Goal: Information Seeking & Learning: Learn about a topic

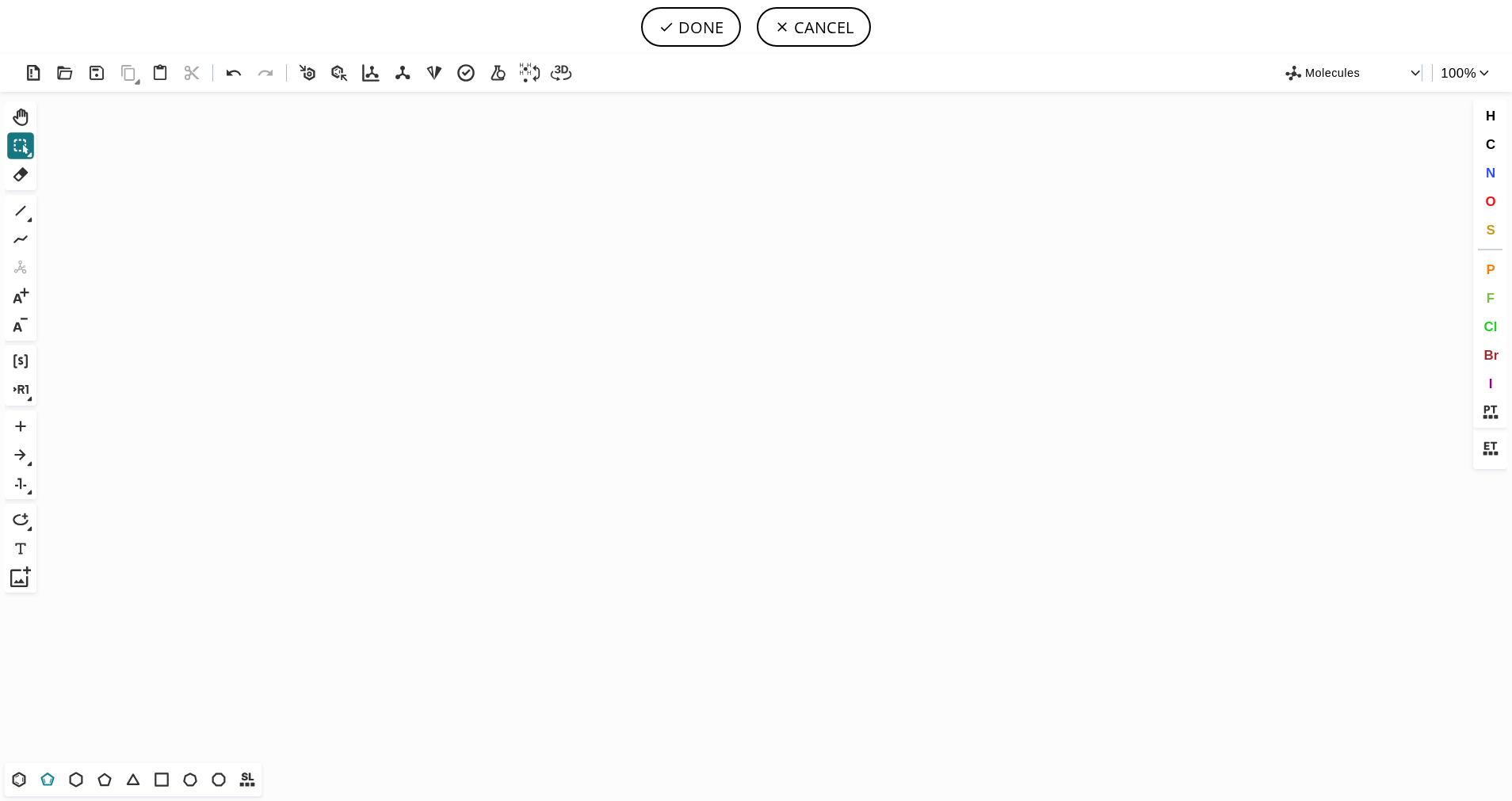
click at [50, 776] on icon at bounding box center [47, 779] width 14 height 14
click at [754, 478] on icon "Created with [PERSON_NAME] 2.3.0" at bounding box center [756, 427] width 1426 height 671
click at [23, 211] on icon at bounding box center [21, 211] width 21 height 21
click at [24, 214] on icon at bounding box center [21, 211] width 21 height 21
click at [82, 213] on icon at bounding box center [82, 212] width 10 height 12
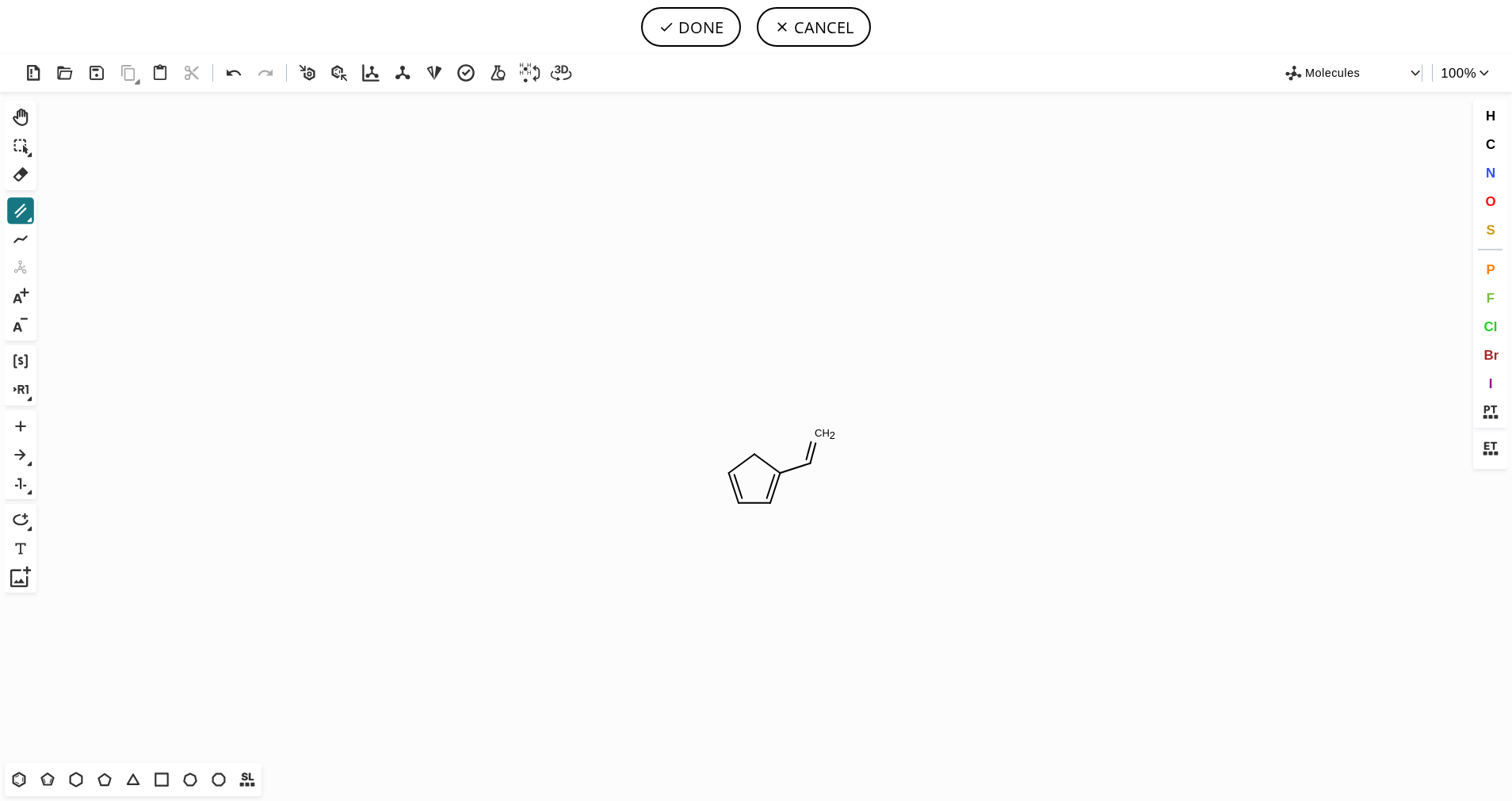
drag, startPoint x: 812, startPoint y: 464, endPoint x: 820, endPoint y: 414, distance: 50.6
click at [1495, 212] on button "O" at bounding box center [1490, 201] width 27 height 27
click at [816, 436] on tspan "O" at bounding box center [816, 436] width 8 height 12
click at [12, 213] on icon at bounding box center [21, 211] width 21 height 21
click at [1491, 199] on span "O" at bounding box center [1490, 201] width 10 height 15
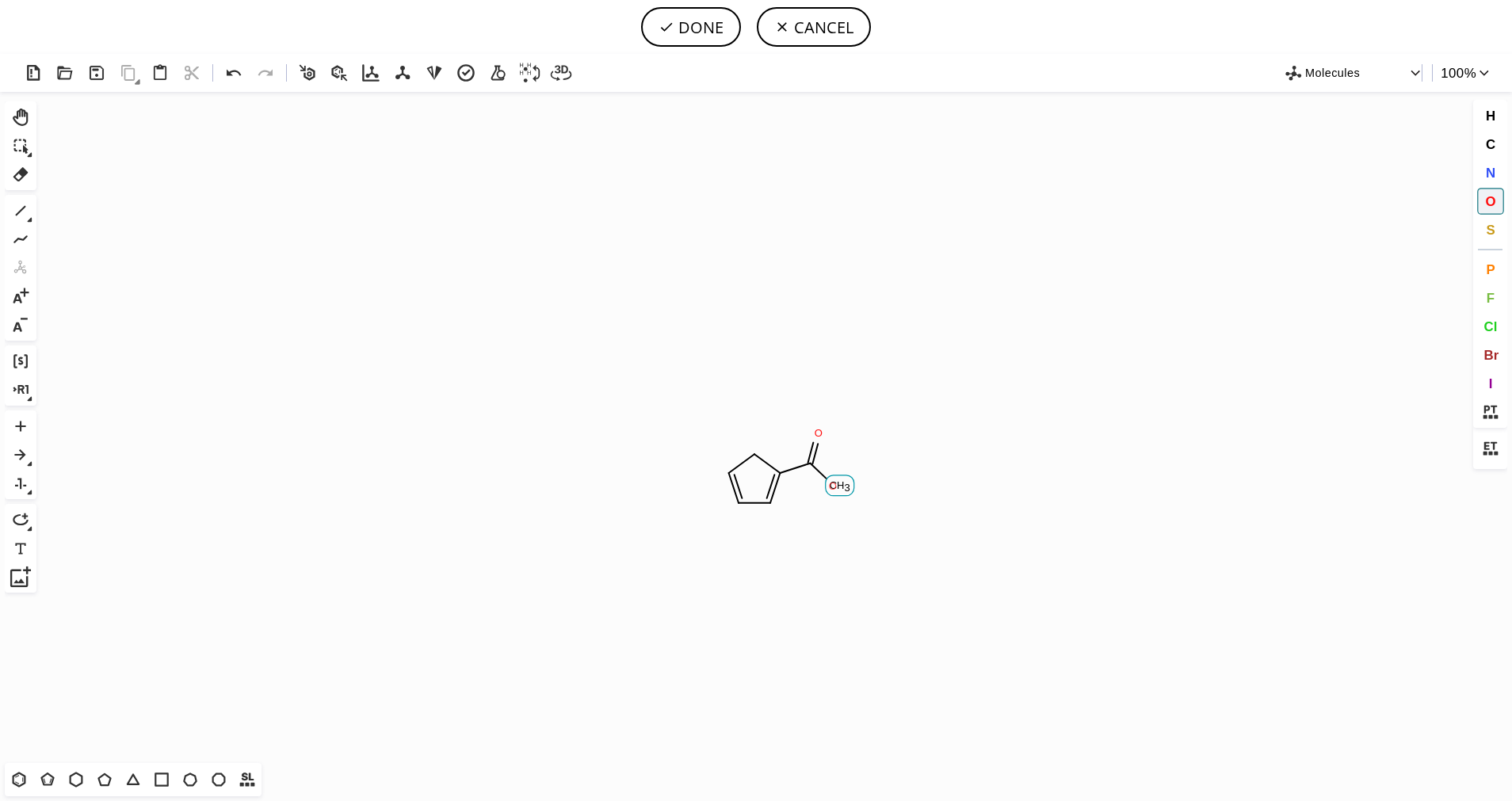
click at [832, 485] on tspan "O" at bounding box center [832, 485] width 8 height 12
click at [18, 215] on icon at bounding box center [21, 211] width 10 height 10
drag, startPoint x: 836, startPoint y: 483, endPoint x: 853, endPoint y: 472, distance: 20.2
click at [1490, 228] on span "S" at bounding box center [1490, 229] width 9 height 15
click at [761, 458] on tspan "S" at bounding box center [761, 458] width 7 height 12
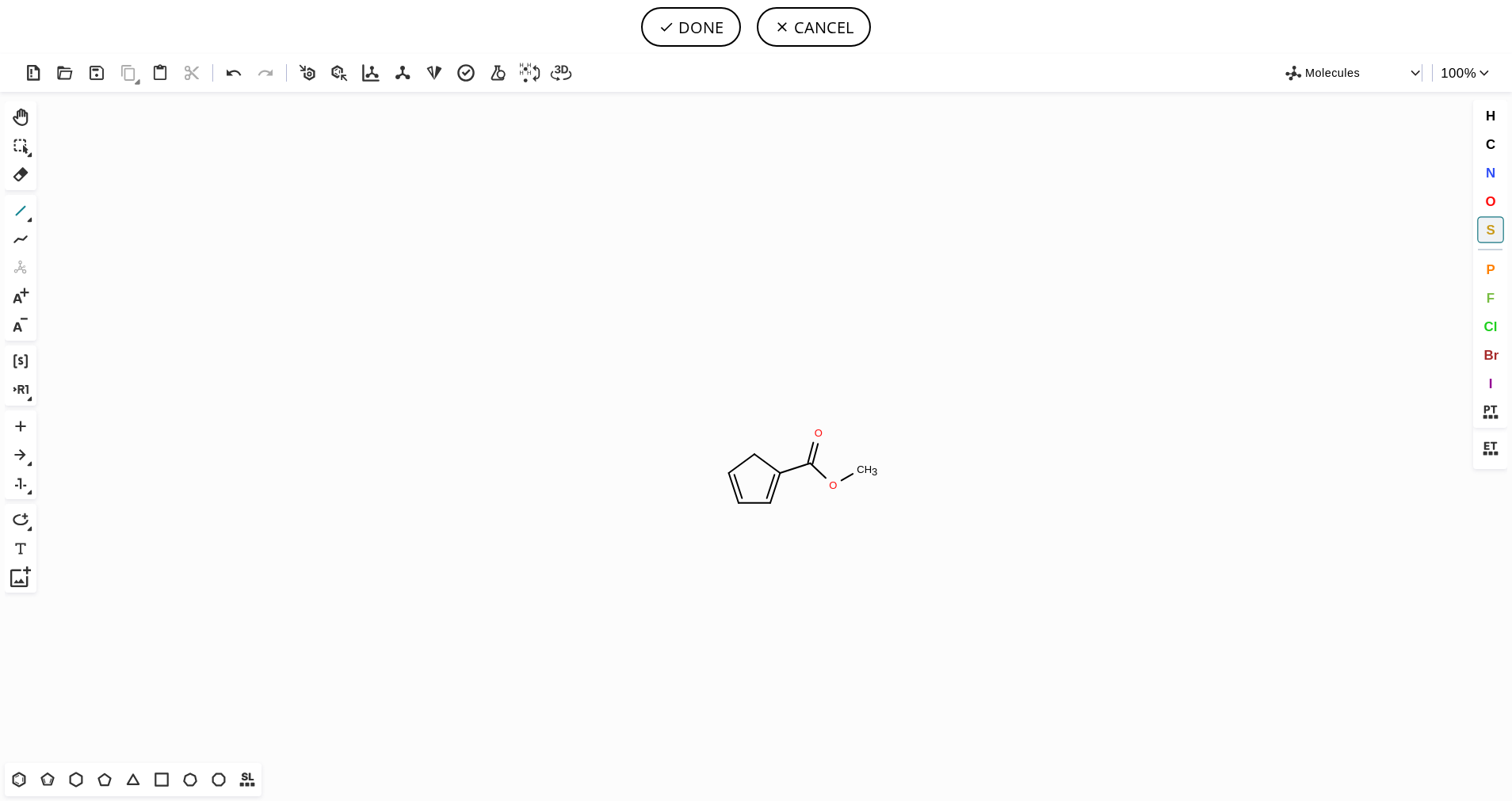
click at [26, 205] on icon at bounding box center [21, 211] width 21 height 21
drag, startPoint x: 737, startPoint y: 472, endPoint x: 686, endPoint y: 448, distance: 56.4
click at [1482, 224] on button "S" at bounding box center [1490, 230] width 27 height 27
click at [752, 452] on tspan "S" at bounding box center [752, 452] width 7 height 12
click at [25, 219] on icon at bounding box center [21, 211] width 21 height 21
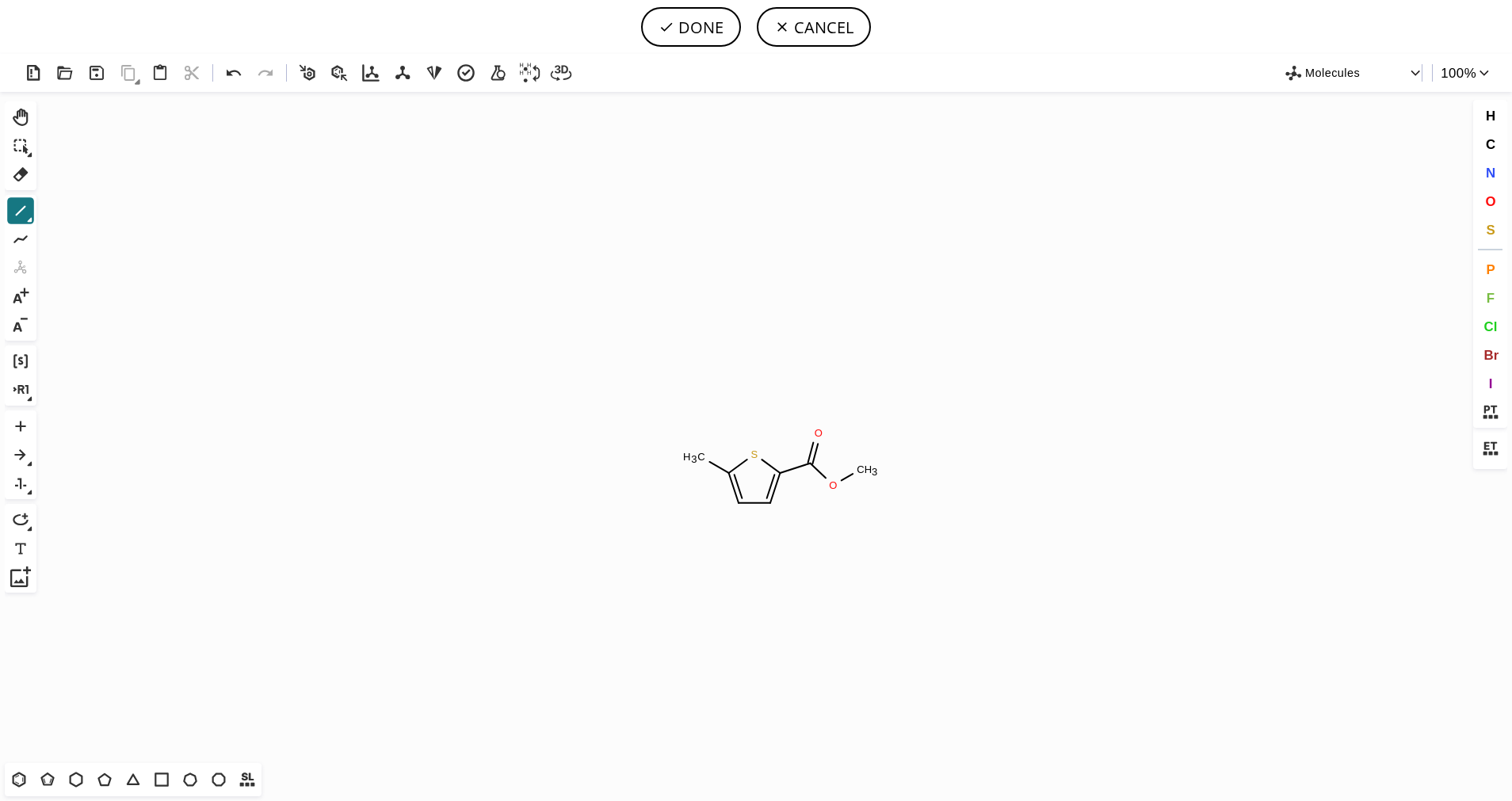
click at [32, 217] on icon at bounding box center [30, 220] width 5 height 5
click at [78, 213] on icon at bounding box center [82, 212] width 10 height 12
drag, startPoint x: 698, startPoint y: 453, endPoint x: 694, endPoint y: 410, distance: 43.2
drag, startPoint x: 1500, startPoint y: 193, endPoint x: 1499, endPoint y: 202, distance: 9.1
click at [1499, 197] on button "O" at bounding box center [1490, 201] width 27 height 27
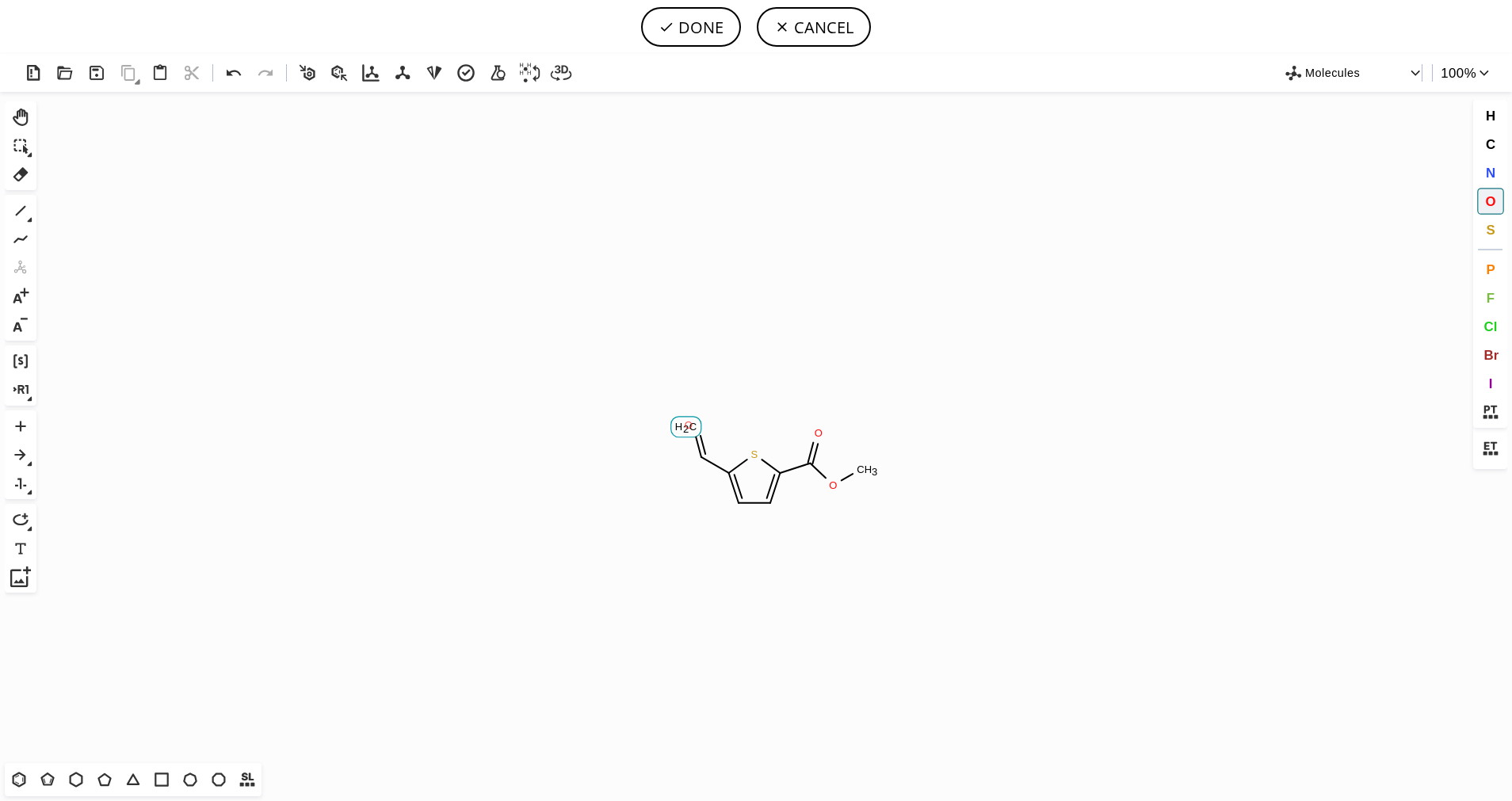
click at [688, 424] on tspan "O" at bounding box center [688, 424] width 8 height 12
click at [26, 216] on icon at bounding box center [21, 211] width 21 height 21
drag, startPoint x: 707, startPoint y: 455, endPoint x: 683, endPoint y: 476, distance: 31.9
click at [1497, 295] on button "F" at bounding box center [1490, 298] width 27 height 27
drag, startPoint x: 676, startPoint y: 476, endPoint x: 677, endPoint y: 504, distance: 28.0
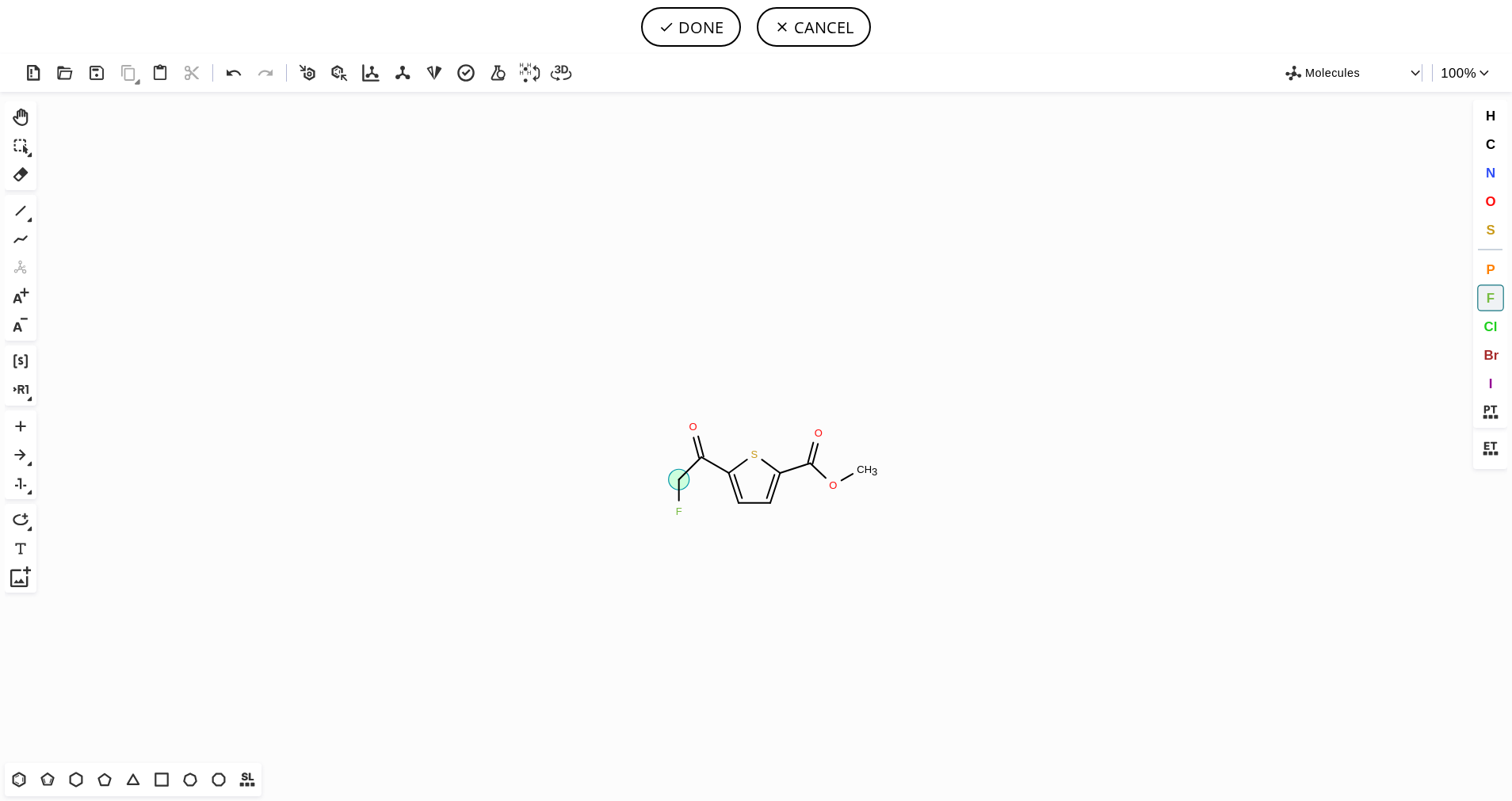
click at [678, 506] on icon "Created with [PERSON_NAME] 2.3.0 [PERSON_NAME] 3 O F F" at bounding box center [756, 427] width 1426 height 671
drag, startPoint x: 679, startPoint y: 483, endPoint x: 692, endPoint y: 498, distance: 19.8
click at [695, 502] on icon "Created with [PERSON_NAME] 2.3.0 F S O O C H 3 O F F" at bounding box center [756, 427] width 1426 height 671
drag, startPoint x: 636, startPoint y: 479, endPoint x: 561, endPoint y: 470, distance: 75.5
click at [561, 470] on icon "Created with Raphaël 2.3.0 F F S O O C H 3 O F F" at bounding box center [756, 427] width 1426 height 671
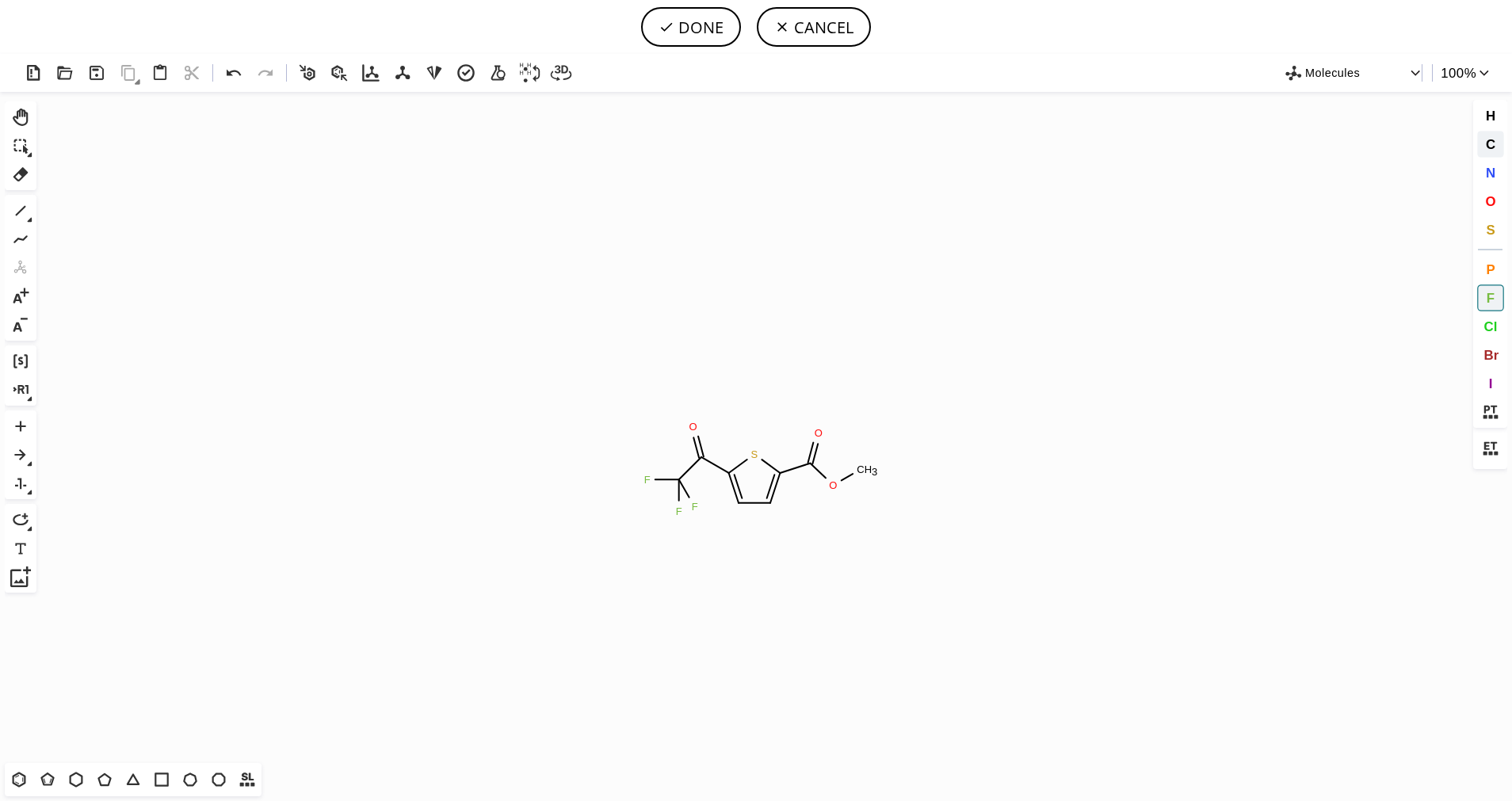
click at [1494, 145] on span "C" at bounding box center [1490, 143] width 10 height 15
click at [645, 476] on tspan "C" at bounding box center [644, 477] width 8 height 12
click at [1493, 304] on span "F" at bounding box center [1490, 297] width 8 height 15
drag, startPoint x: 651, startPoint y: 478, endPoint x: 635, endPoint y: 443, distance: 38.5
click at [635, 443] on icon "Created with Raphaël 2.3.0 S O O C H 3 O F F F F" at bounding box center [756, 427] width 1426 height 671
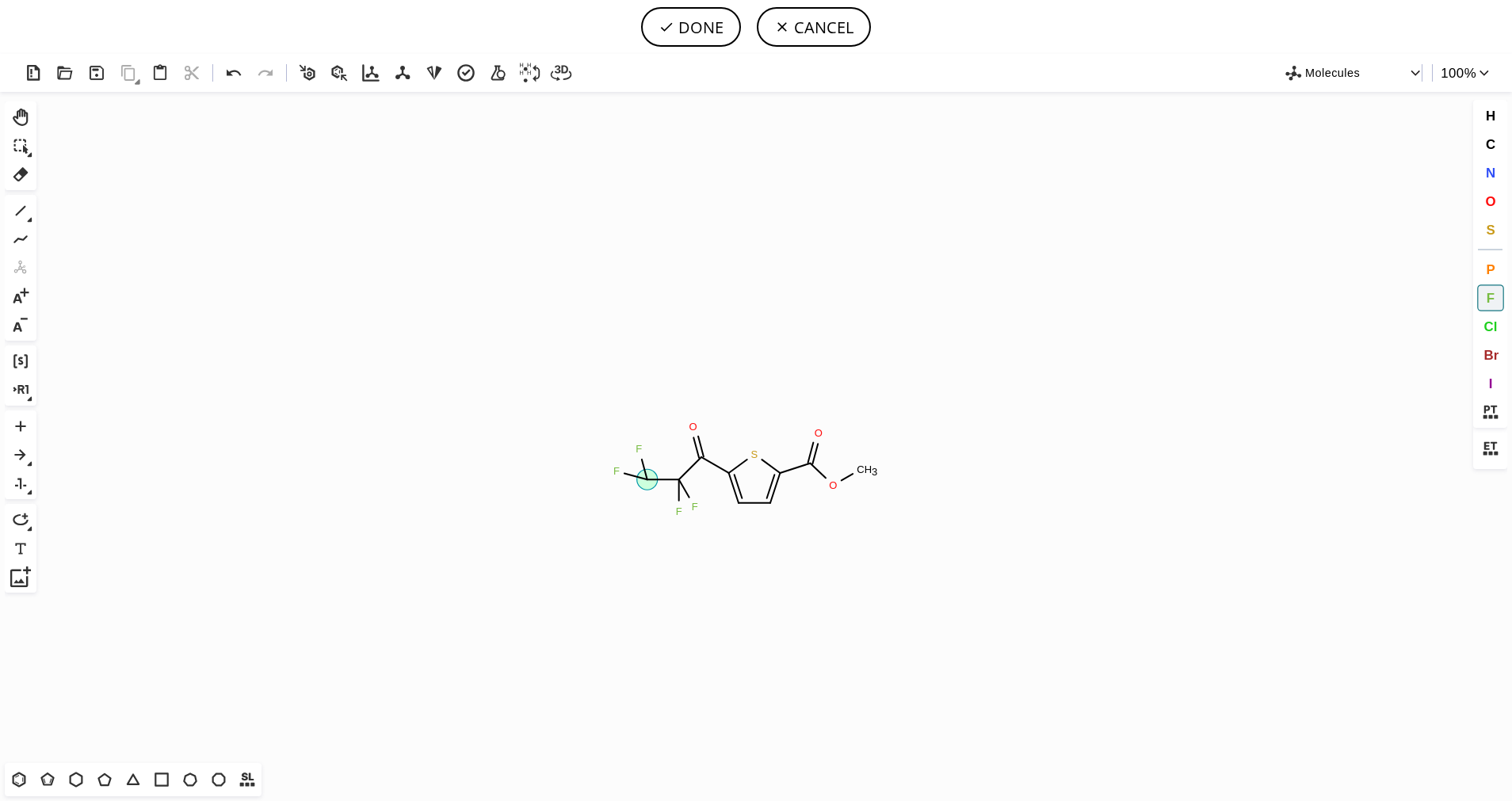
drag, startPoint x: 648, startPoint y: 478, endPoint x: 622, endPoint y: 476, distance: 26.1
click at [622, 476] on icon "Created with Raphaël 2.3.0 F S O O C H 3 O F F F F" at bounding box center [756, 427] width 1426 height 671
drag, startPoint x: 648, startPoint y: 478, endPoint x: 638, endPoint y: 499, distance: 23.3
click at [638, 499] on icon "Created with Raphaël 2.3.0 F F S O O C H 3 O F F F F" at bounding box center [756, 427] width 1426 height 671
click at [709, 33] on button "DONE" at bounding box center [691, 27] width 100 height 40
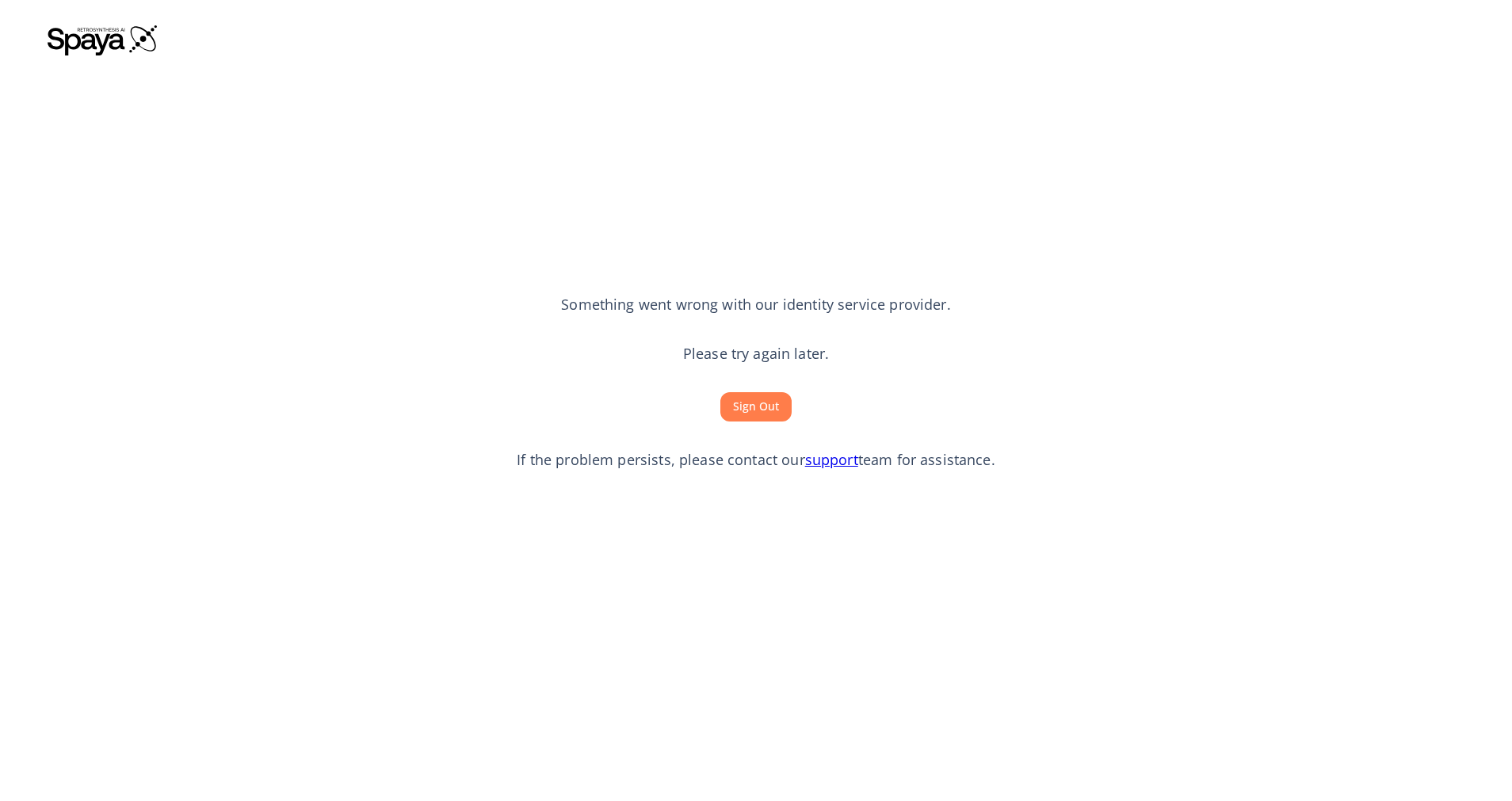
click at [767, 414] on button "Sign Out" at bounding box center [756, 406] width 71 height 30
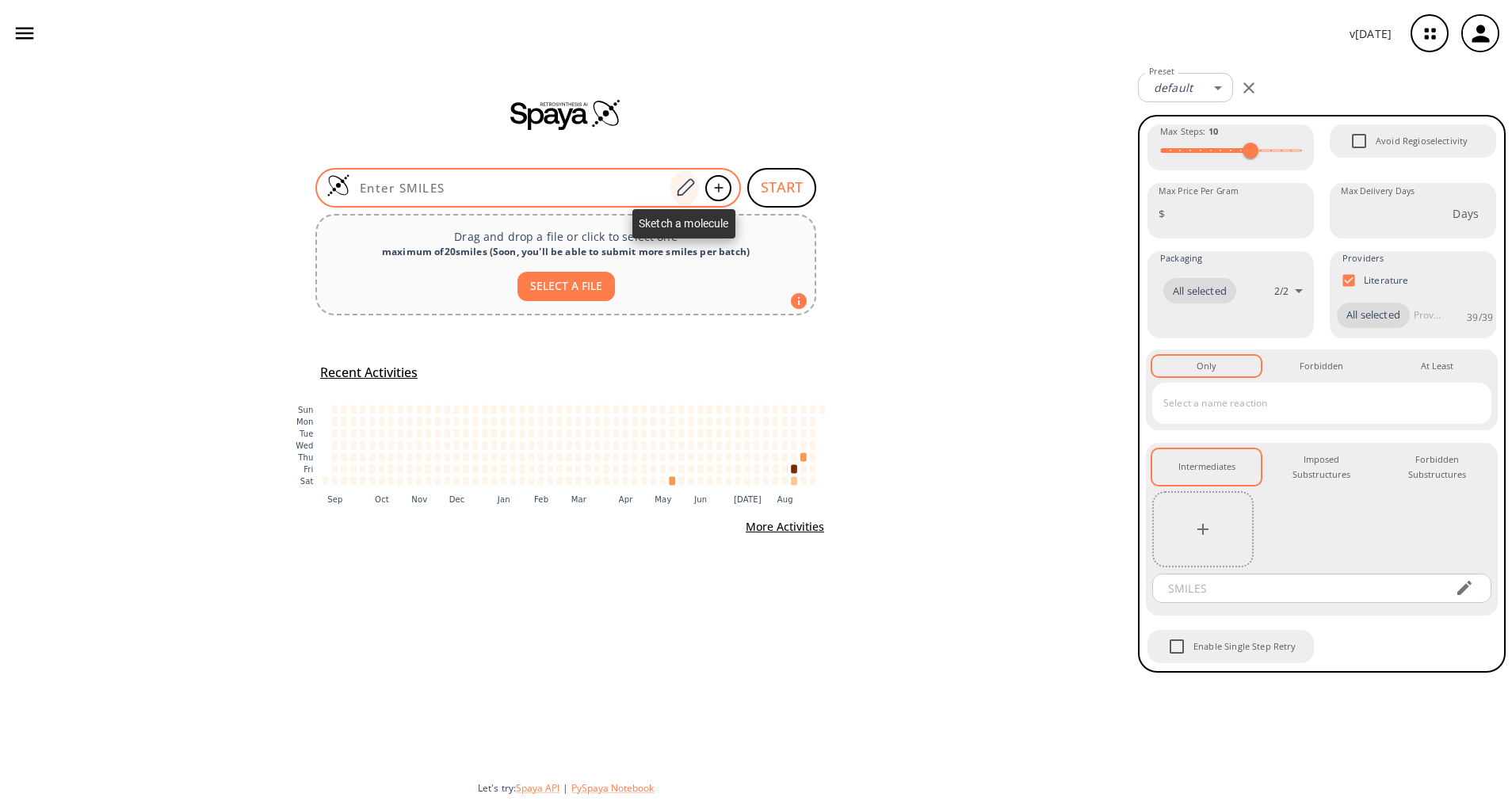
click at [684, 196] on icon at bounding box center [684, 188] width 22 height 21
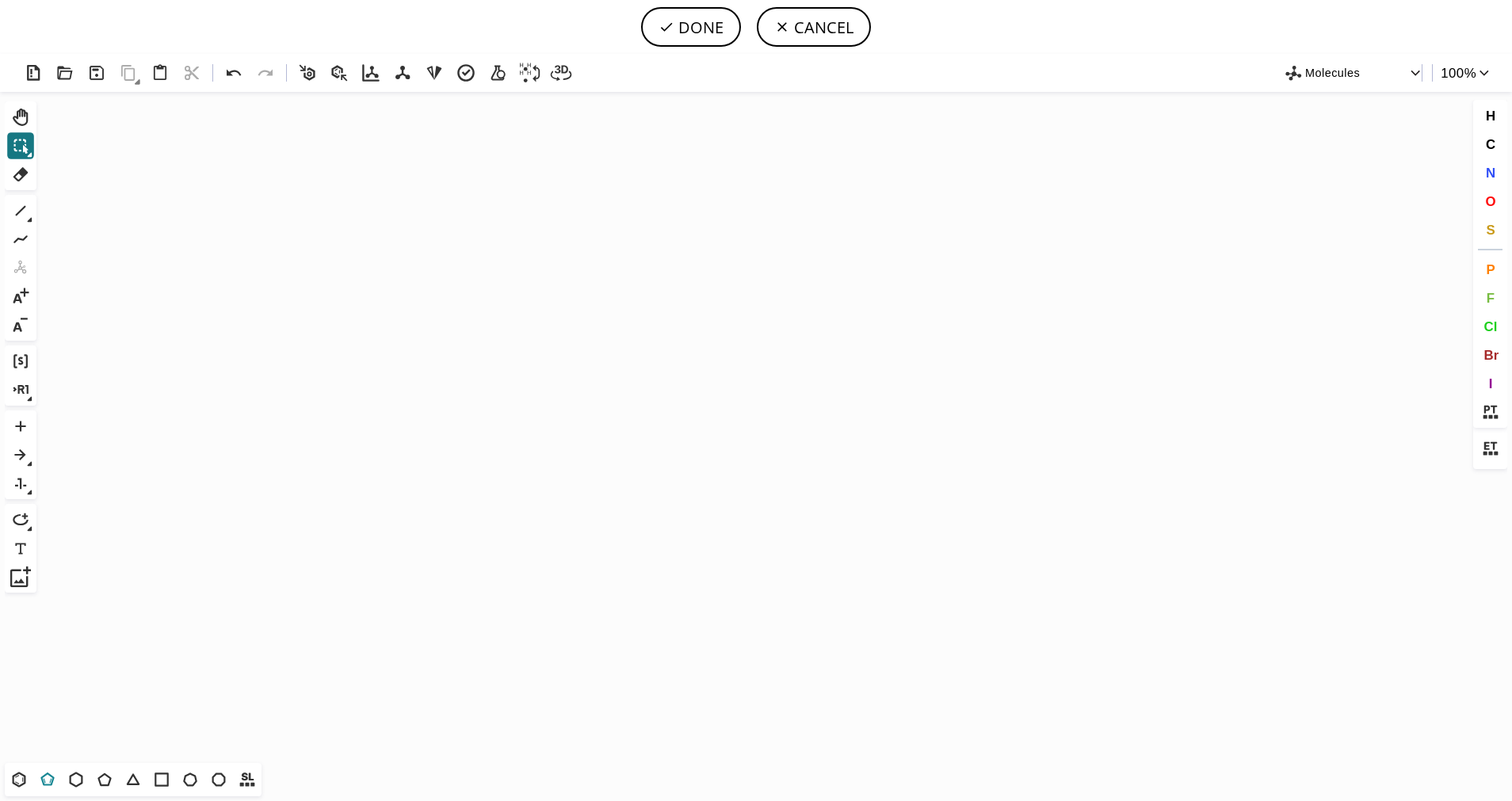
click at [52, 786] on icon at bounding box center [48, 779] width 21 height 21
drag, startPoint x: 748, startPoint y: 396, endPoint x: 651, endPoint y: 408, distance: 97.7
click at [651, 408] on icon "Created with [PERSON_NAME] 2.3.0" at bounding box center [756, 427] width 1426 height 671
click at [1496, 231] on button "S" at bounding box center [1490, 230] width 27 height 27
click at [750, 421] on tspan "S" at bounding box center [750, 421] width 7 height 12
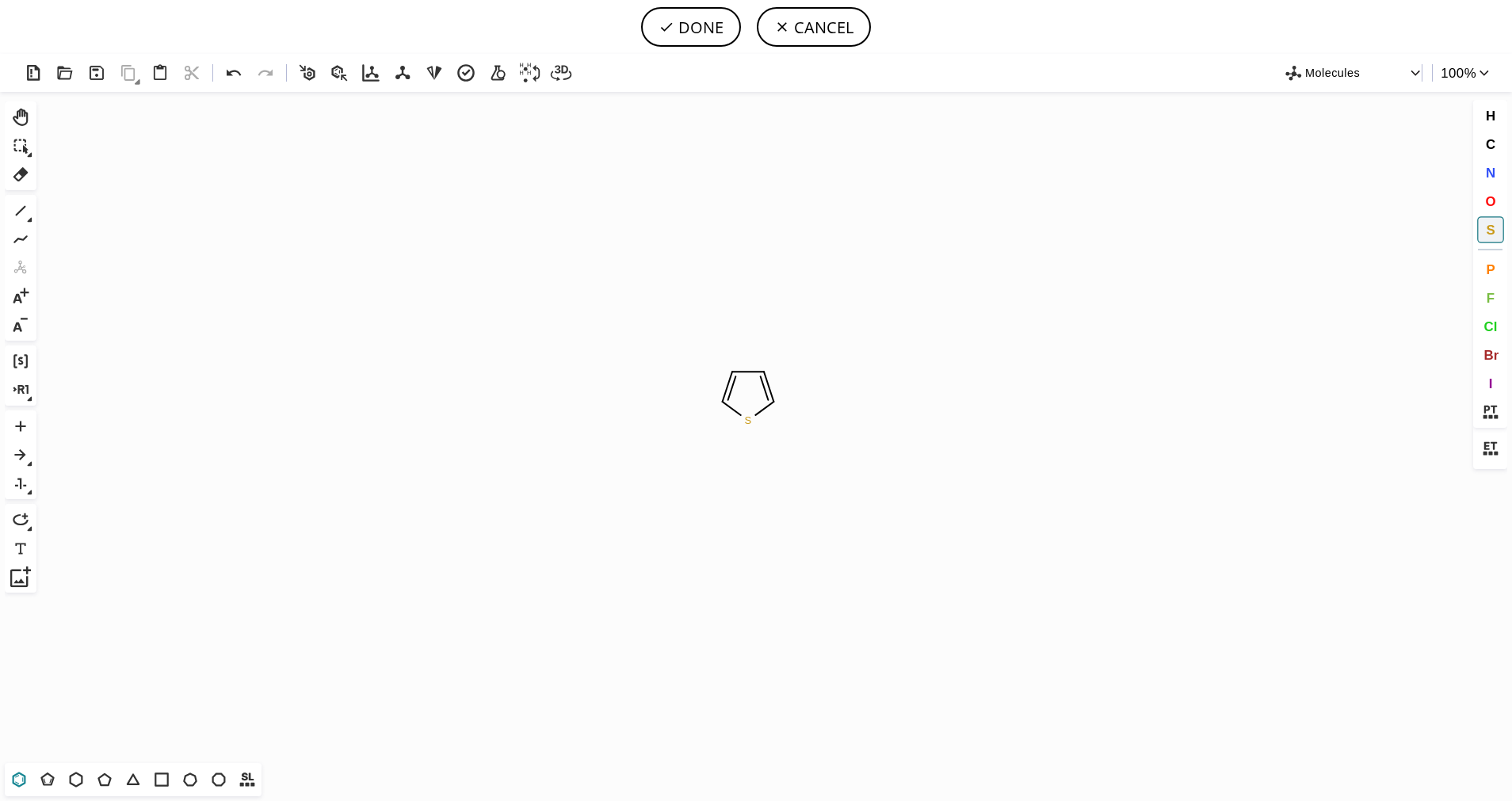
click at [10, 779] on icon at bounding box center [19, 779] width 21 height 21
click at [29, 217] on icon at bounding box center [30, 219] width 6 height 6
click at [23, 208] on icon at bounding box center [21, 211] width 10 height 10
click at [58, 216] on icon at bounding box center [53, 212] width 18 height 18
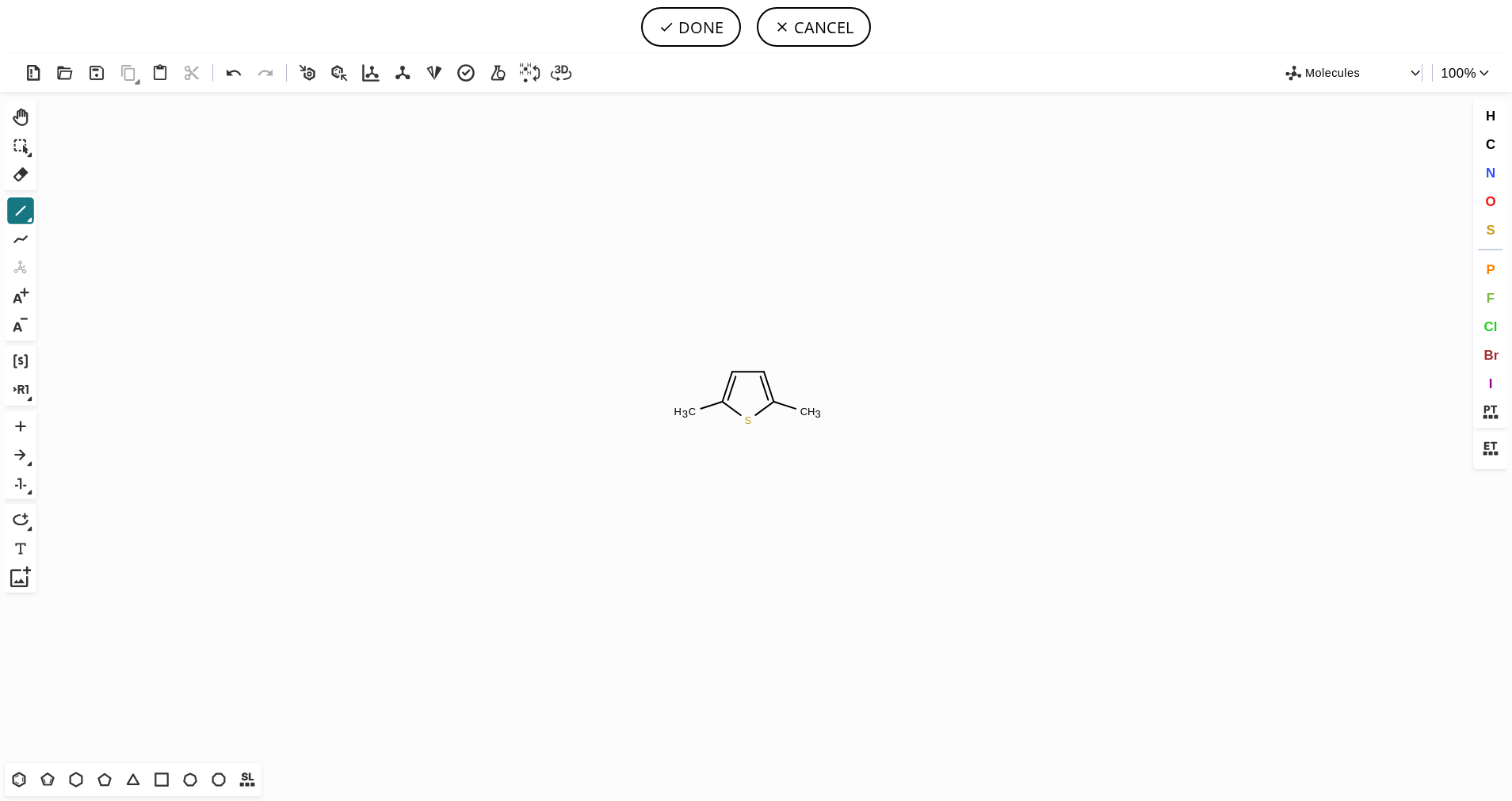
click at [29, 217] on icon at bounding box center [30, 219] width 6 height 6
click at [86, 212] on icon at bounding box center [82, 212] width 18 height 18
click at [1495, 205] on span "O" at bounding box center [1490, 201] width 10 height 15
click at [815, 439] on tspan "O" at bounding box center [815, 439] width 8 height 12
click at [18, 216] on icon at bounding box center [21, 211] width 21 height 21
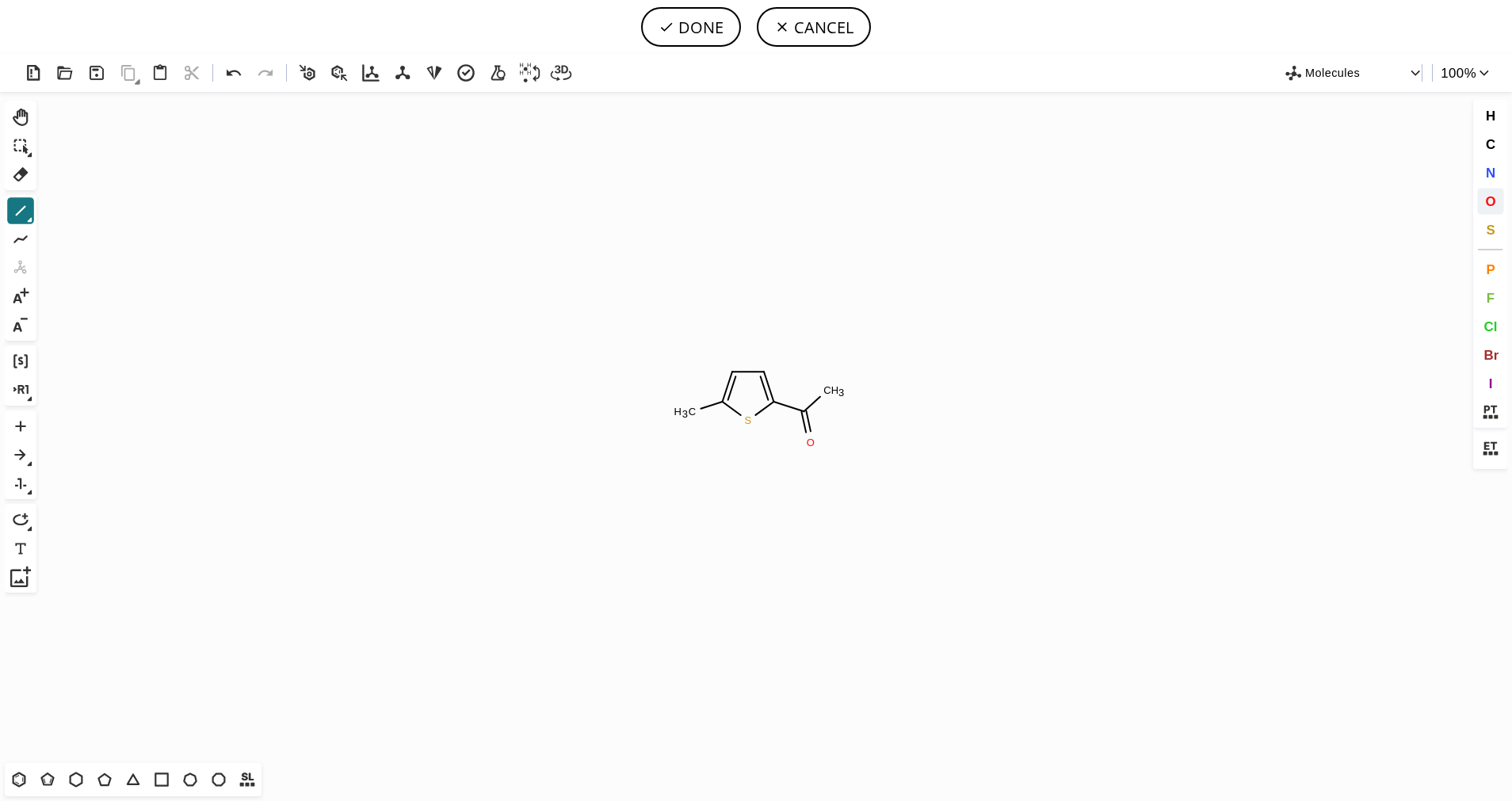
click at [1490, 202] on span "O" at bounding box center [1490, 201] width 10 height 15
click at [829, 386] on tspan "O" at bounding box center [829, 386] width 8 height 12
click at [18, 213] on icon at bounding box center [21, 211] width 21 height 21
click at [29, 211] on icon at bounding box center [21, 211] width 21 height 21
click at [79, 213] on icon at bounding box center [82, 212] width 18 height 18
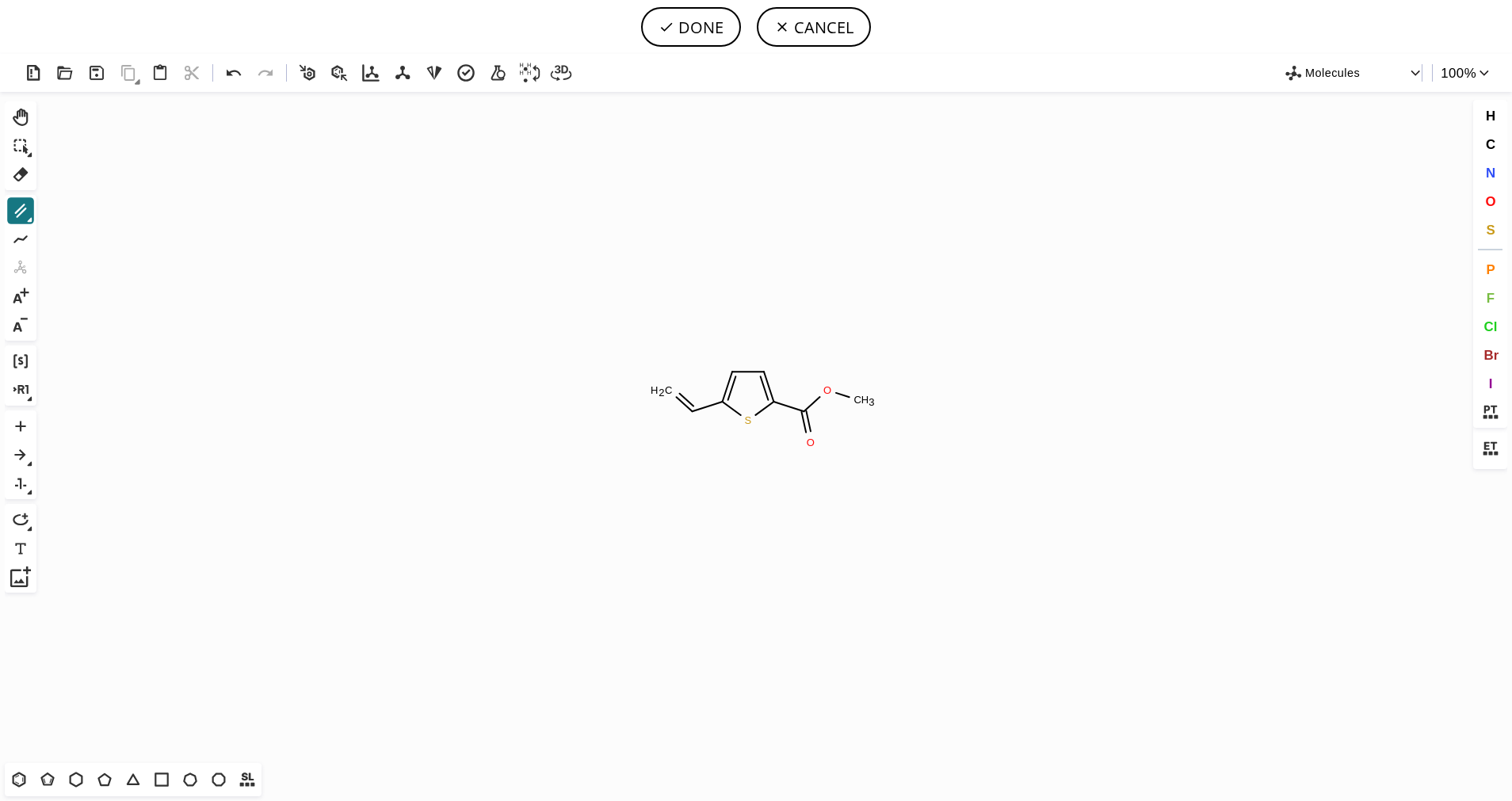
drag, startPoint x: 1486, startPoint y: 206, endPoint x: 1462, endPoint y: 205, distance: 24.0
click at [1486, 205] on span "O" at bounding box center [1490, 201] width 10 height 15
click at [670, 382] on tspan "O" at bounding box center [671, 382] width 8 height 12
click at [24, 212] on icon at bounding box center [21, 211] width 21 height 21
click at [1493, 303] on span "F" at bounding box center [1490, 297] width 8 height 15
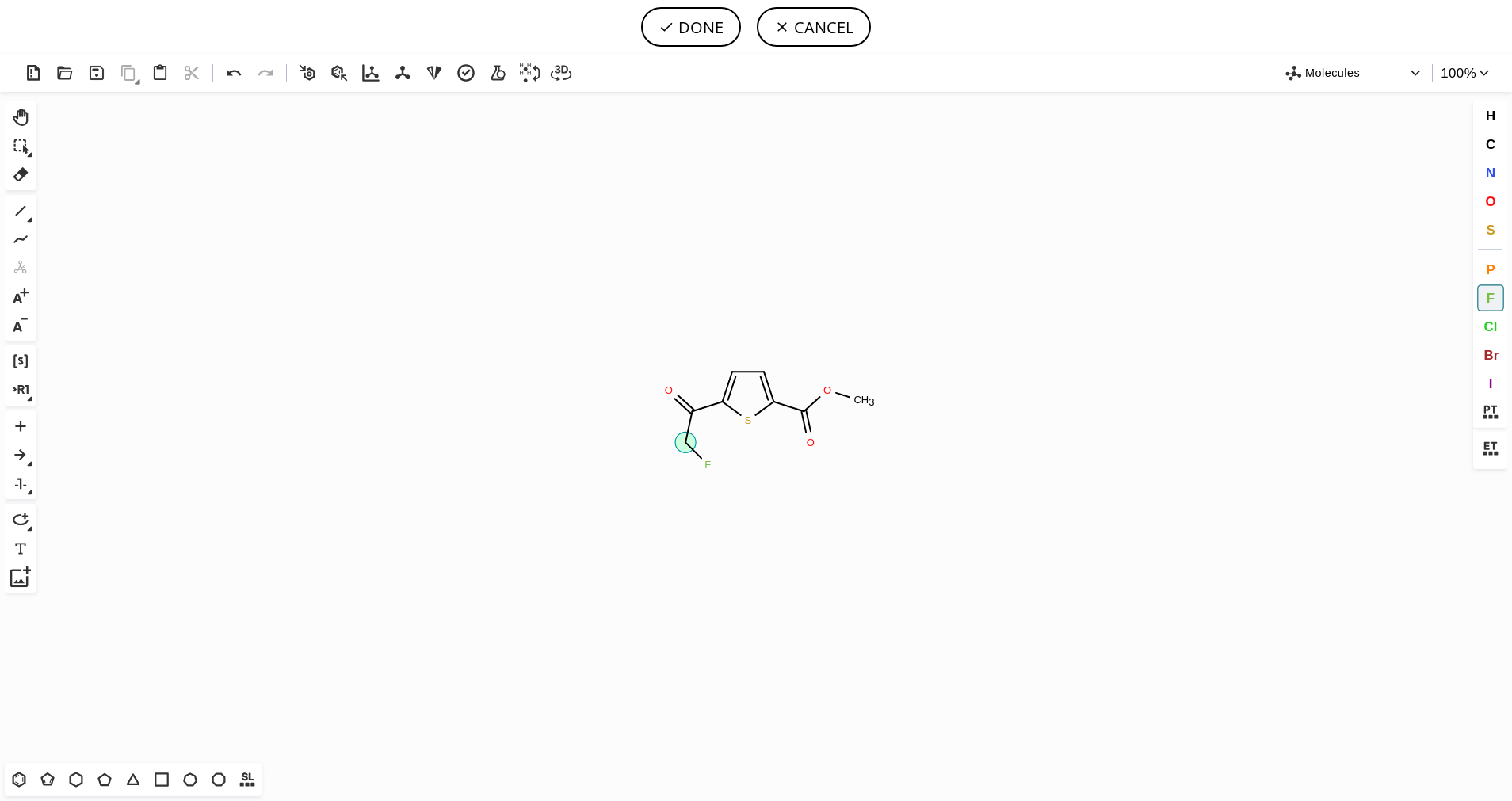
drag, startPoint x: 684, startPoint y: 441, endPoint x: 703, endPoint y: 460, distance: 26.9
click at [711, 468] on icon "Created with [PERSON_NAME] 2.3.0 [PERSON_NAME] 3 O F F" at bounding box center [756, 427] width 1426 height 671
drag, startPoint x: 692, startPoint y: 445, endPoint x: 689, endPoint y: 470, distance: 25.2
click at [689, 470] on icon "Created with [PERSON_NAME] 2.3.0 F S O O C H 3 O F F" at bounding box center [756, 427] width 1426 height 671
click at [26, 217] on icon at bounding box center [21, 211] width 21 height 21
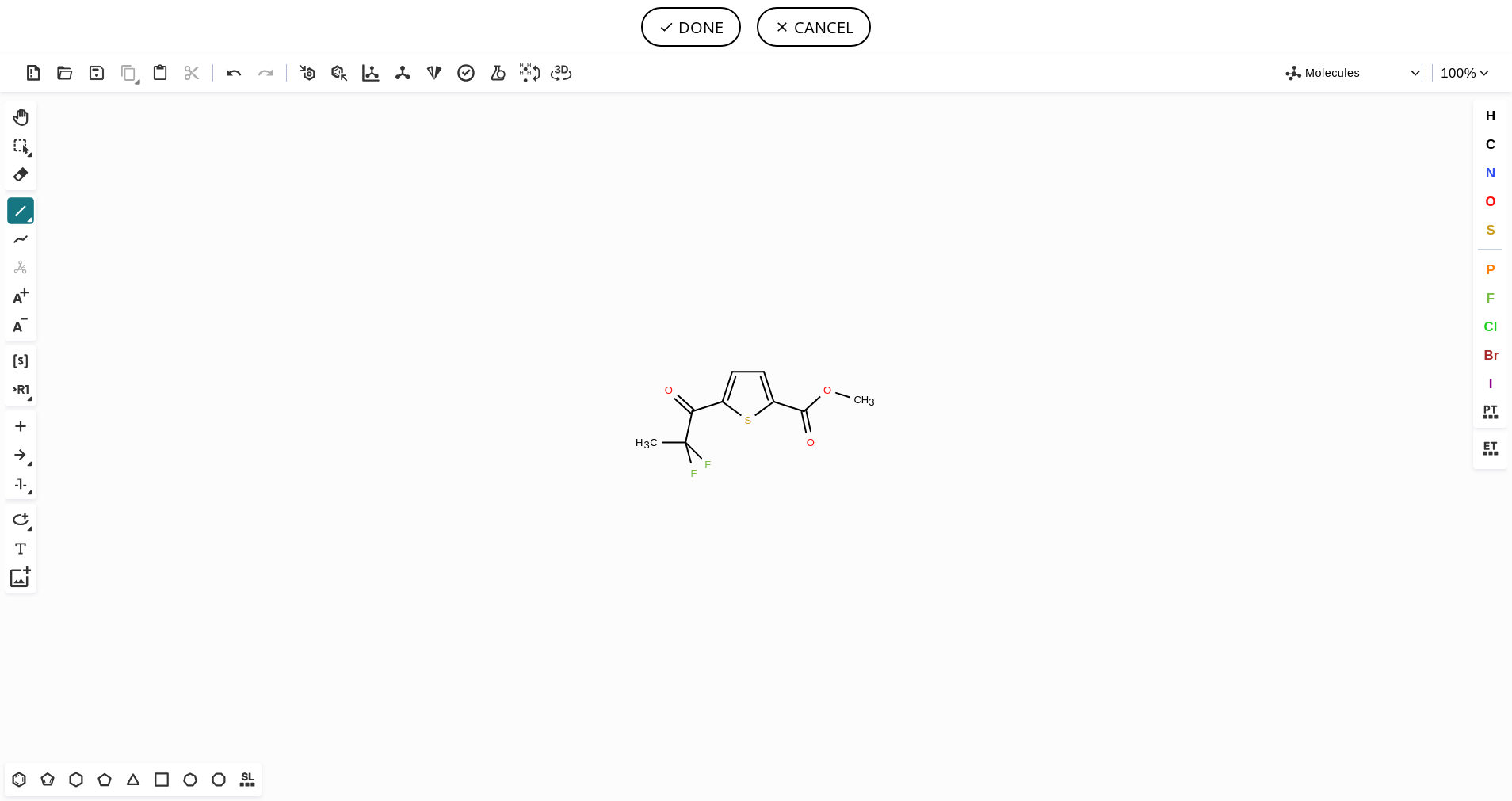
drag, startPoint x: 682, startPoint y: 442, endPoint x: 604, endPoint y: 443, distance: 78.0
click at [30, 221] on icon at bounding box center [30, 220] width 5 height 5
click at [74, 210] on icon at bounding box center [82, 212] width 18 height 18
drag, startPoint x: 650, startPoint y: 439, endPoint x: 633, endPoint y: 410, distance: 33.6
click at [1486, 193] on button "O" at bounding box center [1490, 201] width 27 height 27
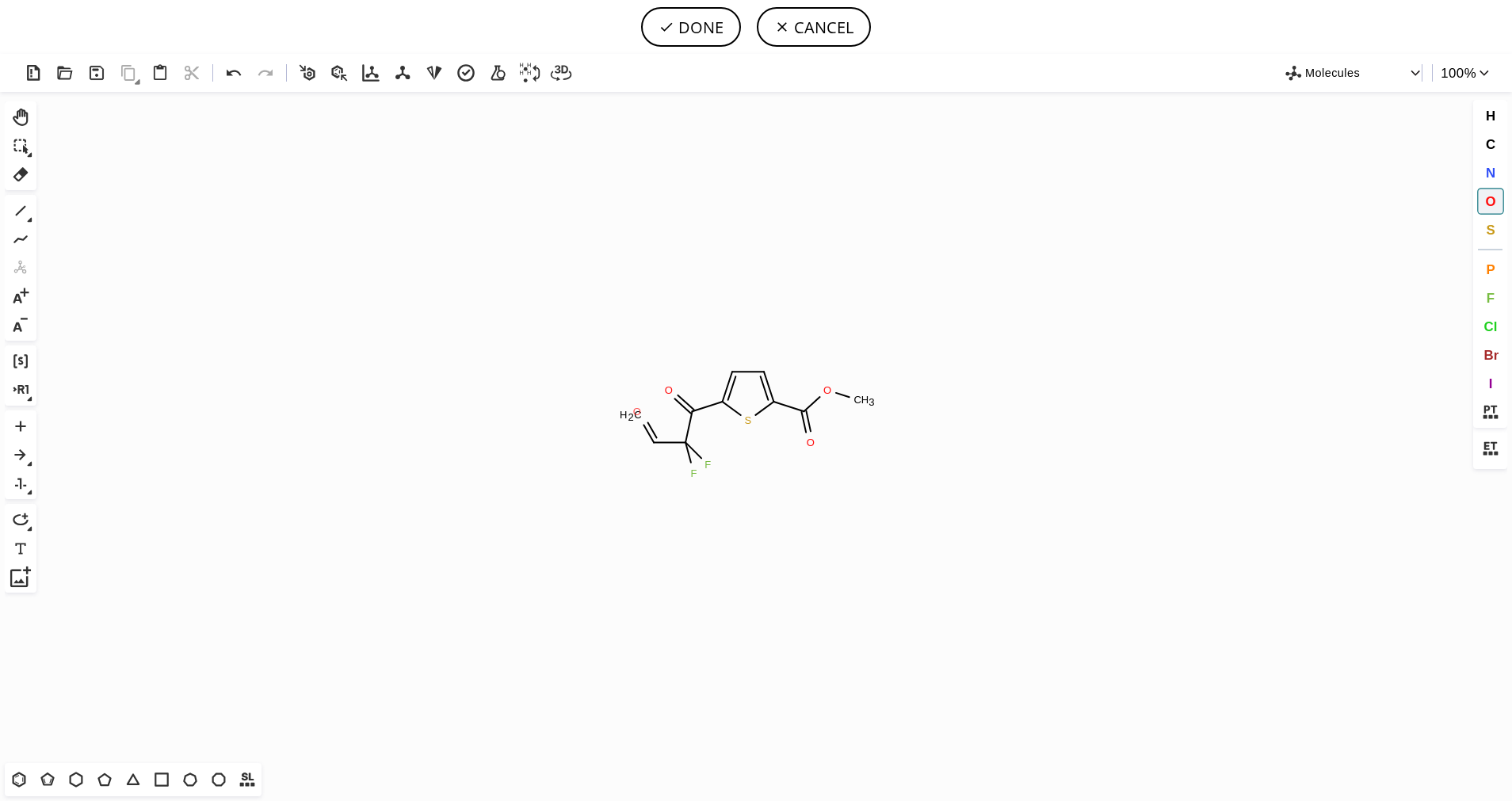
click at [637, 411] on tspan "O" at bounding box center [637, 411] width 8 height 12
click at [22, 212] on icon at bounding box center [21, 211] width 21 height 21
drag, startPoint x: 650, startPoint y: 448, endPoint x: 636, endPoint y: 479, distance: 34.0
click at [1494, 297] on span "F" at bounding box center [1490, 297] width 8 height 15
drag, startPoint x: 644, startPoint y: 465, endPoint x: 644, endPoint y: 492, distance: 27.0
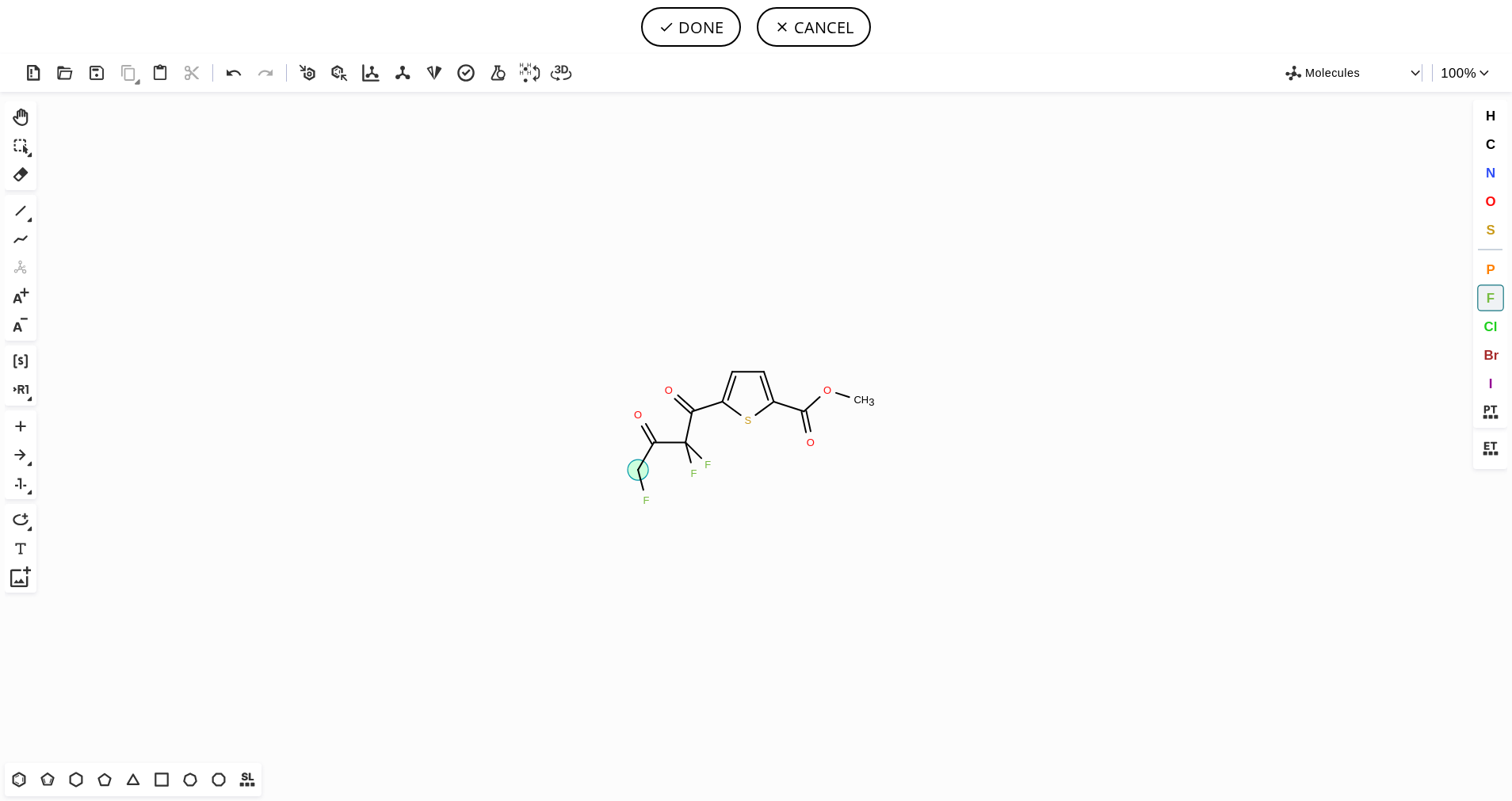
click at [644, 502] on icon "Created with [PERSON_NAME] 2.3.0 [PERSON_NAME] 3 O F F O F F" at bounding box center [756, 427] width 1426 height 671
drag, startPoint x: 638, startPoint y: 464, endPoint x: 626, endPoint y: 480, distance: 20.0
click at [625, 482] on icon "Created with [PERSON_NAME] 2.3.0 F S O O C H 3 O F F O F F" at bounding box center [756, 427] width 1426 height 671
drag, startPoint x: 637, startPoint y: 469, endPoint x: 576, endPoint y: 449, distance: 64.2
click at [576, 449] on icon "Created with [PERSON_NAME] 2.3.0 F F S O O C H 3 O F F O F F" at bounding box center [756, 427] width 1426 height 671
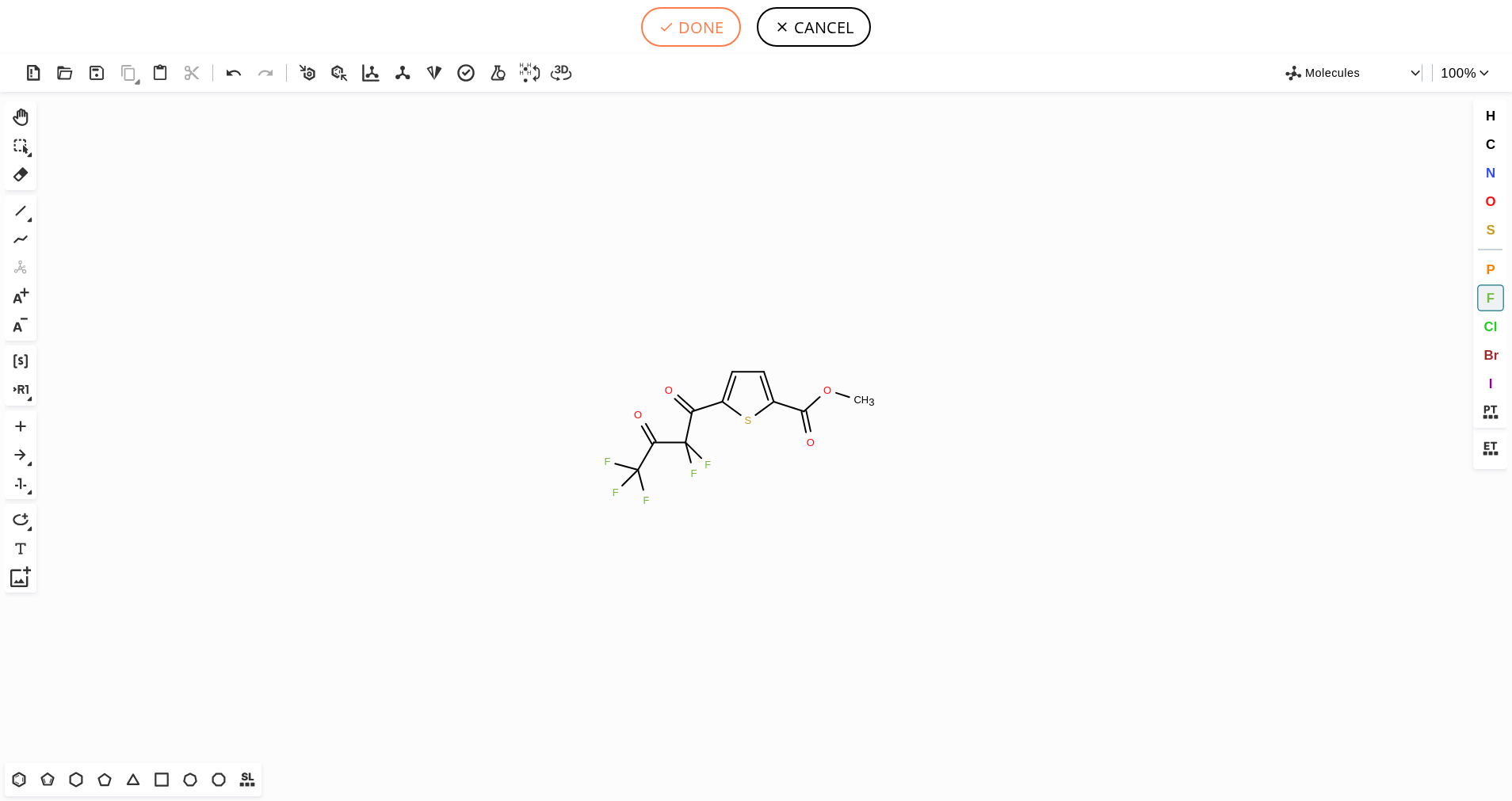
click at [702, 45] on button "DONE" at bounding box center [691, 27] width 100 height 40
type input "S1C(C(C(C(C(F)(F)F)=O)(F)F)=O)=CC=C1C(OC)=O"
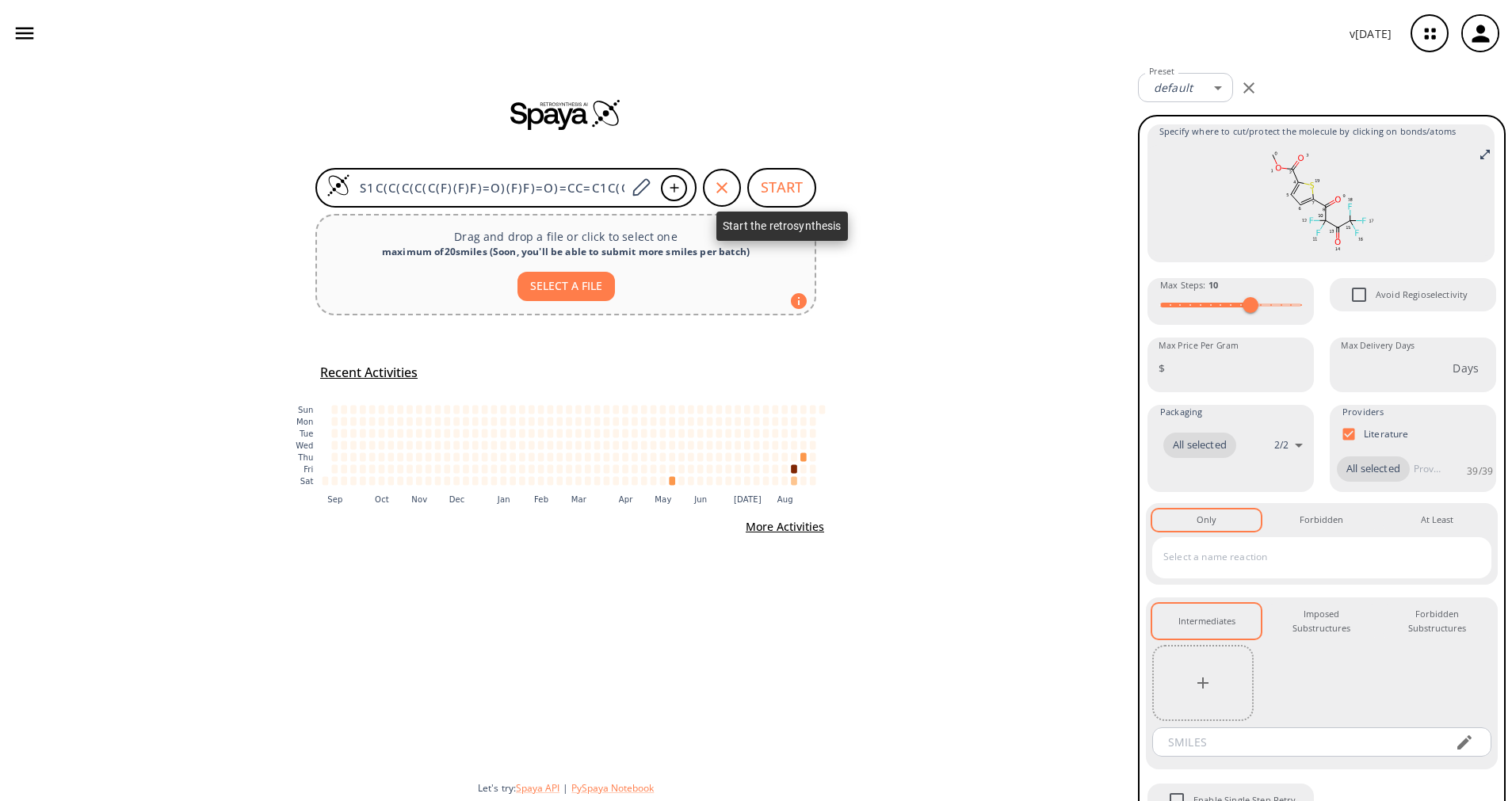
click at [778, 185] on button "START" at bounding box center [781, 188] width 69 height 40
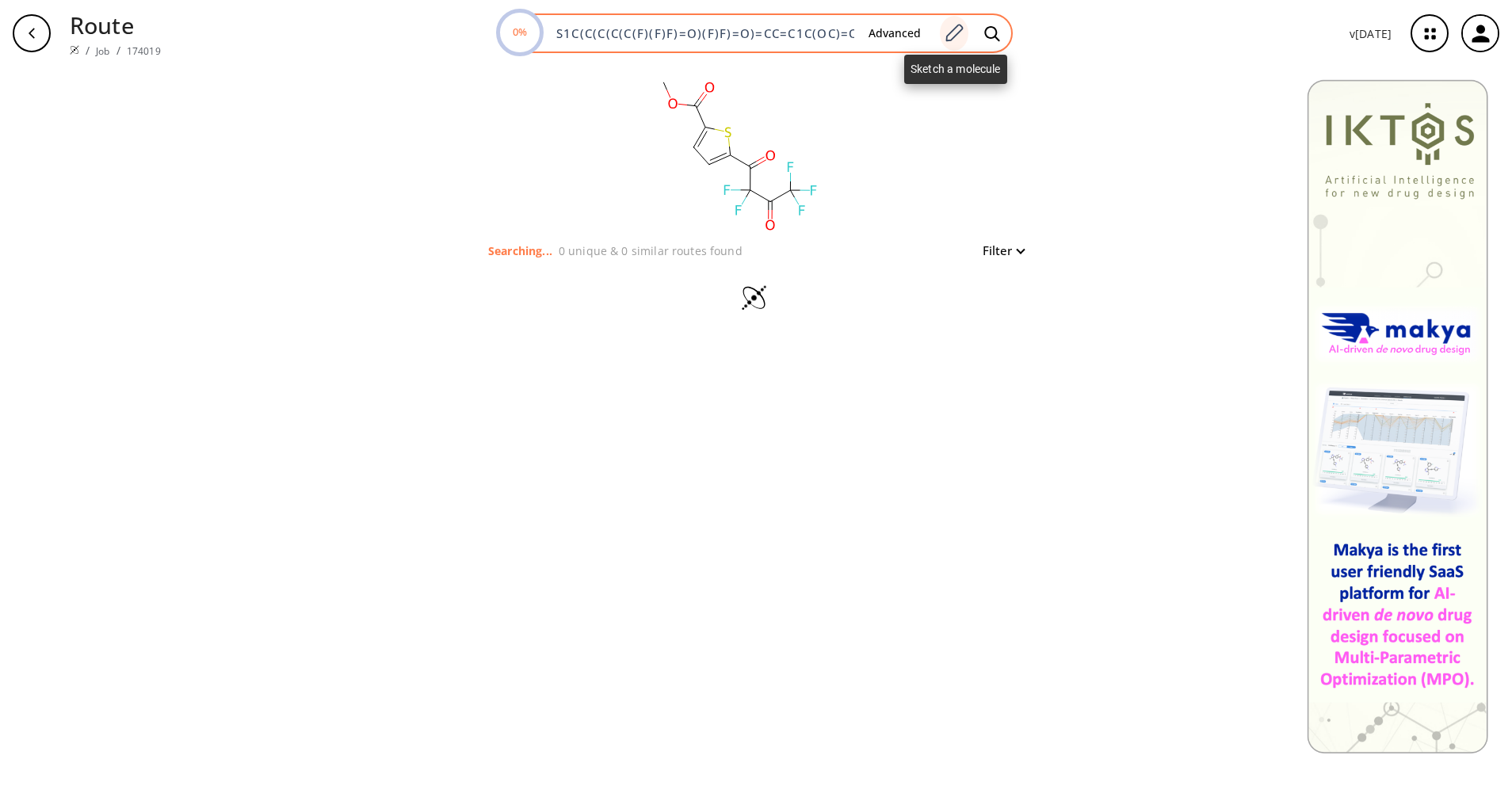
click at [956, 38] on icon at bounding box center [955, 33] width 18 height 18
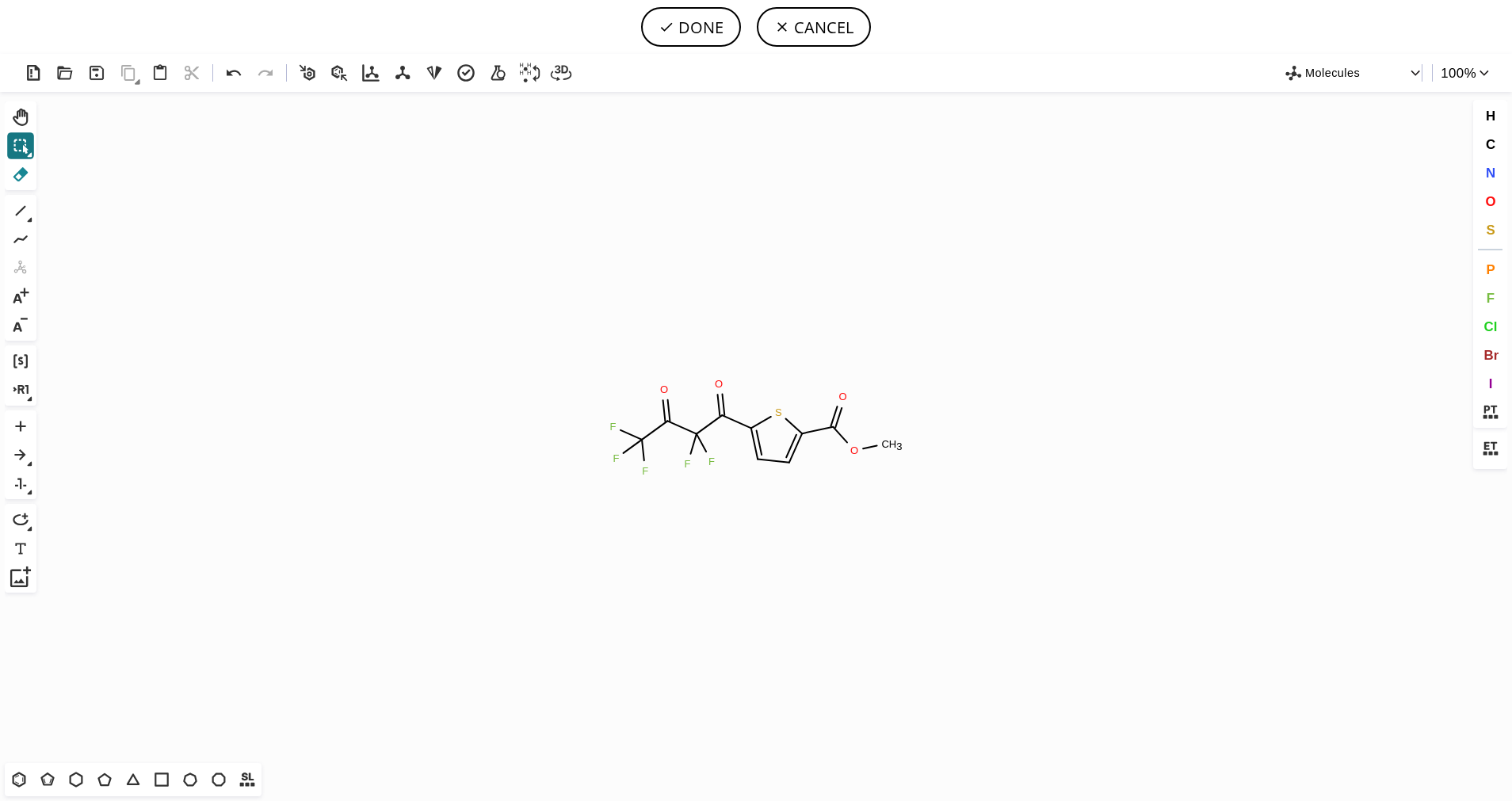
click at [28, 178] on icon at bounding box center [21, 174] width 21 height 21
click at [660, 397] on circle at bounding box center [664, 390] width 21 height 21
click at [643, 436] on circle at bounding box center [642, 440] width 21 height 21
click at [636, 464] on rect at bounding box center [642, 472] width 22 height 21
click at [615, 456] on tspan "F" at bounding box center [616, 458] width 6 height 12
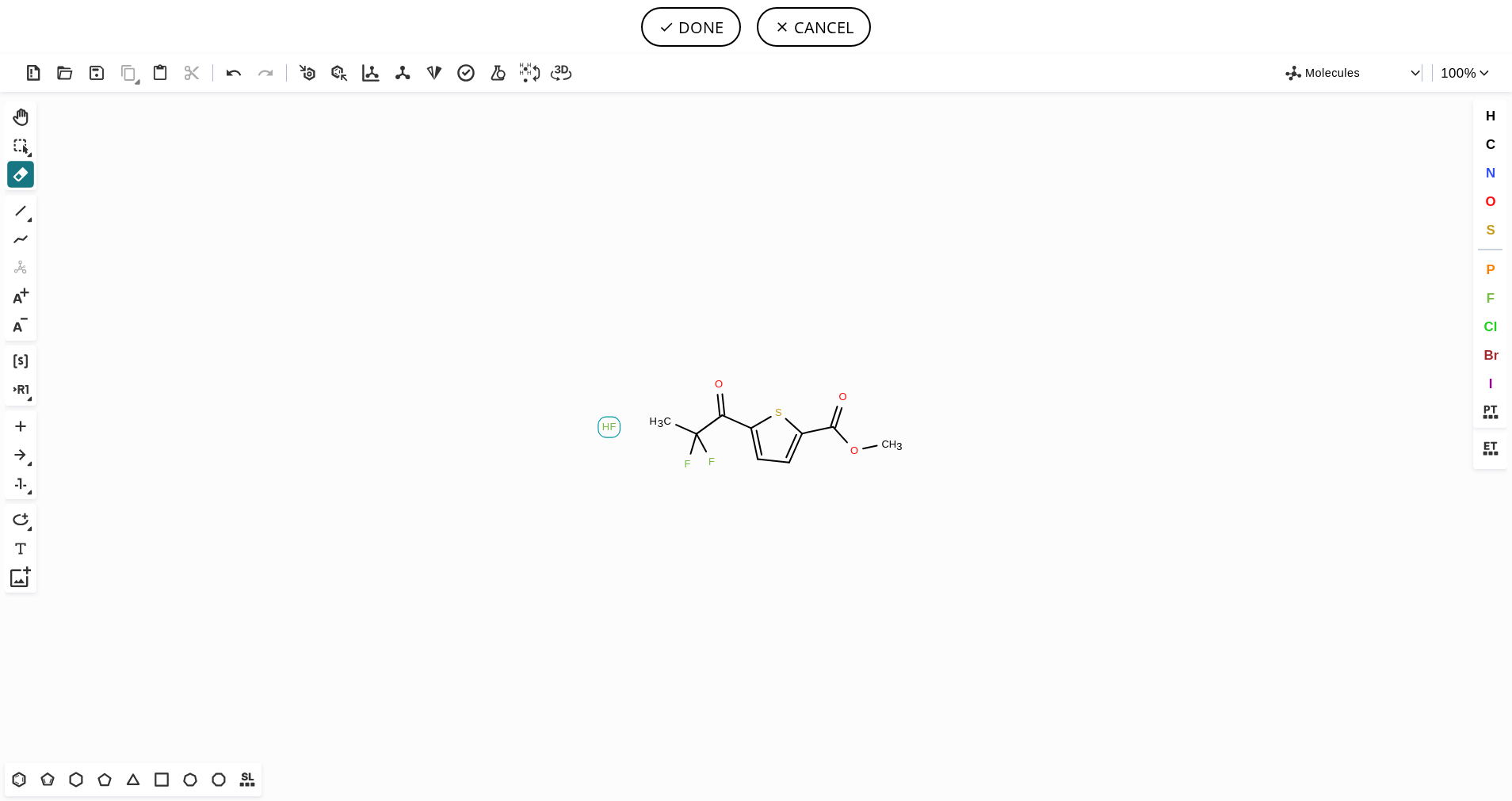
click at [608, 413] on icon "Created with [PERSON_NAME] 2.3.0 F H C H 3 S F F O O C H 3 O" at bounding box center [756, 427] width 1426 height 671
click at [609, 426] on tspan "H" at bounding box center [606, 426] width 8 height 12
click at [1498, 299] on button "F" at bounding box center [1490, 298] width 27 height 27
drag, startPoint x: 662, startPoint y: 422, endPoint x: 652, endPoint y: 376, distance: 47.1
click at [652, 376] on icon "Created with [PERSON_NAME] 2.3.0 S F F O O C H 3 O F F" at bounding box center [756, 427] width 1426 height 671
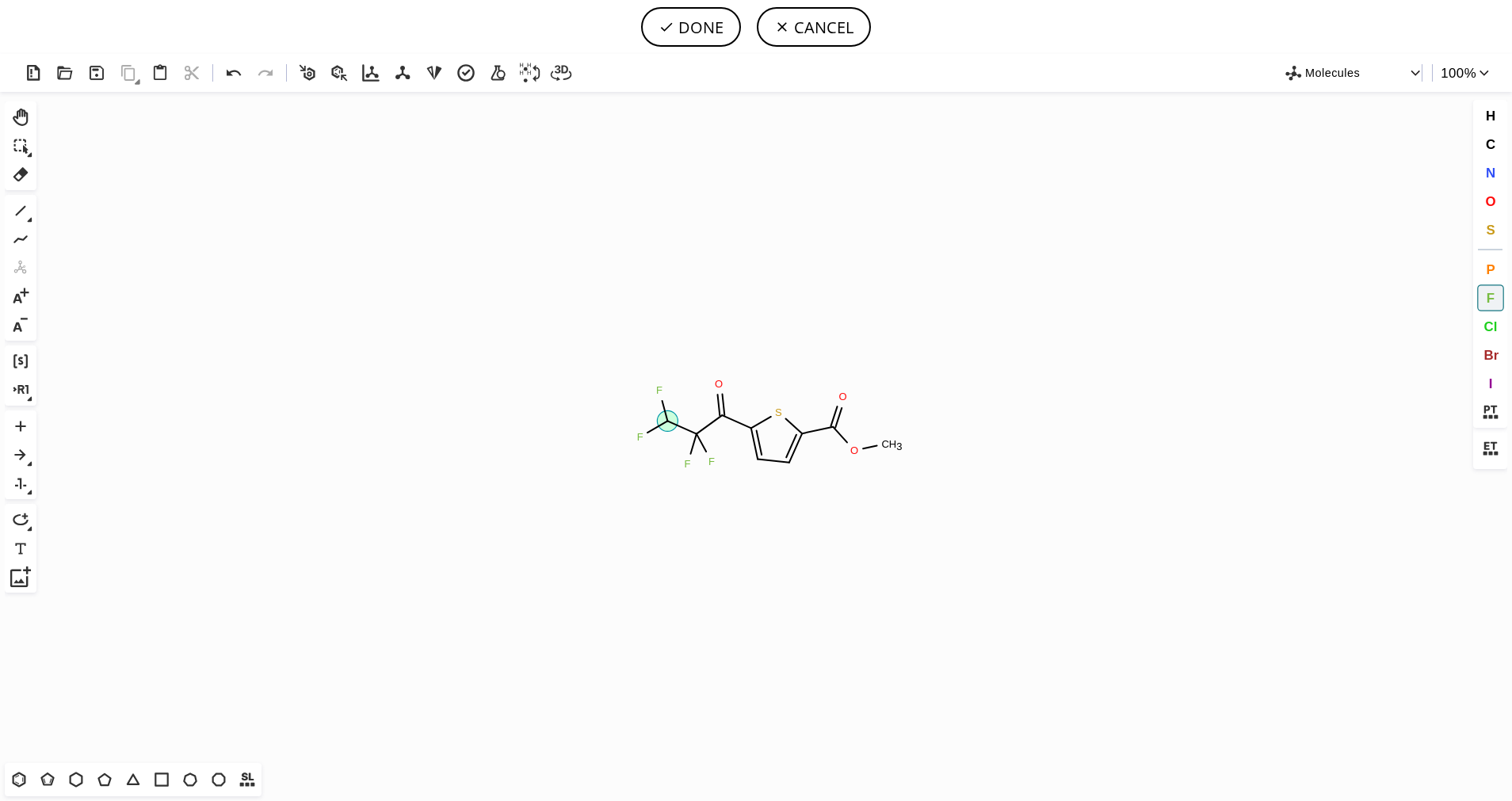
drag, startPoint x: 670, startPoint y: 419, endPoint x: 646, endPoint y: 431, distance: 26.8
click at [646, 431] on icon "Created with [PERSON_NAME] 2.3.0 F S F F O O C H 3 O F F" at bounding box center [756, 427] width 1426 height 671
click at [666, 446] on icon "Created with [PERSON_NAME] 2.3.0 F F S F F O O C H 3 O F F" at bounding box center [756, 427] width 1426 height 671
click at [704, 25] on button "DONE" at bounding box center [691, 27] width 100 height 40
type input "S1C(C(=O)OC)=CC=C1C(=O)C(F)(F)C(F)(F)F"
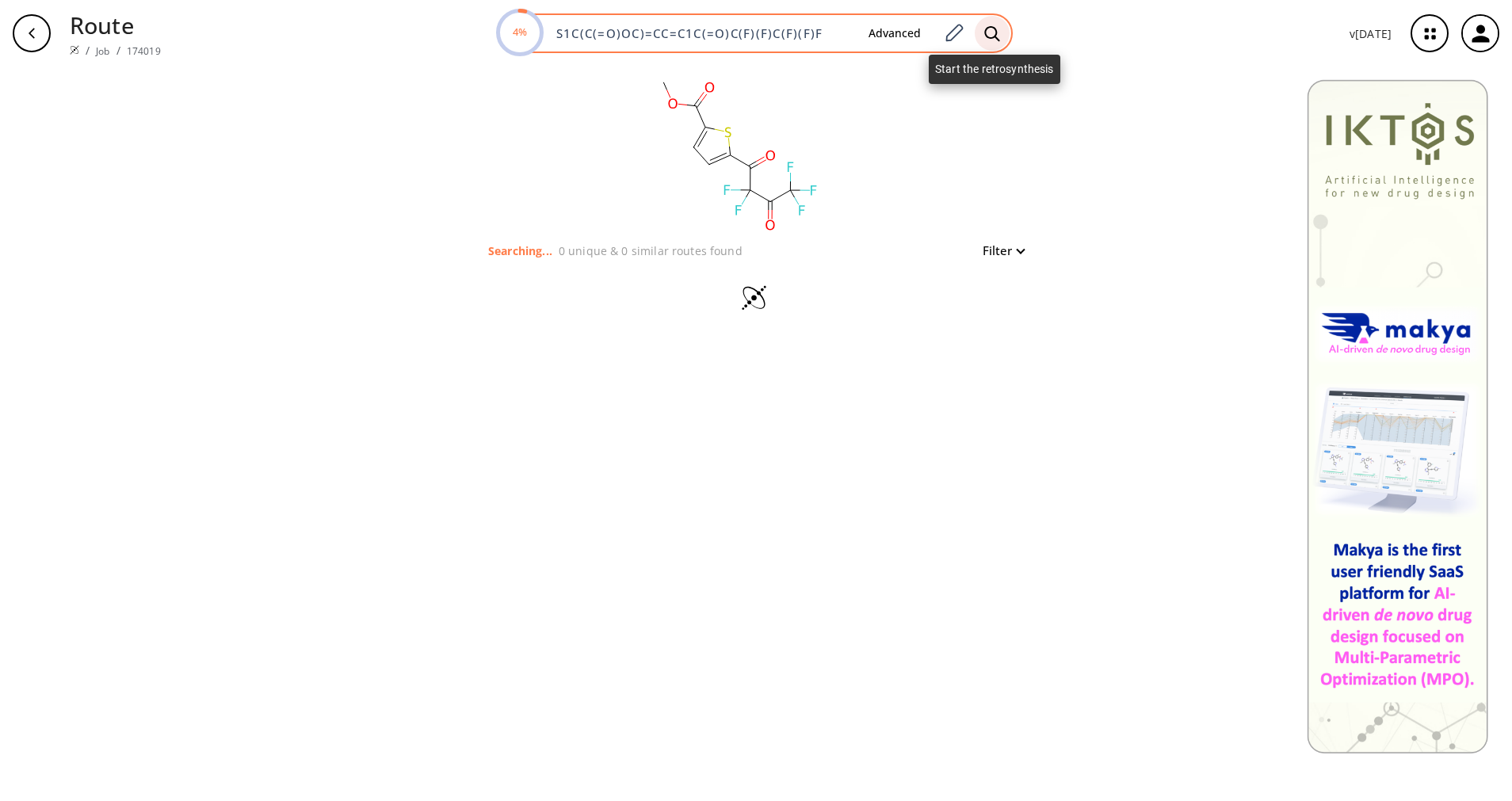
click at [991, 33] on icon at bounding box center [992, 34] width 16 height 17
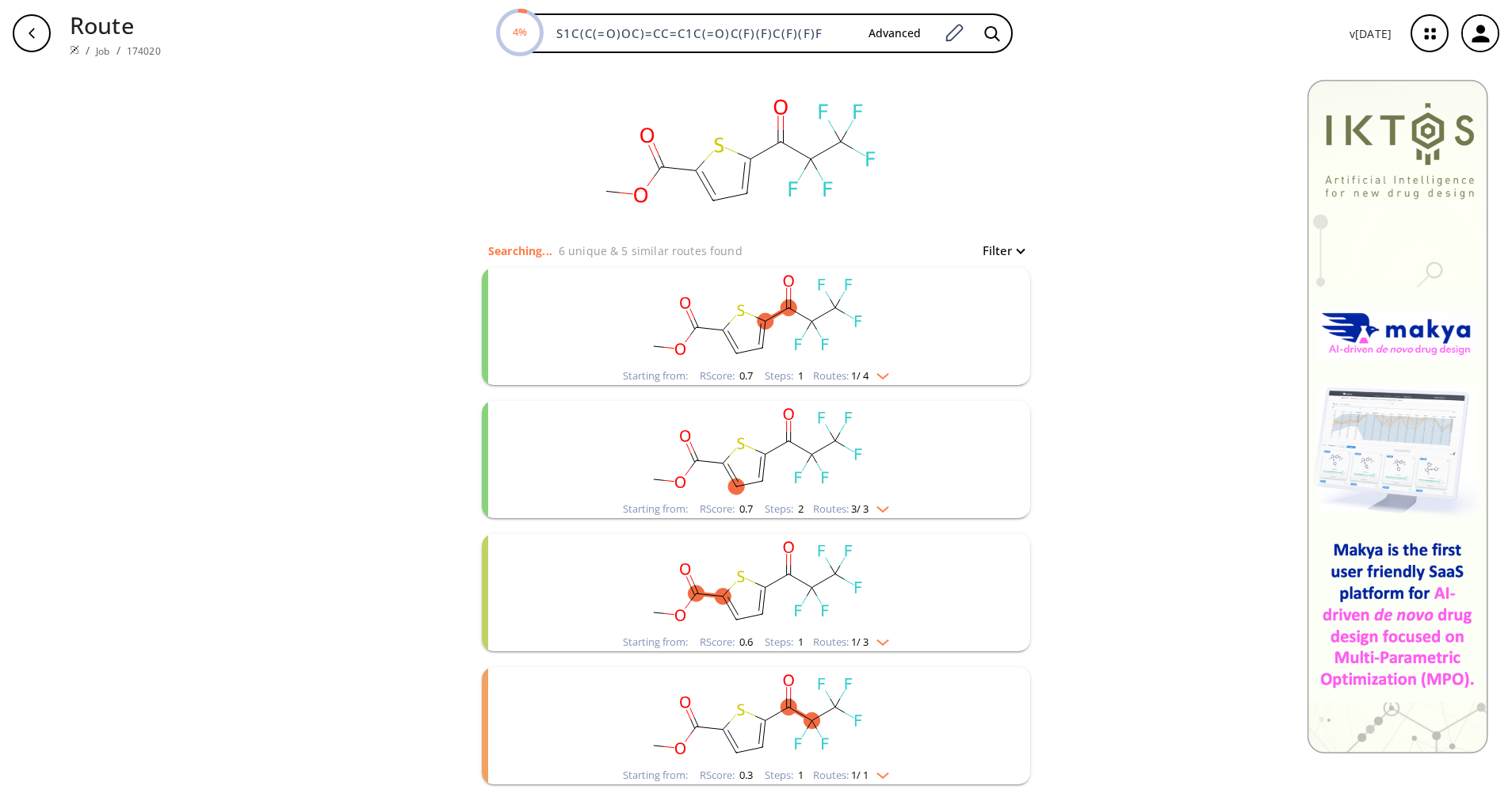
click at [813, 371] on div "Routes: 1 / 4" at bounding box center [851, 376] width 76 height 10
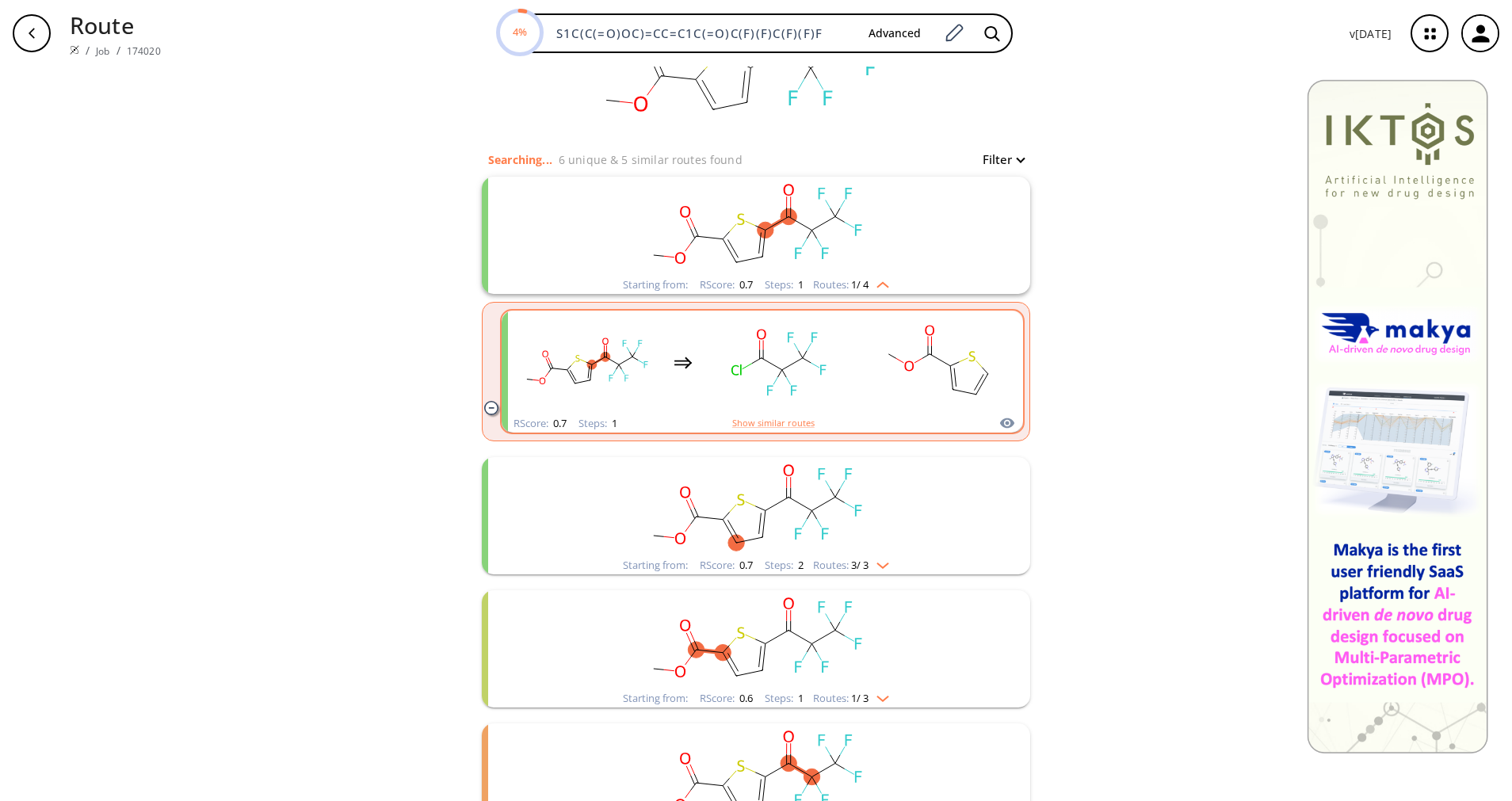
scroll to position [119, 0]
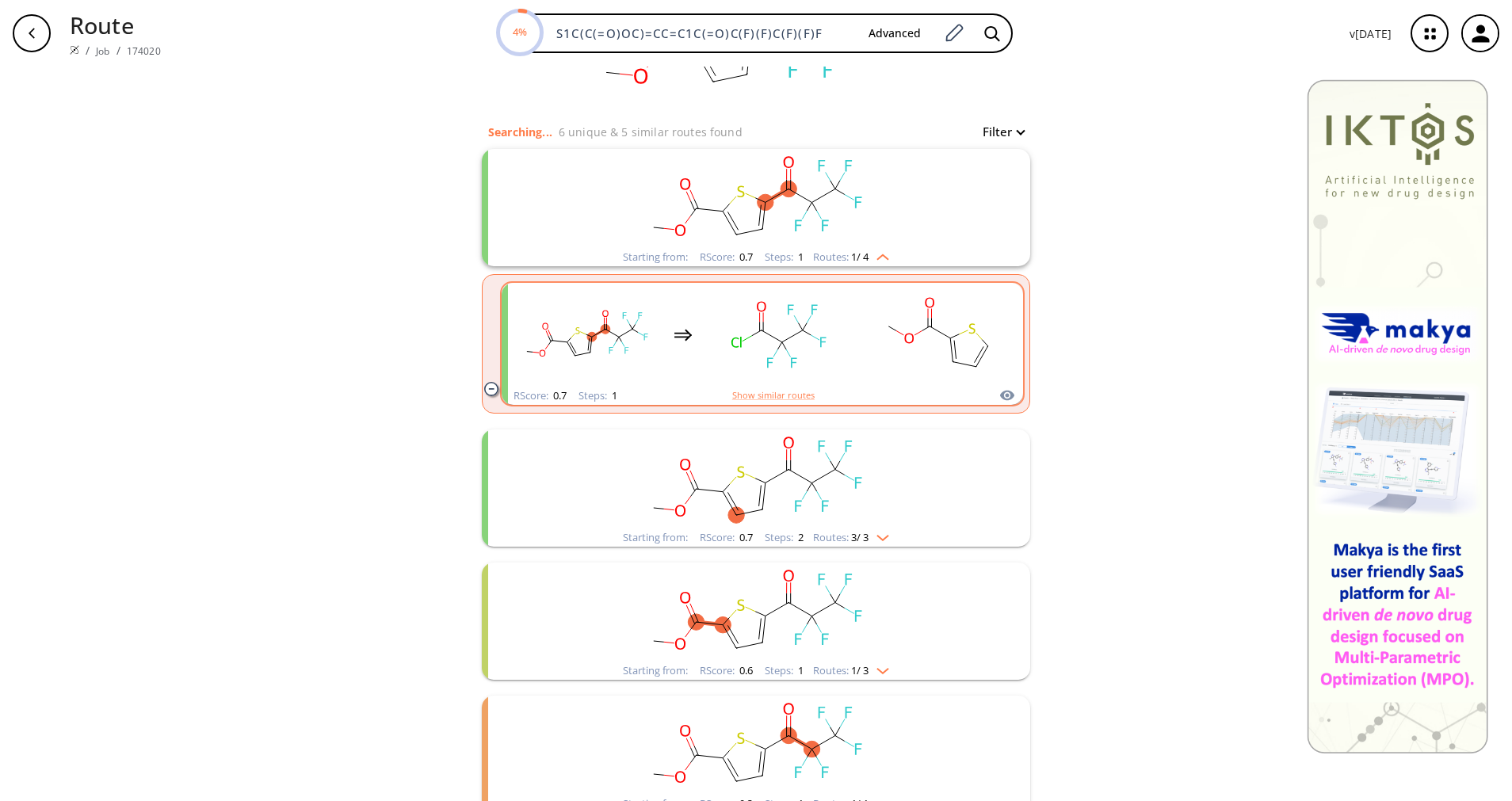
click at [803, 351] on rect "clusters" at bounding box center [780, 335] width 142 height 99
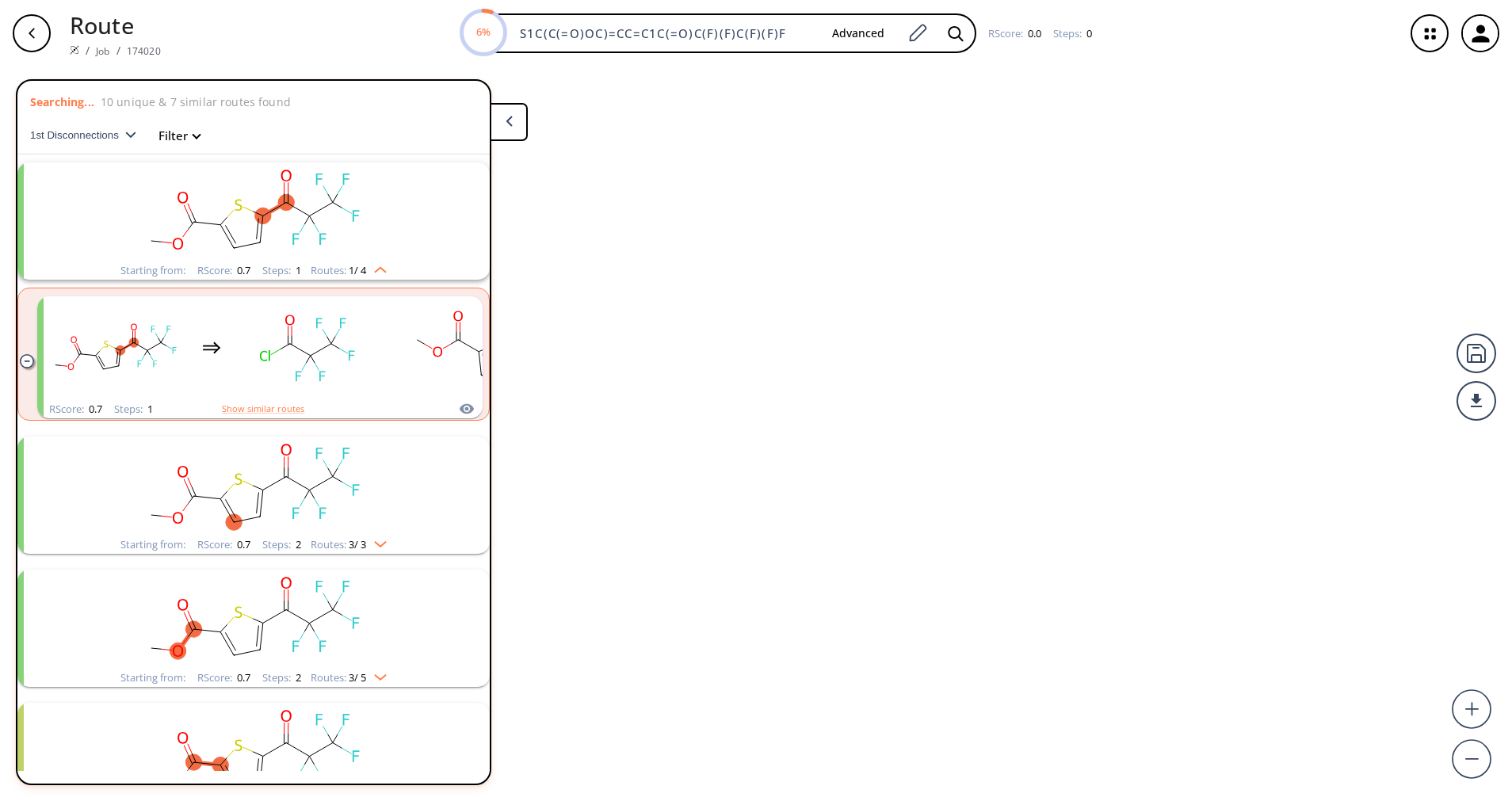
scroll to position [37, 0]
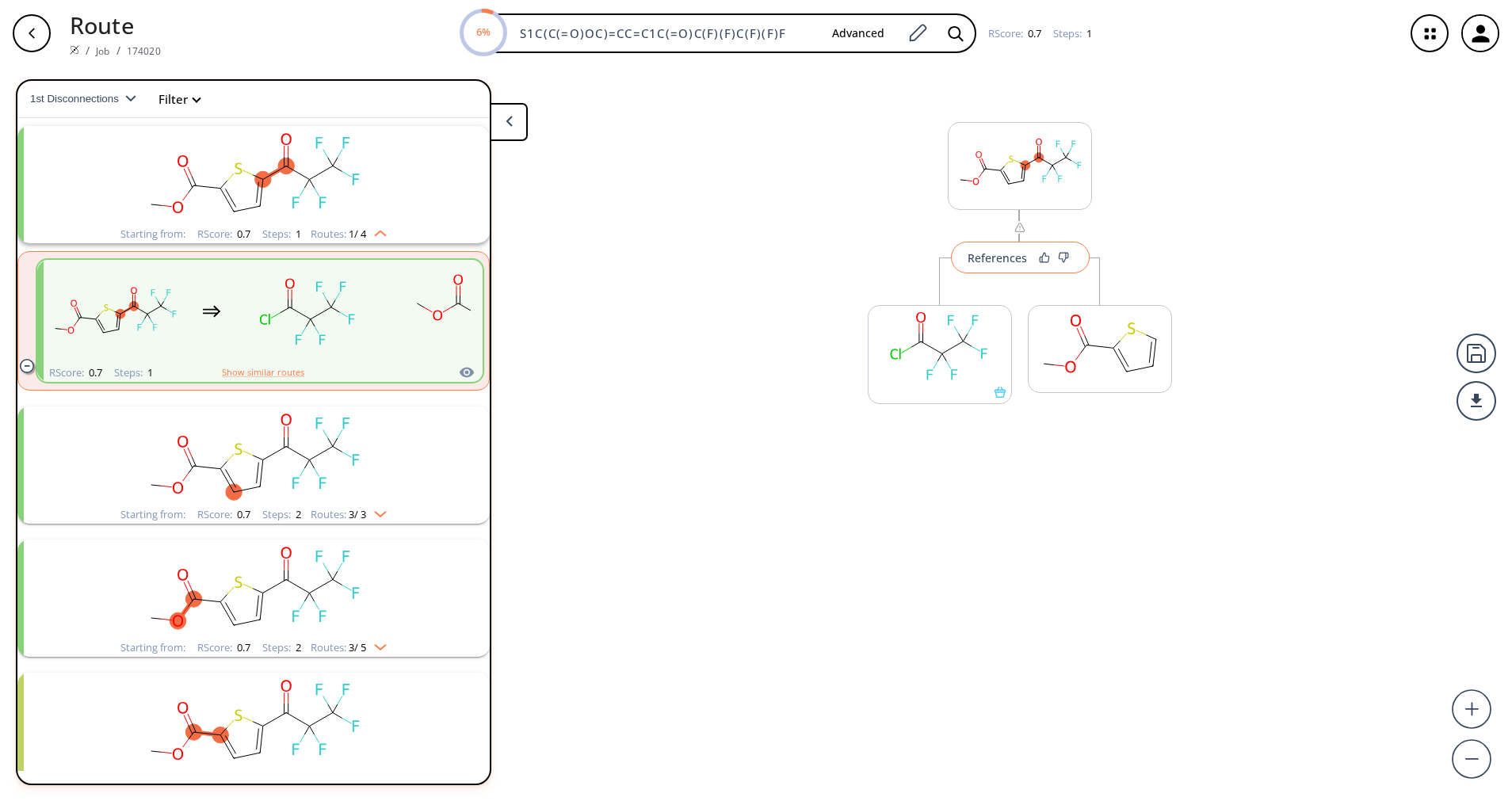
click at [1014, 260] on div "References" at bounding box center [997, 257] width 59 height 10
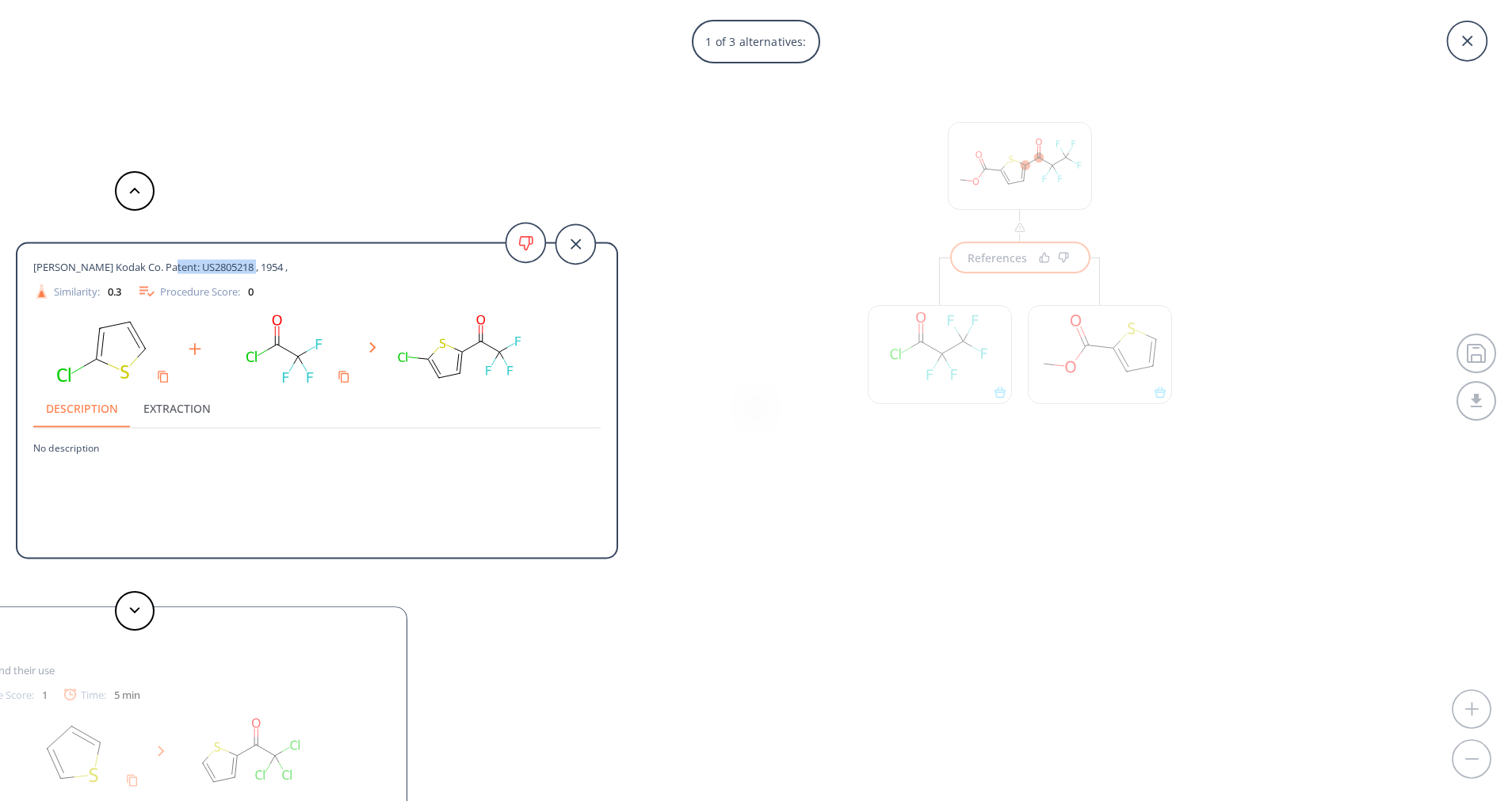
drag, startPoint x: 249, startPoint y: 266, endPoint x: 167, endPoint y: 261, distance: 82.2
click at [167, 261] on span "[PERSON_NAME] Kodak Co. Patent: US2805218 , 1954 ," at bounding box center [161, 267] width 254 height 14
copy span "US2805218 , 1954"
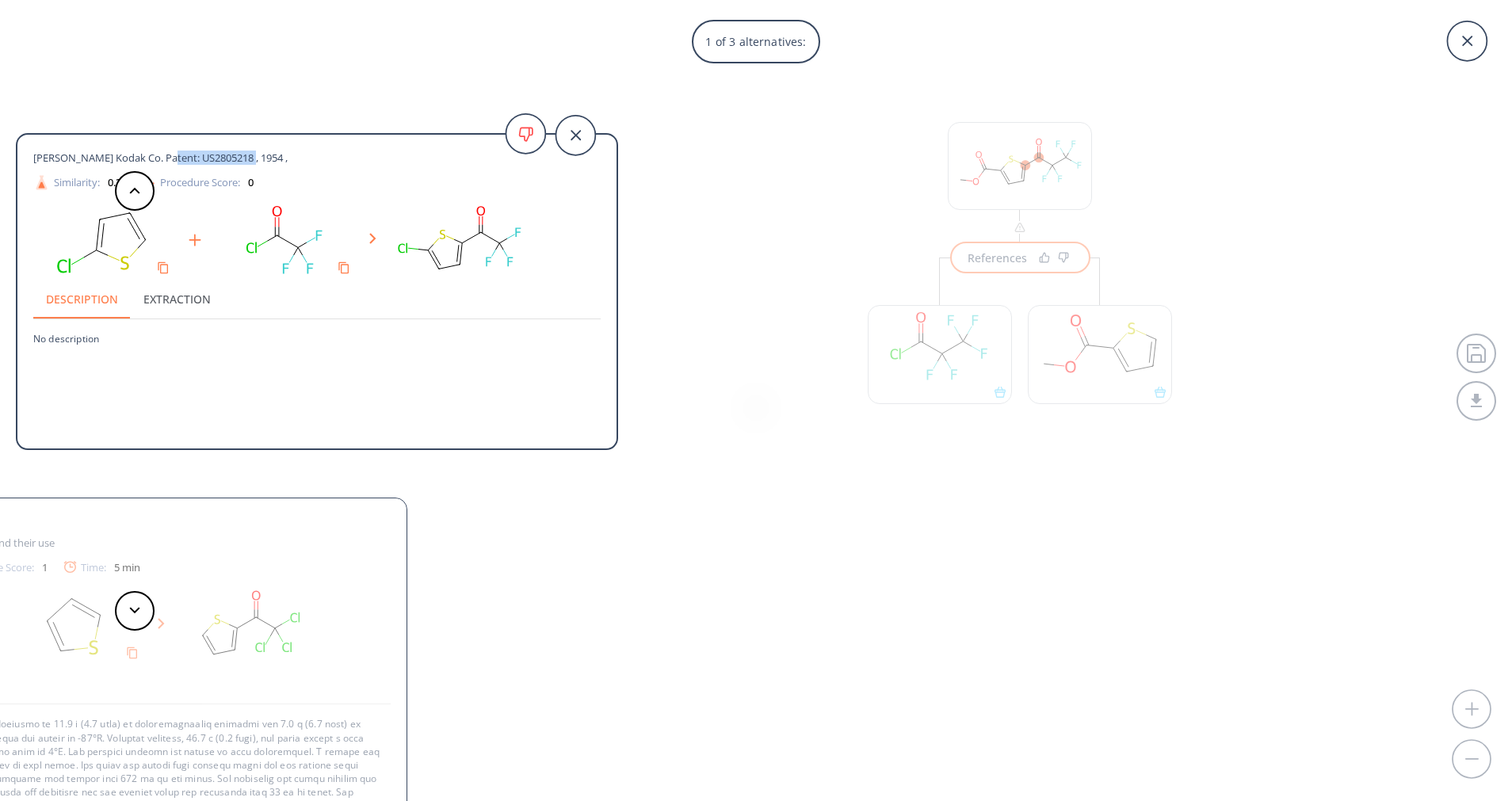
scroll to position [0, 0]
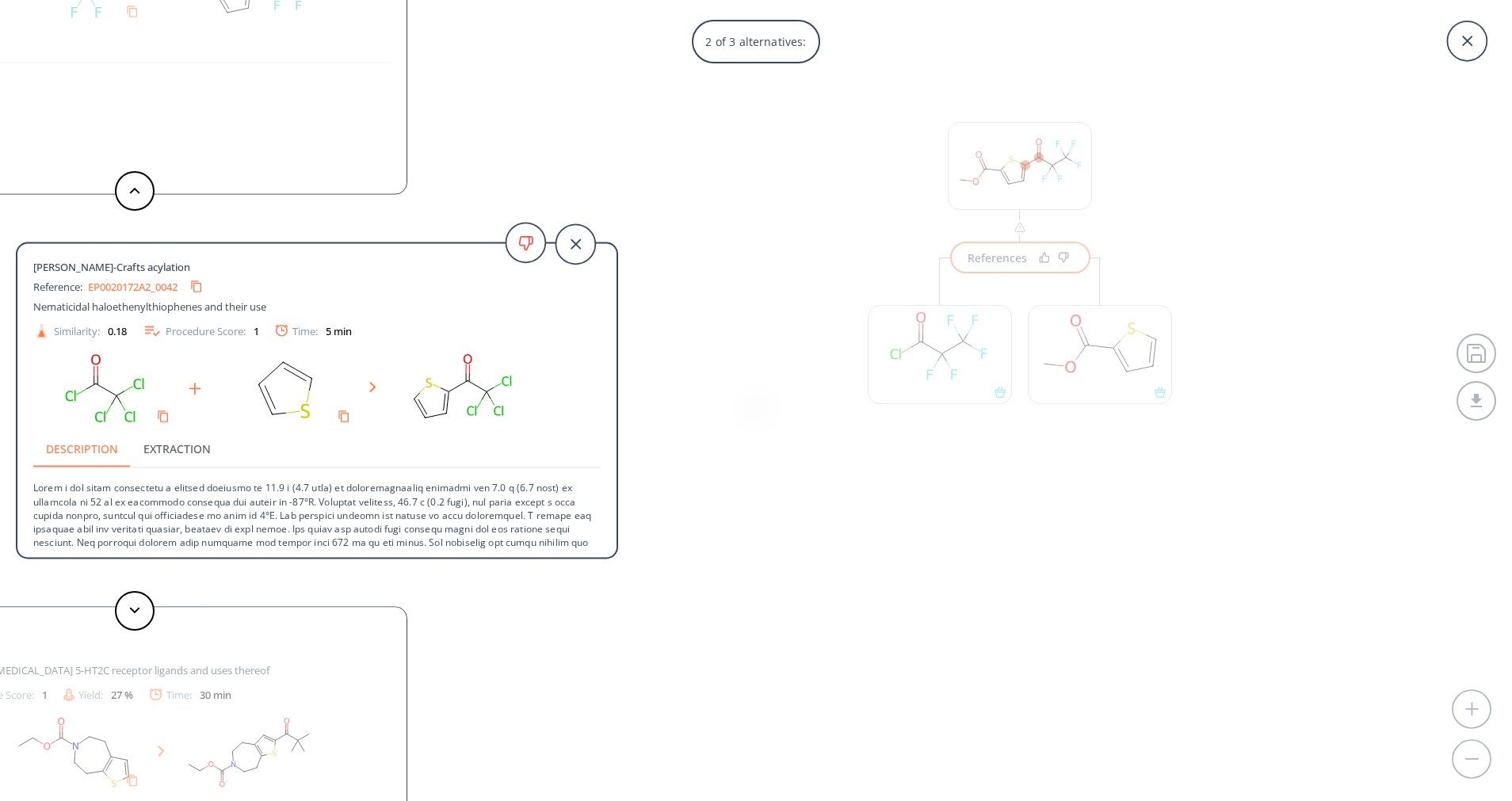
click at [819, 376] on div "2 of 3 alternatives: [PERSON_NAME] Kodak Co. Patent: US2805218 , 1954 , Similar…" at bounding box center [756, 400] width 1512 height 801
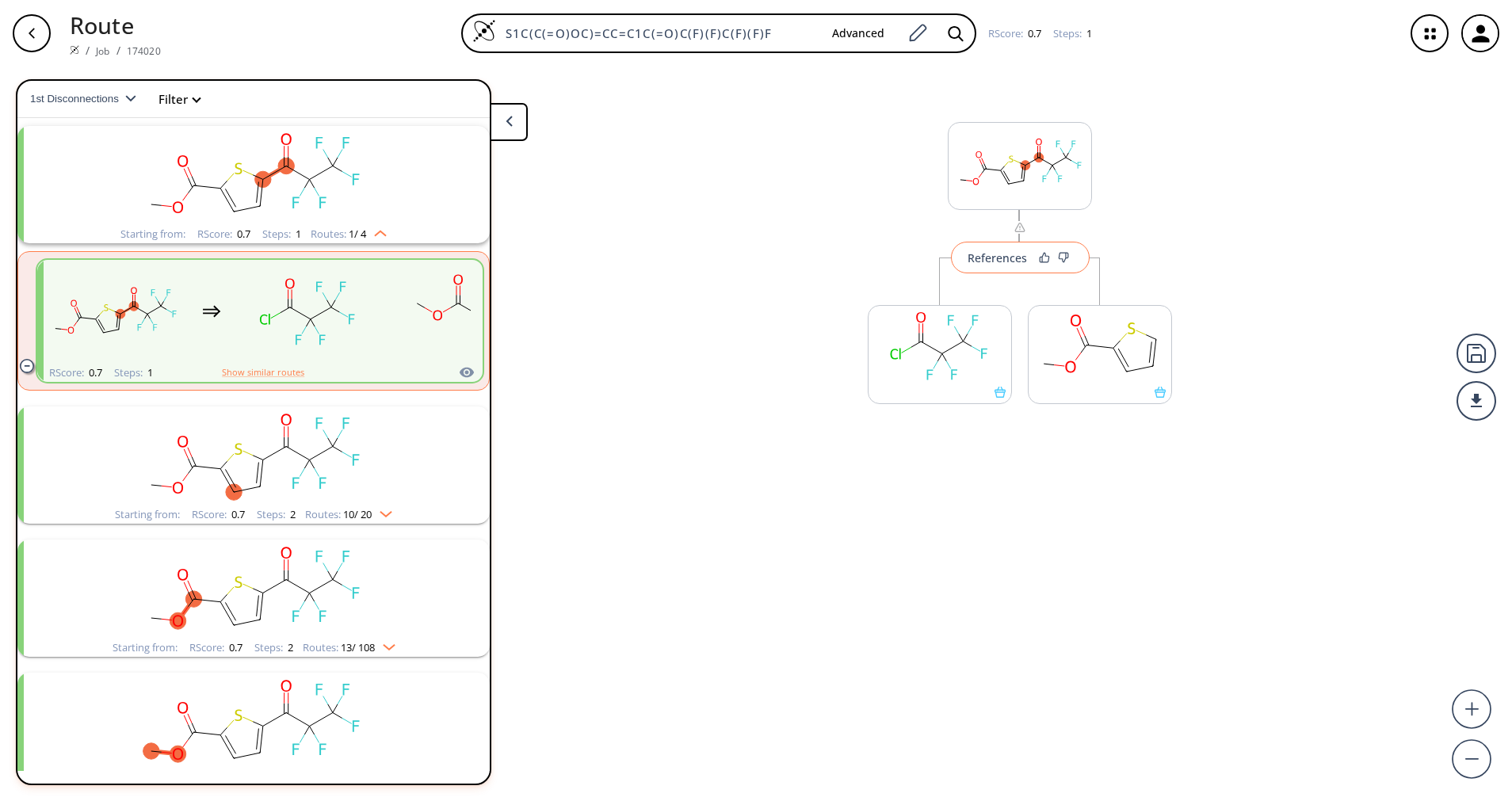
click at [999, 268] on button "References" at bounding box center [1019, 257] width 138 height 32
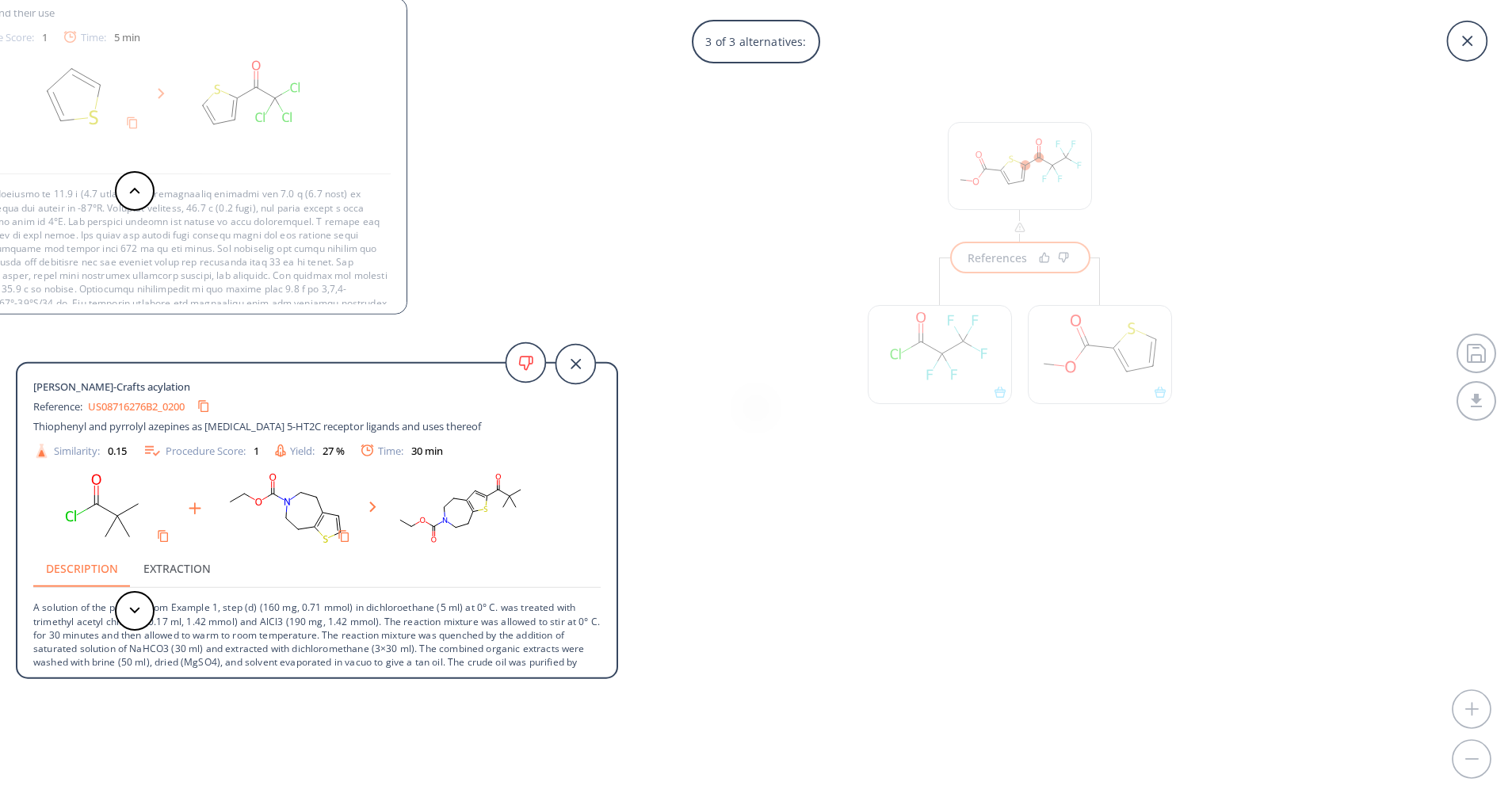
scroll to position [70, 0]
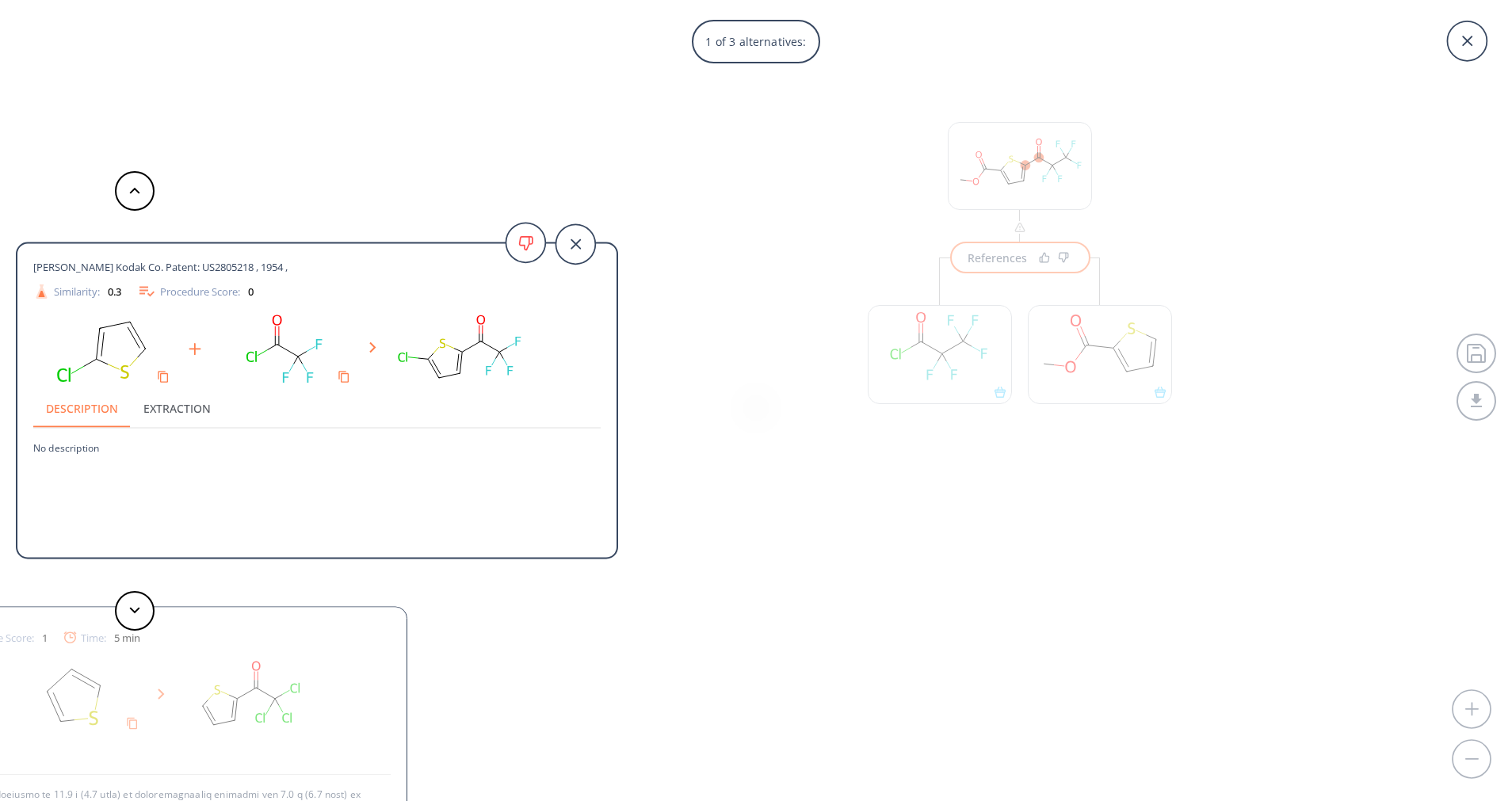
click at [134, 269] on span "[PERSON_NAME] Kodak Co. Patent: US2805218 , 1954 ," at bounding box center [161, 267] width 254 height 14
copy span "[PERSON_NAME] Kodak Co. Patent: US2805218 , 1954 ,"
click at [794, 480] on div "1 of 3 alternatives: [PERSON_NAME] Kodak Co. Patent: US2805218 , 1954 , Similar…" at bounding box center [756, 400] width 1512 height 801
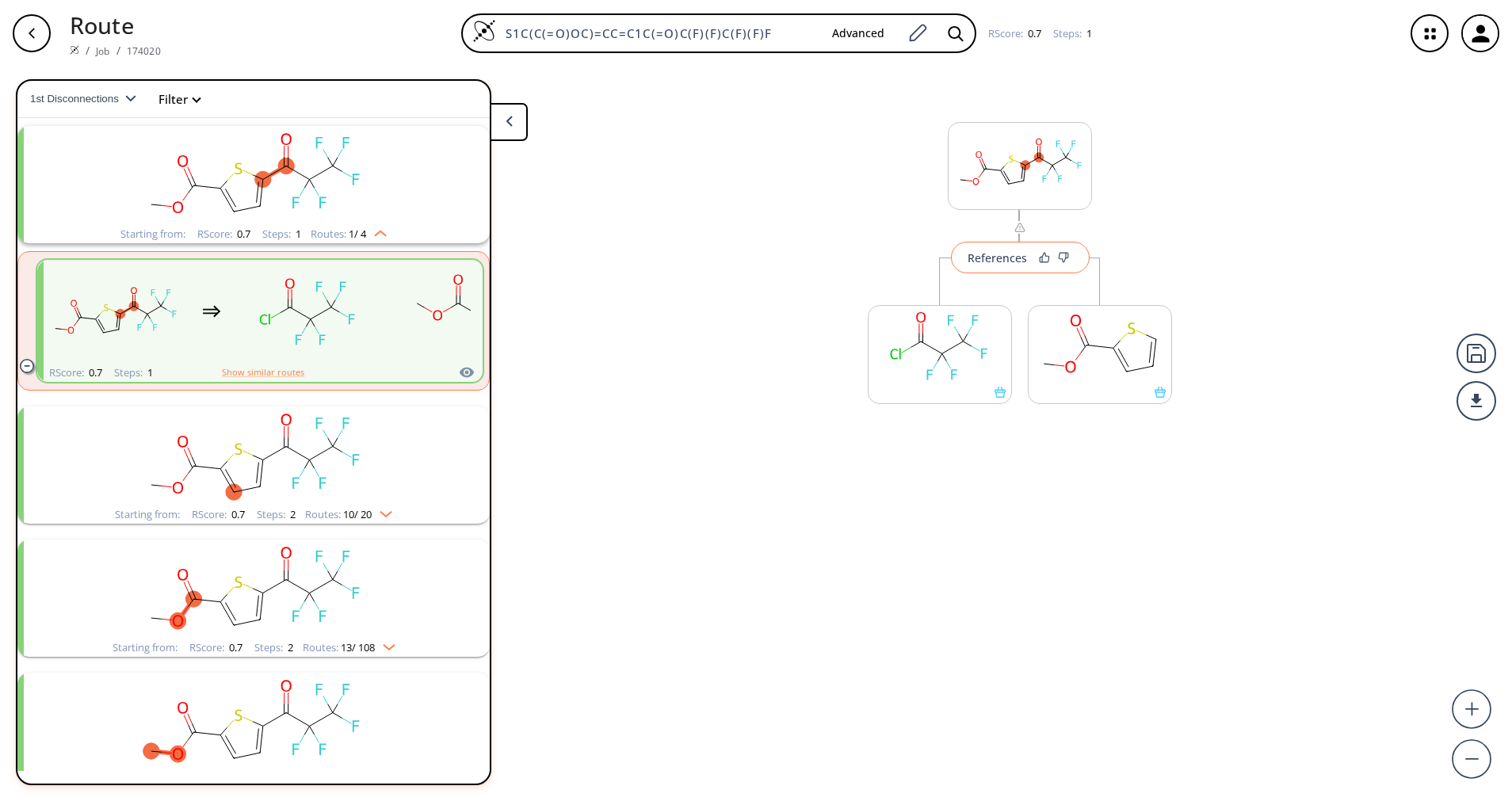
click at [1024, 258] on div "References" at bounding box center [997, 257] width 59 height 10
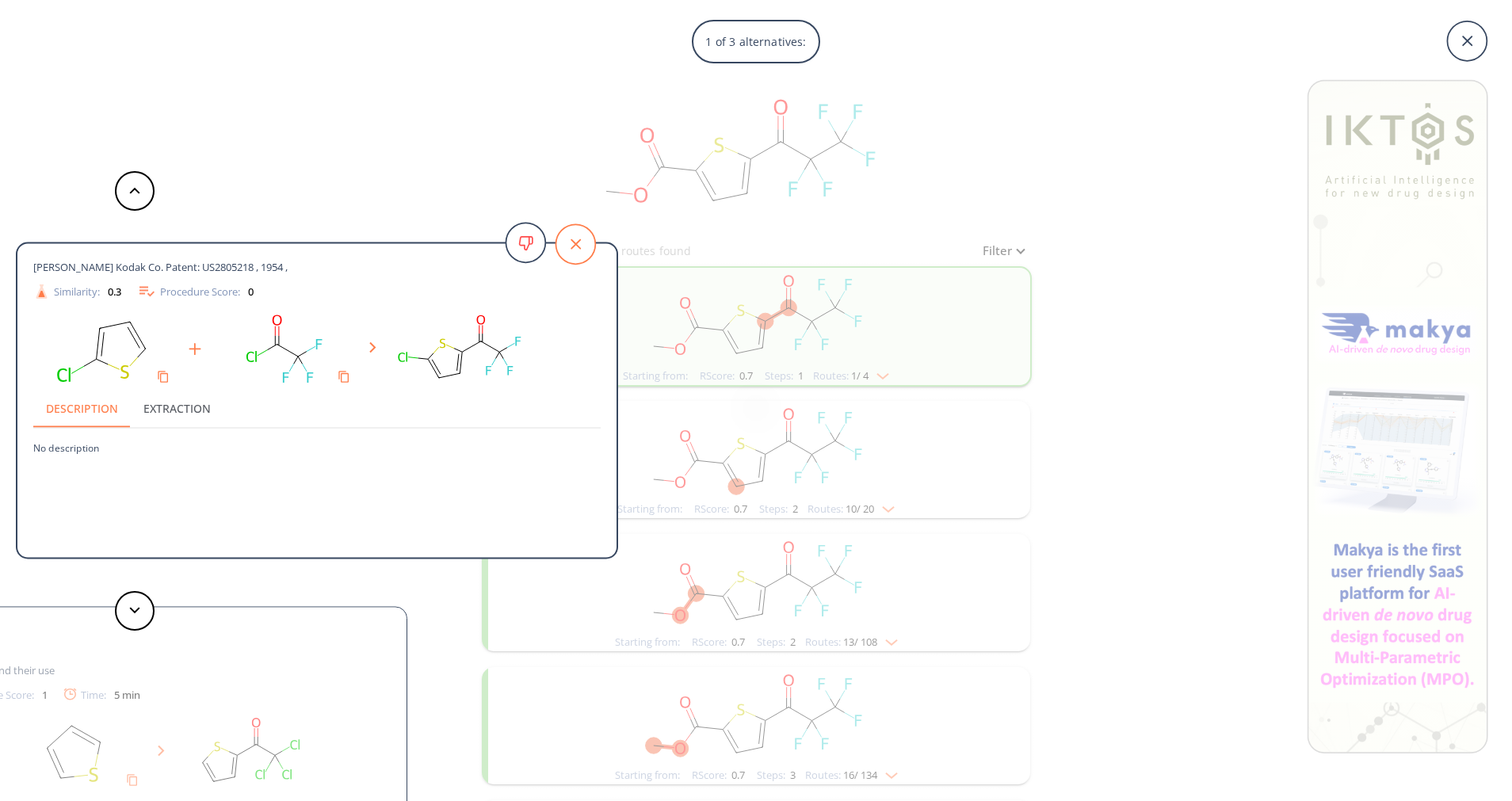
click at [574, 253] on icon at bounding box center [576, 244] width 40 height 40
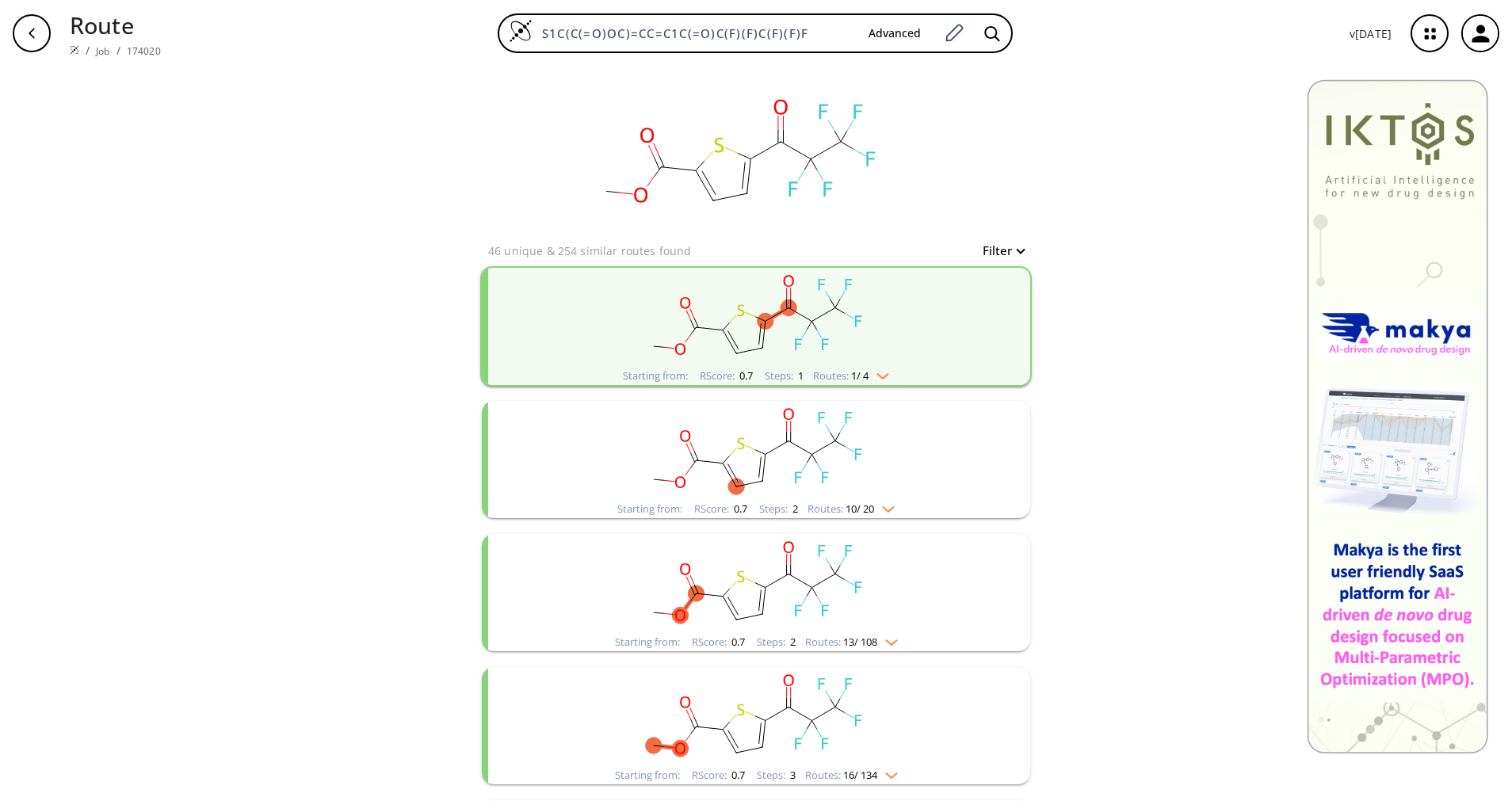
click at [891, 497] on rect "clusters" at bounding box center [756, 450] width 412 height 99
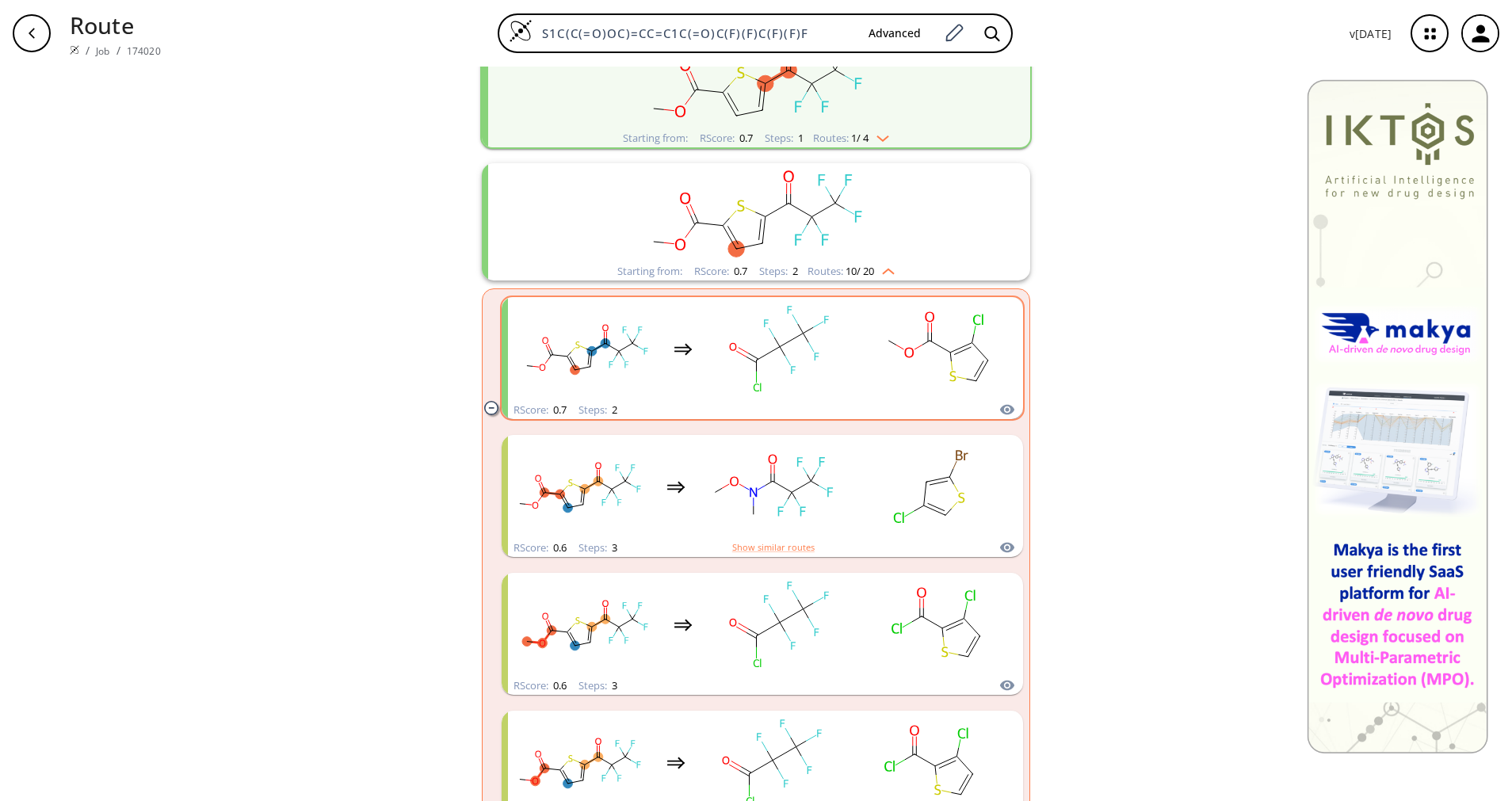
scroll to position [357, 0]
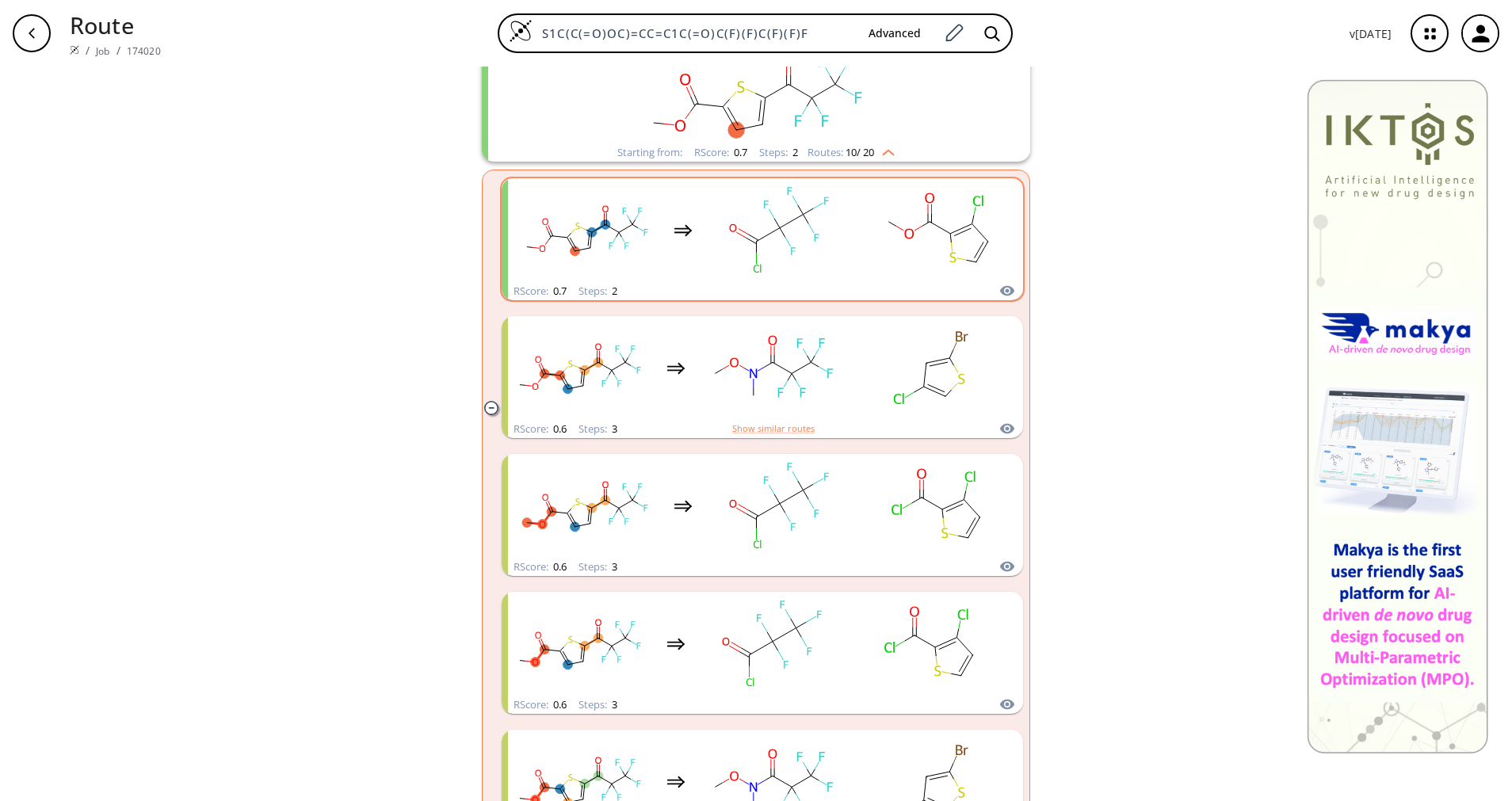
click at [875, 256] on rect "clusters" at bounding box center [938, 230] width 142 height 99
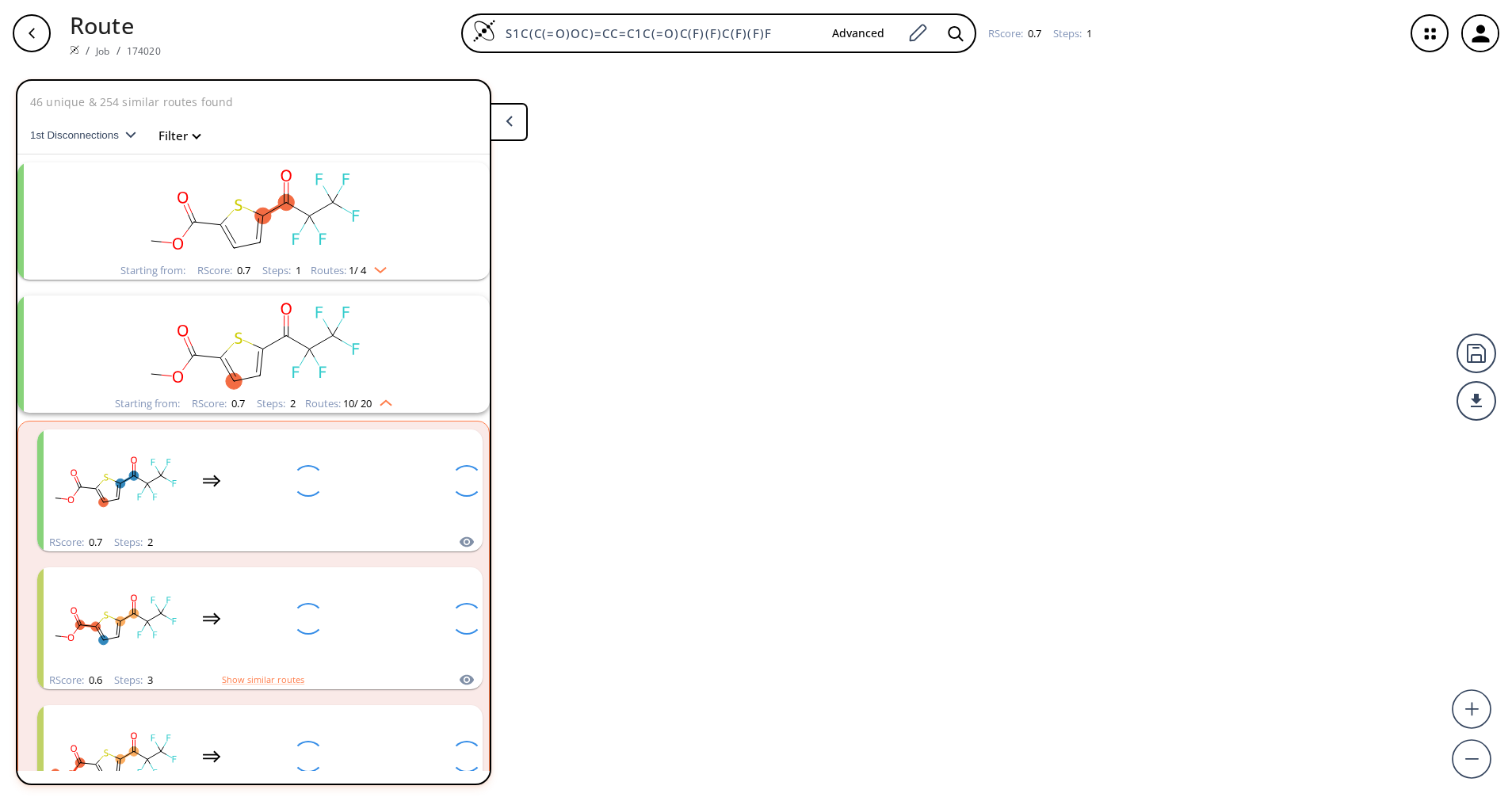
scroll to position [169, 0]
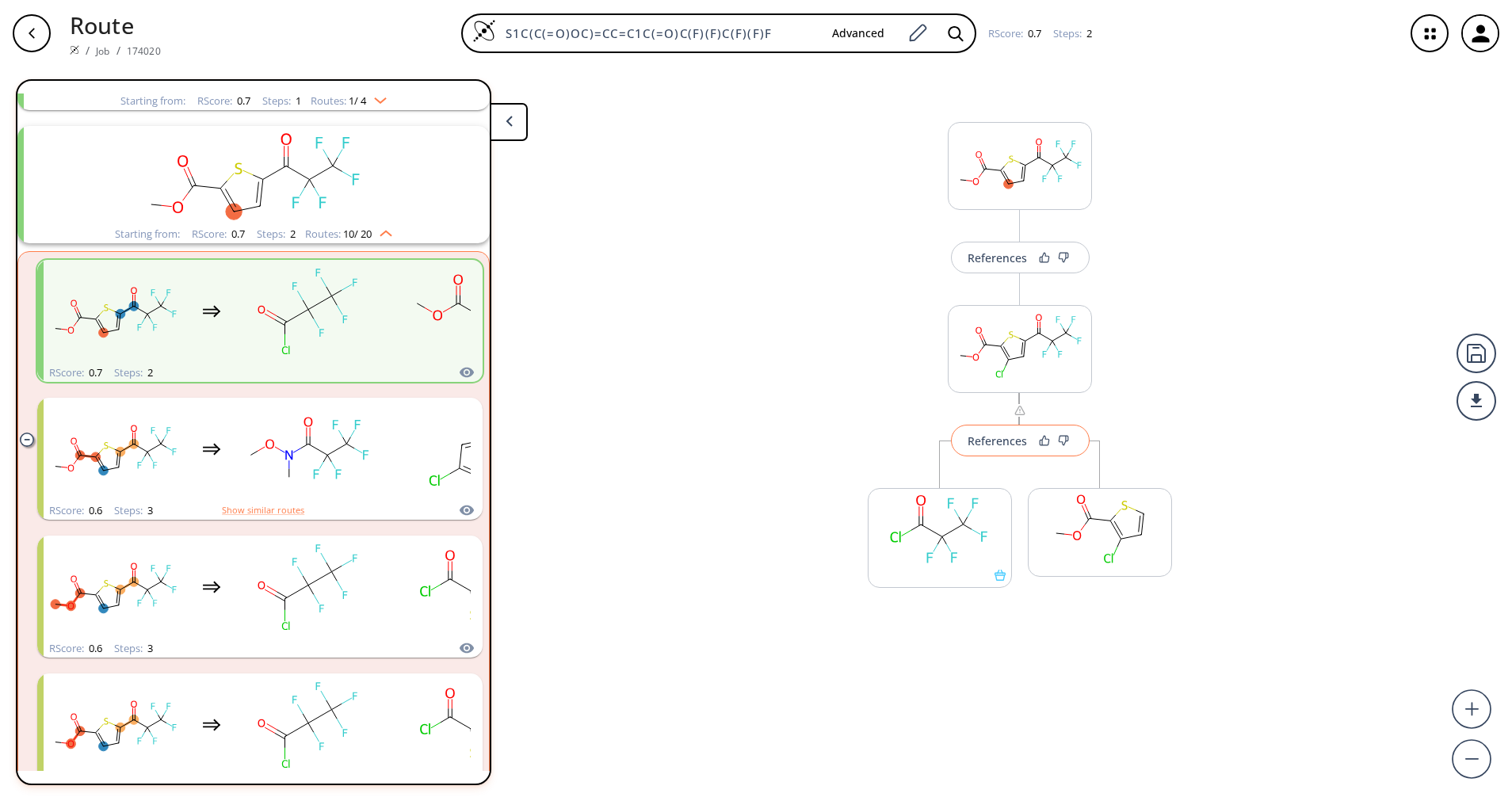
click at [1019, 440] on div "References" at bounding box center [997, 440] width 59 height 10
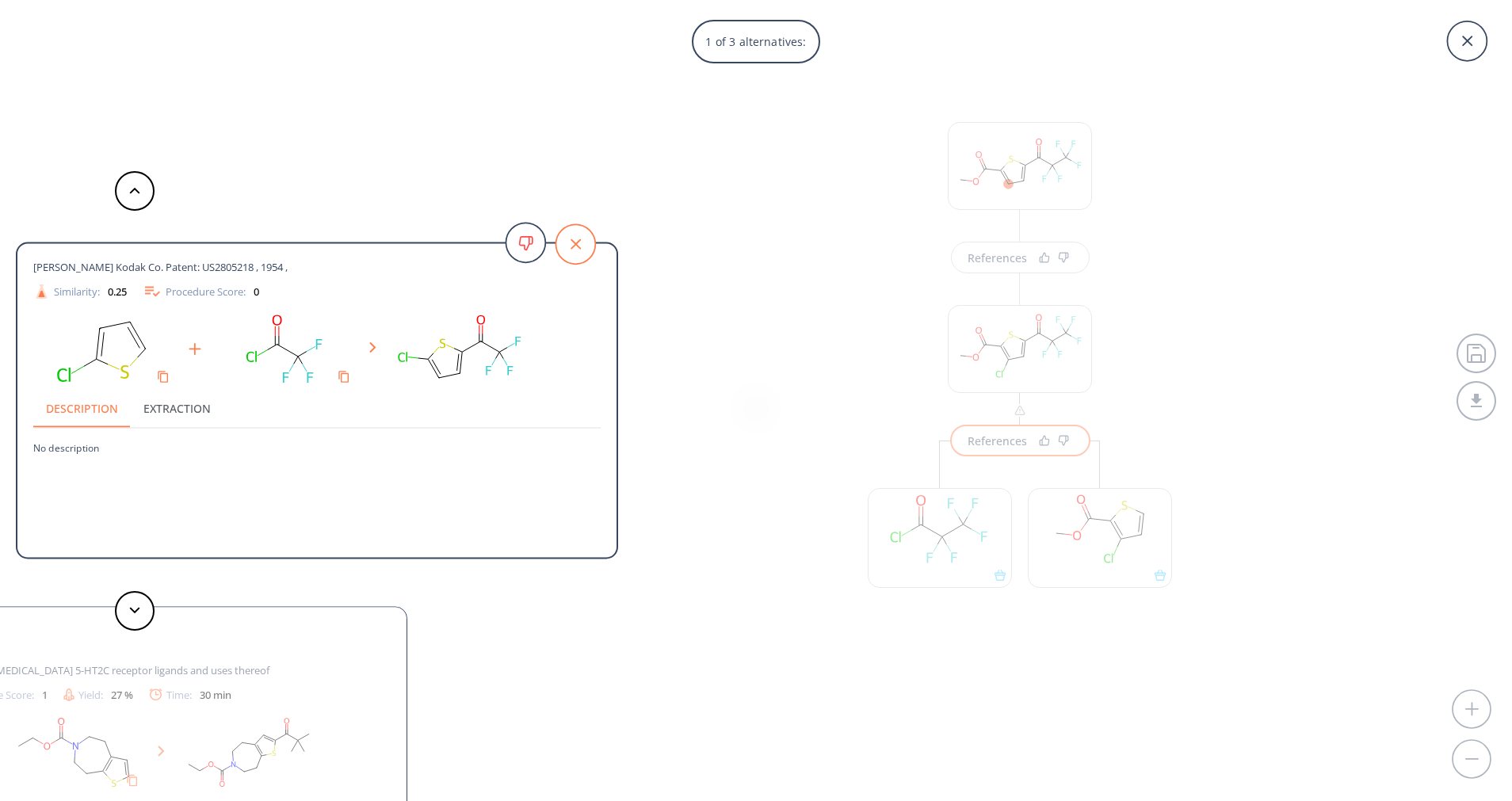
click at [567, 245] on icon at bounding box center [576, 244] width 40 height 40
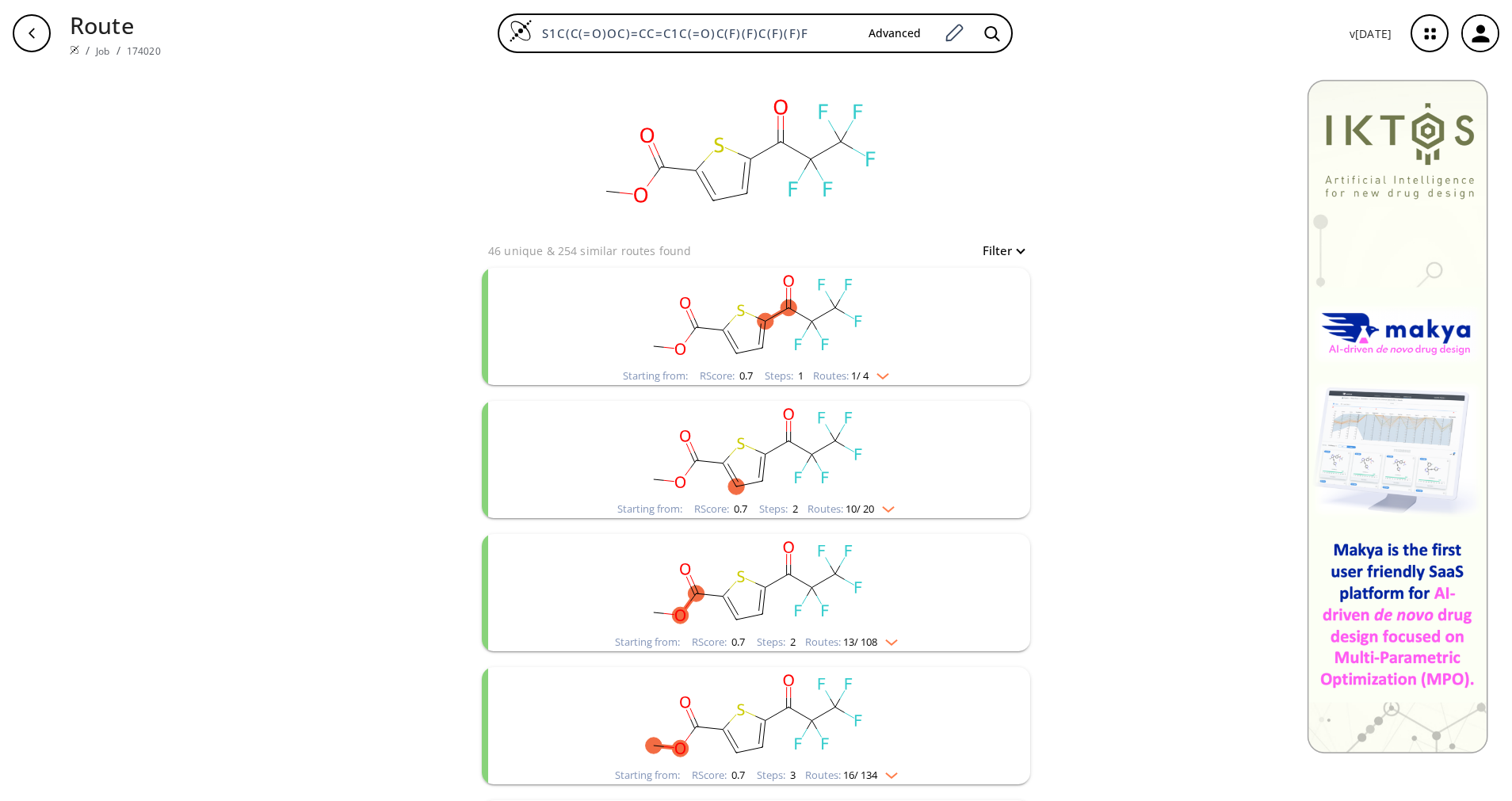
scroll to position [390, 0]
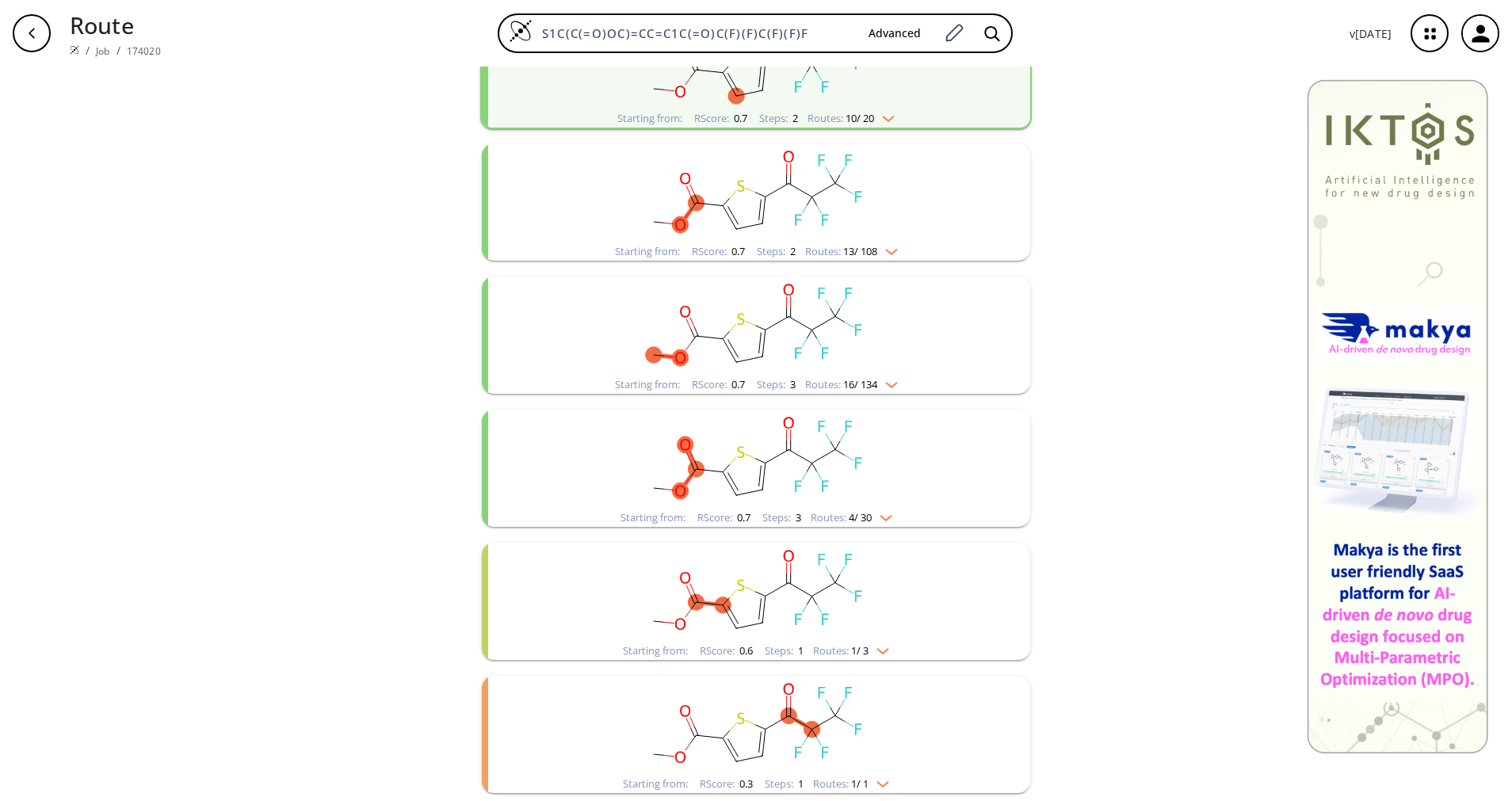
click at [850, 512] on span "4 / 30" at bounding box center [860, 517] width 23 height 10
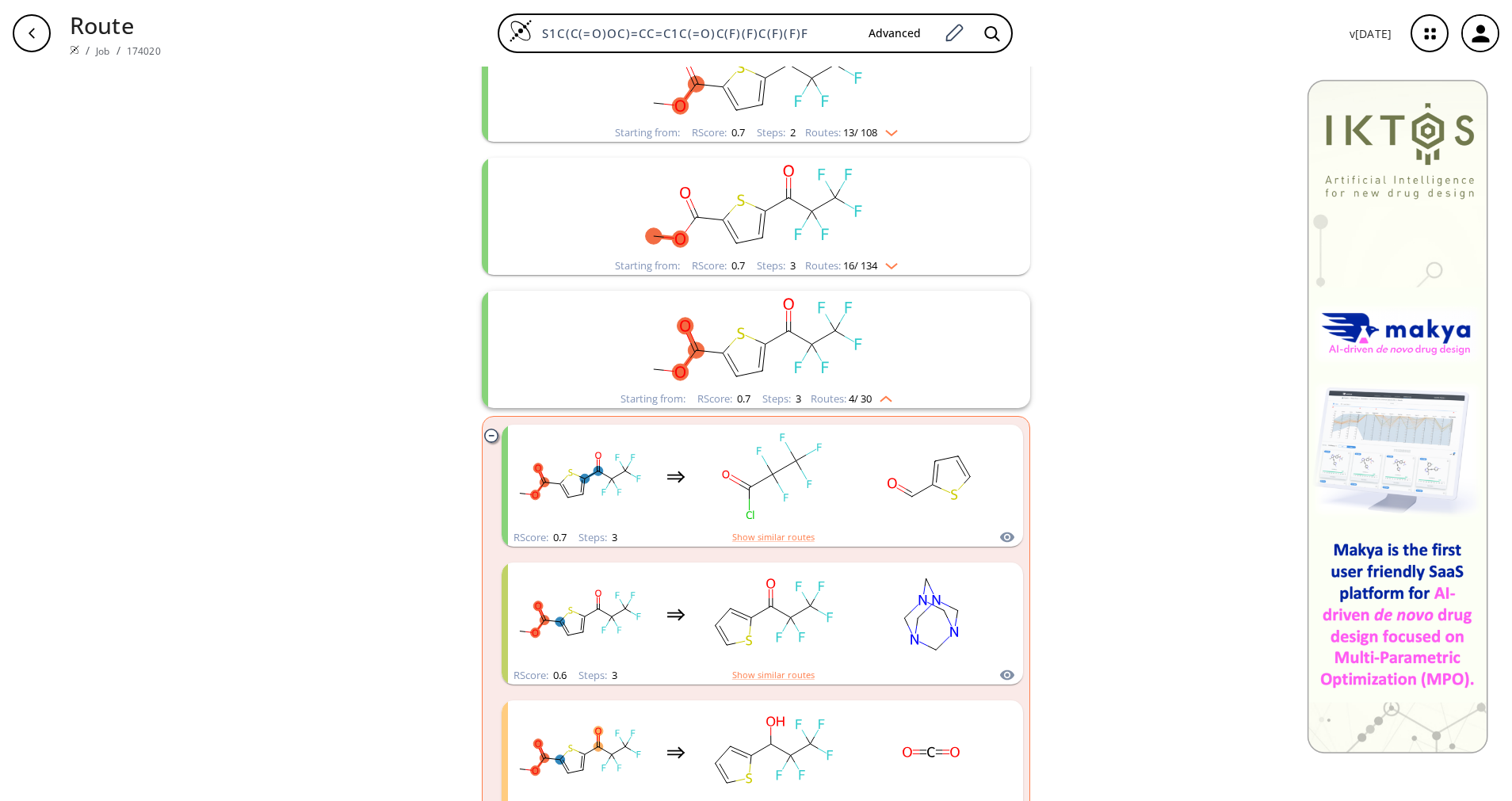
scroll to position [747, 0]
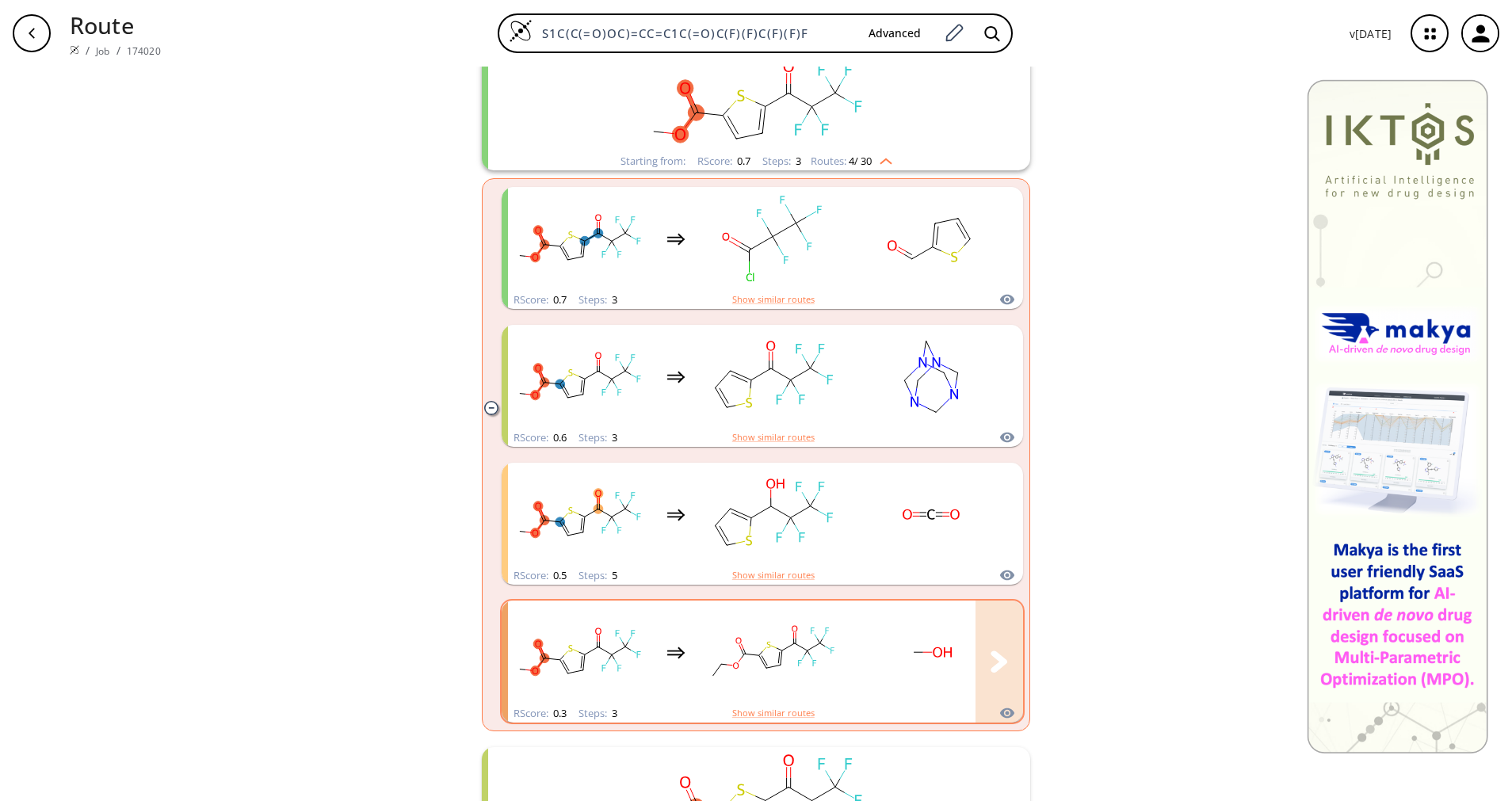
click at [837, 633] on div "clusters" at bounding box center [834, 652] width 652 height 104
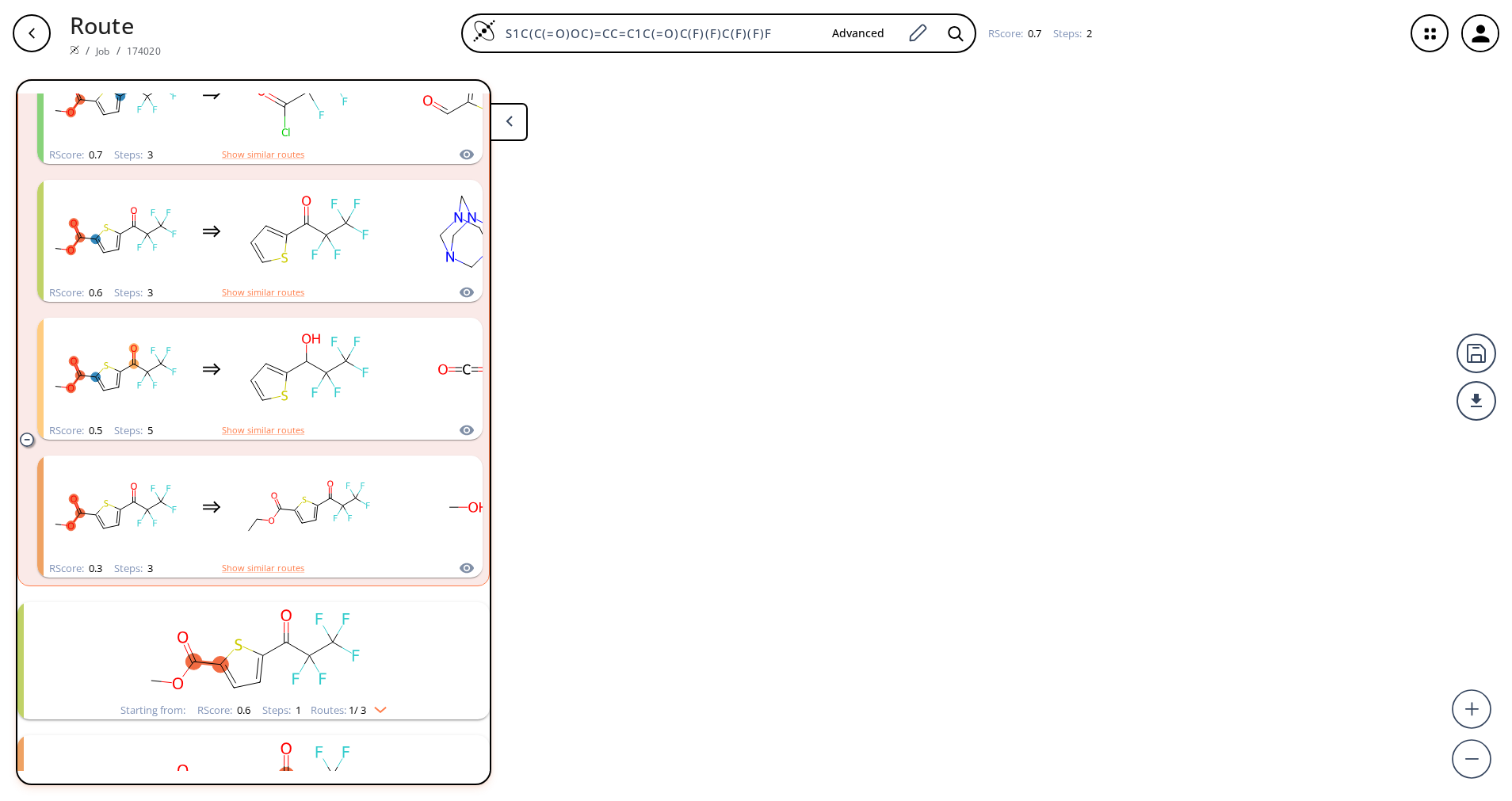
scroll to position [812, 0]
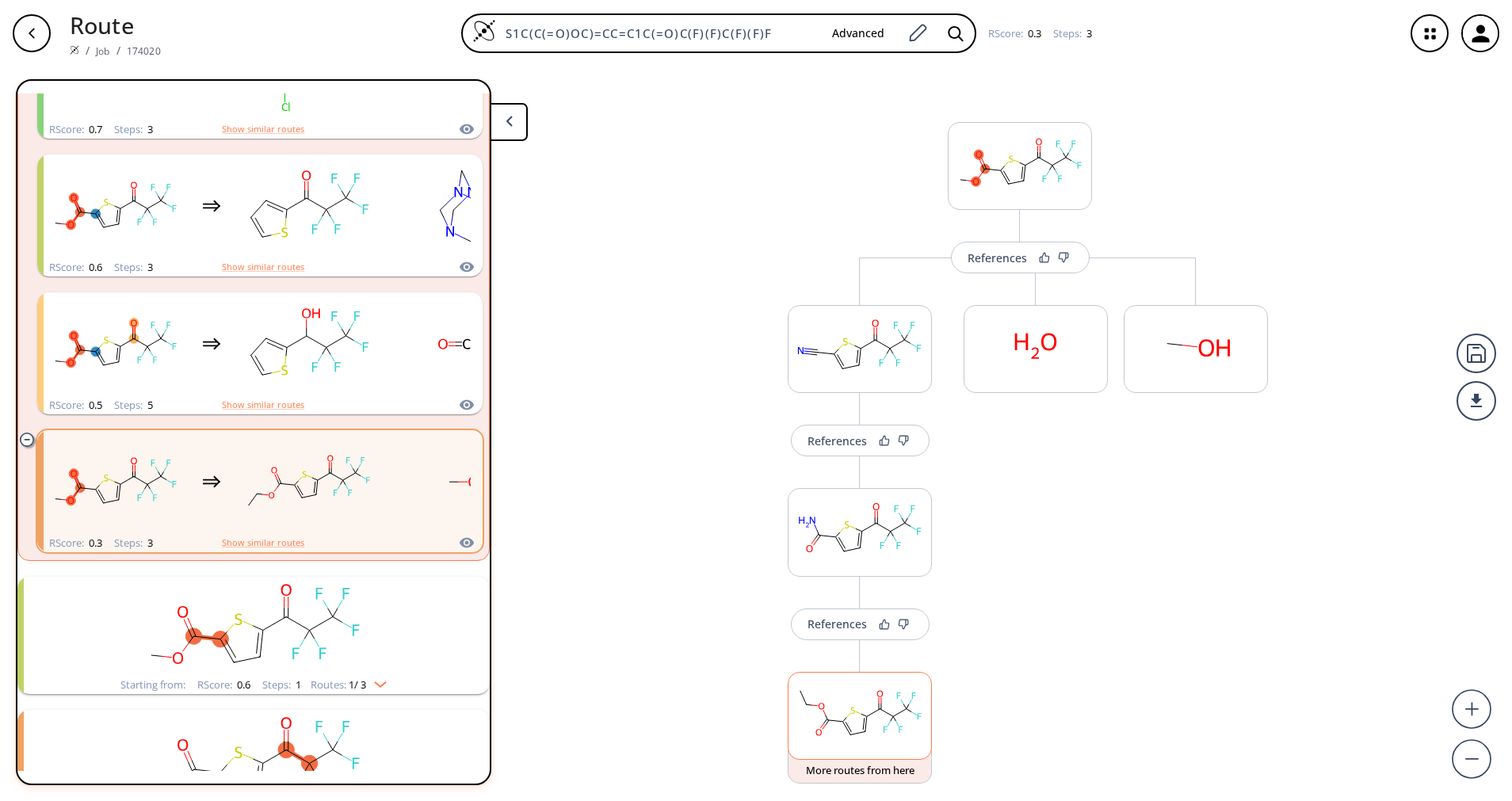
click at [861, 675] on rect at bounding box center [860, 712] width 142 height 81
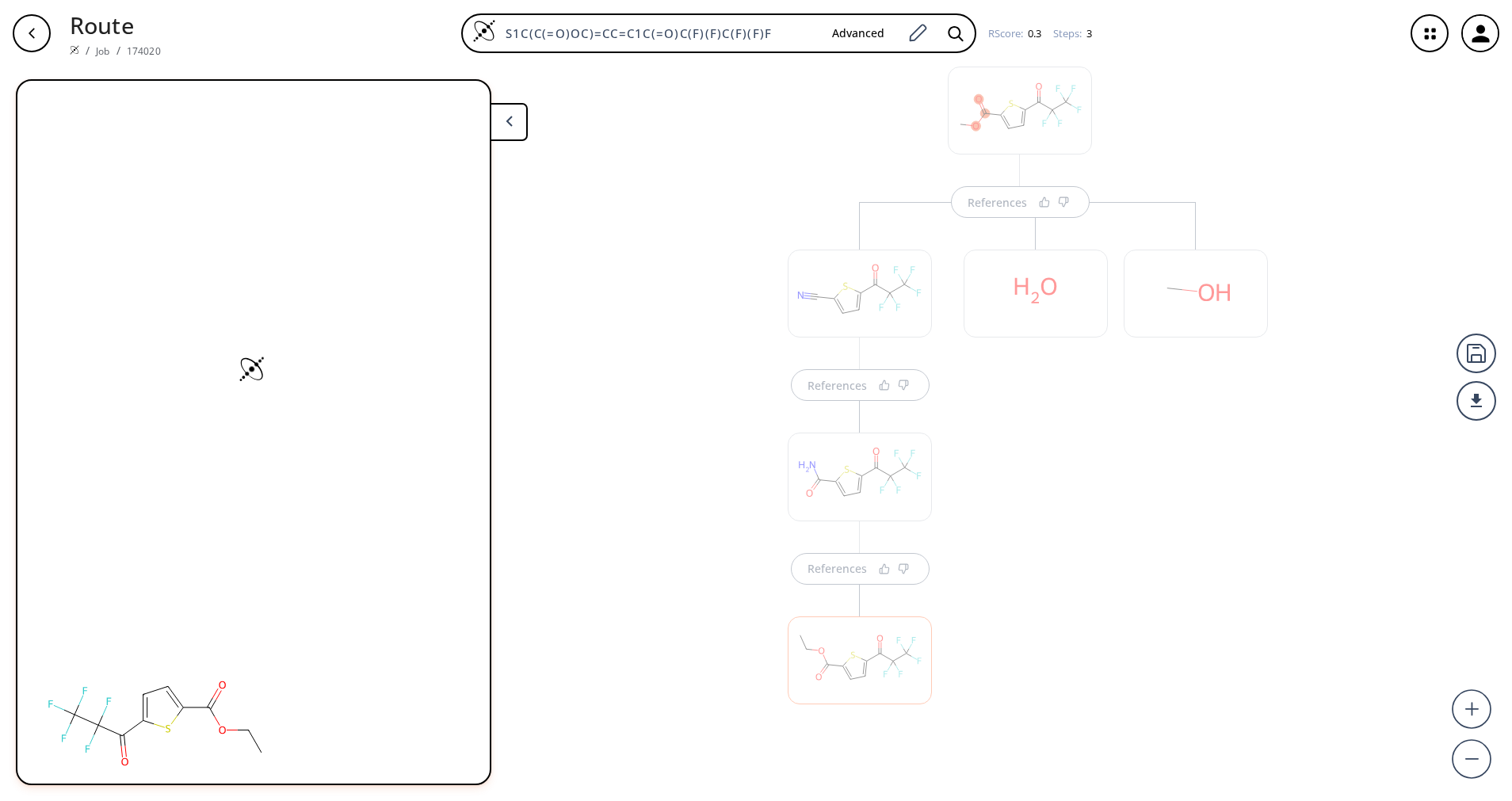
scroll to position [98, 0]
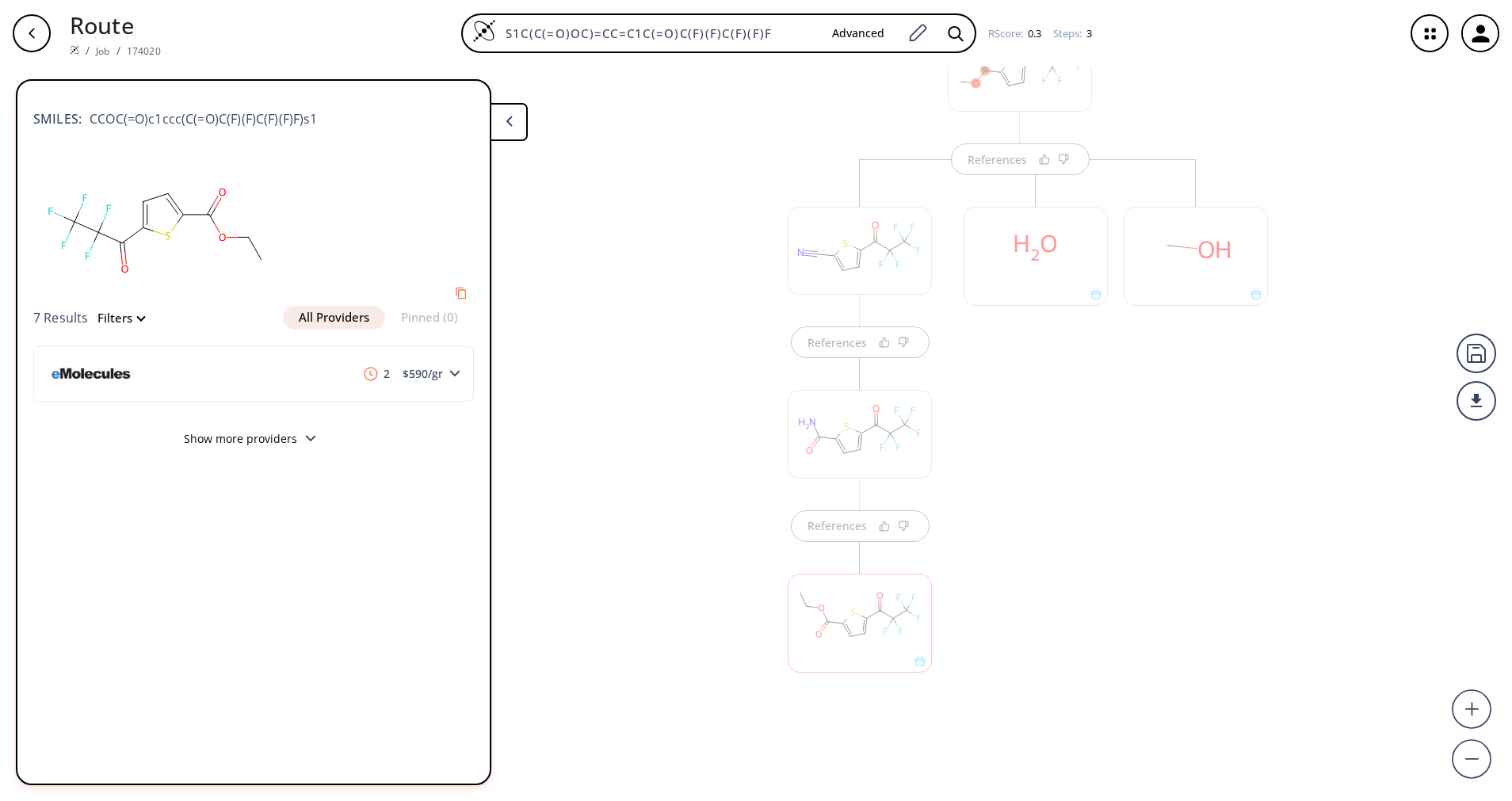
click at [142, 205] on ellipse at bounding box center [142, 201] width 10 height 10
drag, startPoint x: 338, startPoint y: 113, endPoint x: 91, endPoint y: 122, distance: 247.2
click at [91, 122] on div "SMILES: CCOC(=O)c1ccc(C(=O)C(F)(F)C(F)(F)F)s1" at bounding box center [253, 111] width 441 height 35
copy span "CCOC(=O)c1ccc(C(=O)C(F)(F)C(F)(F)F)s1"
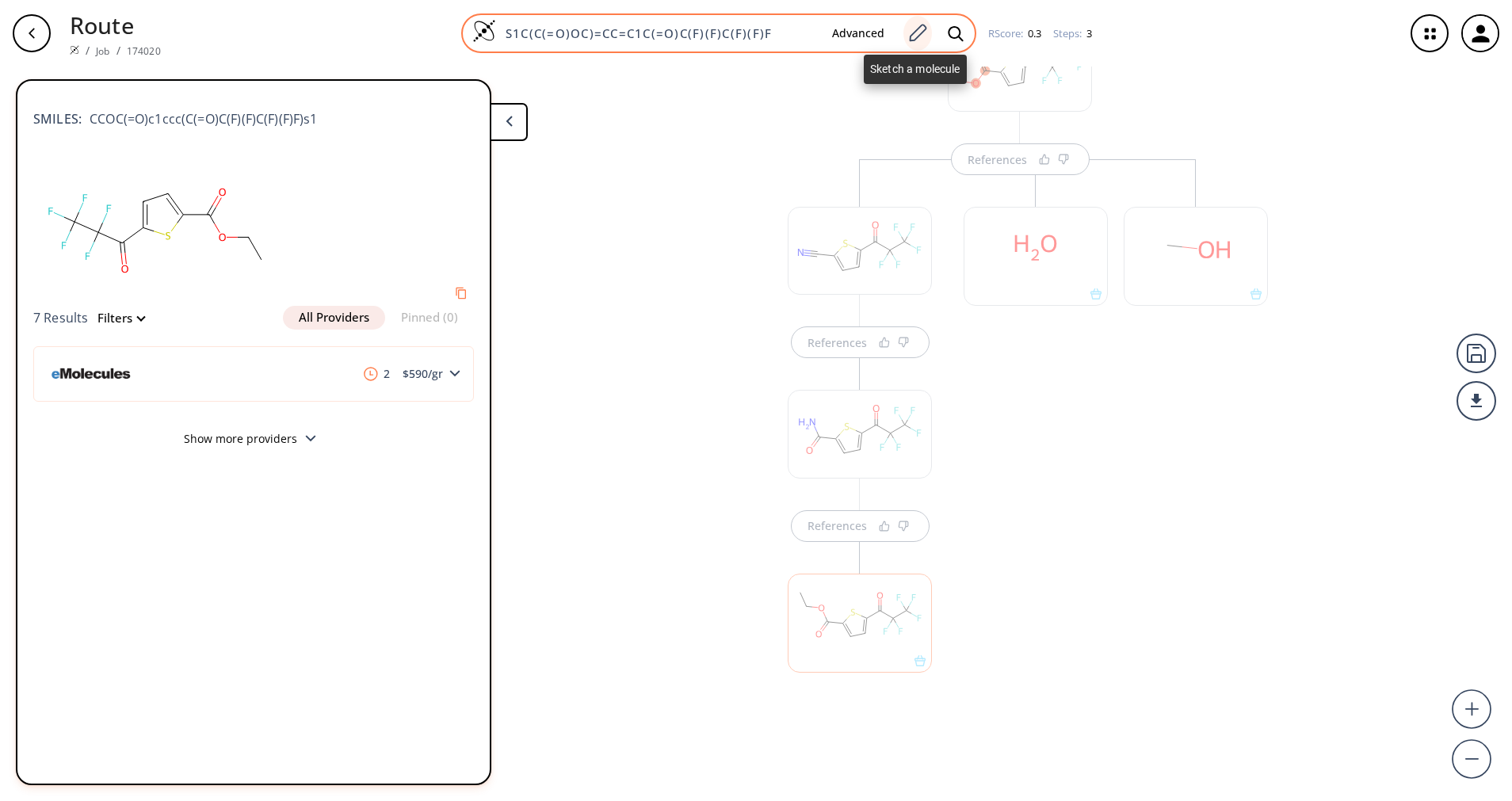
click at [924, 31] on icon at bounding box center [917, 34] width 22 height 21
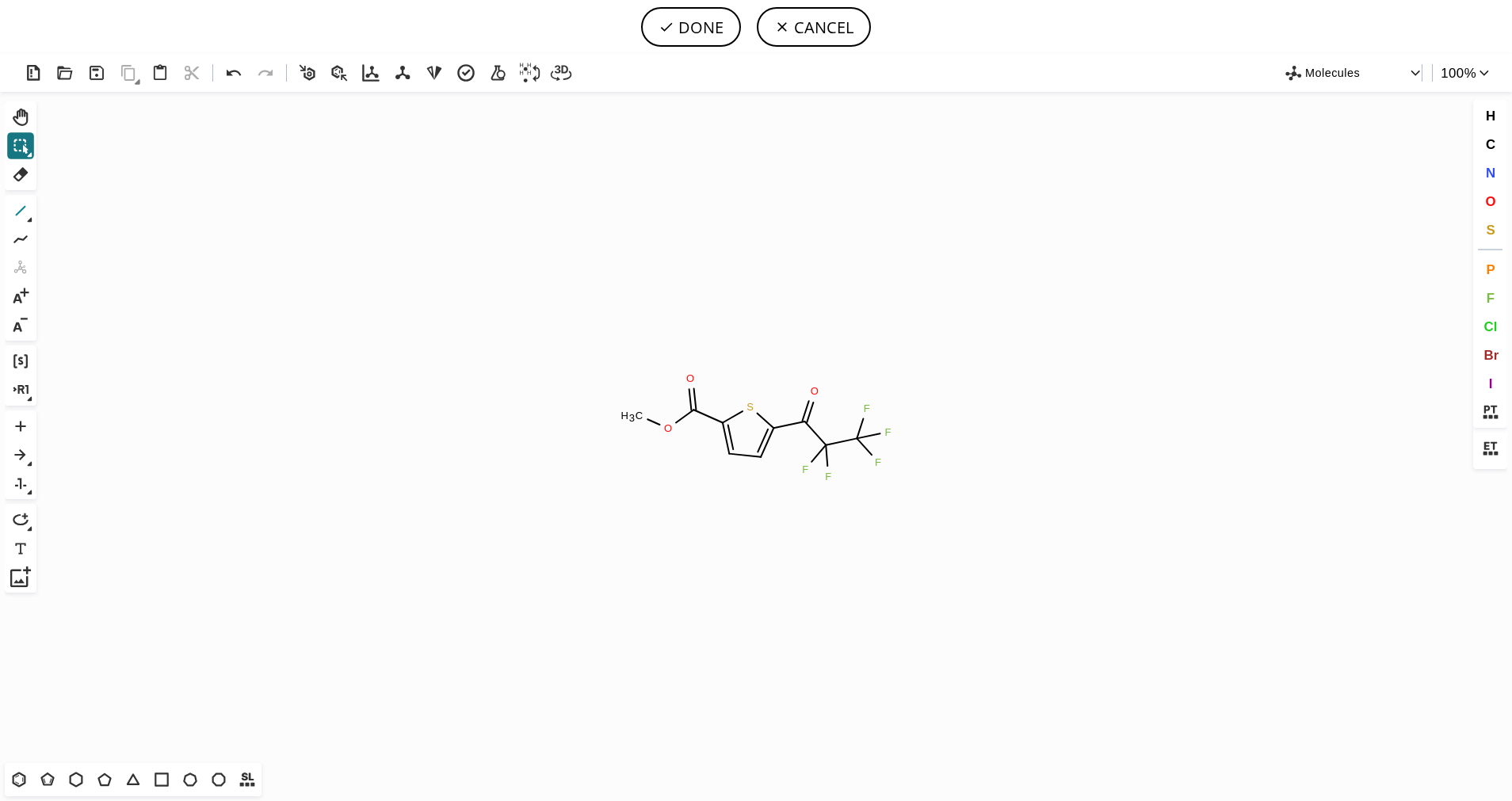
click at [20, 218] on icon at bounding box center [21, 211] width 21 height 21
click at [674, 30] on icon at bounding box center [666, 27] width 16 height 16
type input "S1C(C(C(C(F)(F)F)(F)F)=O)=CC=C1C(OCC)=O"
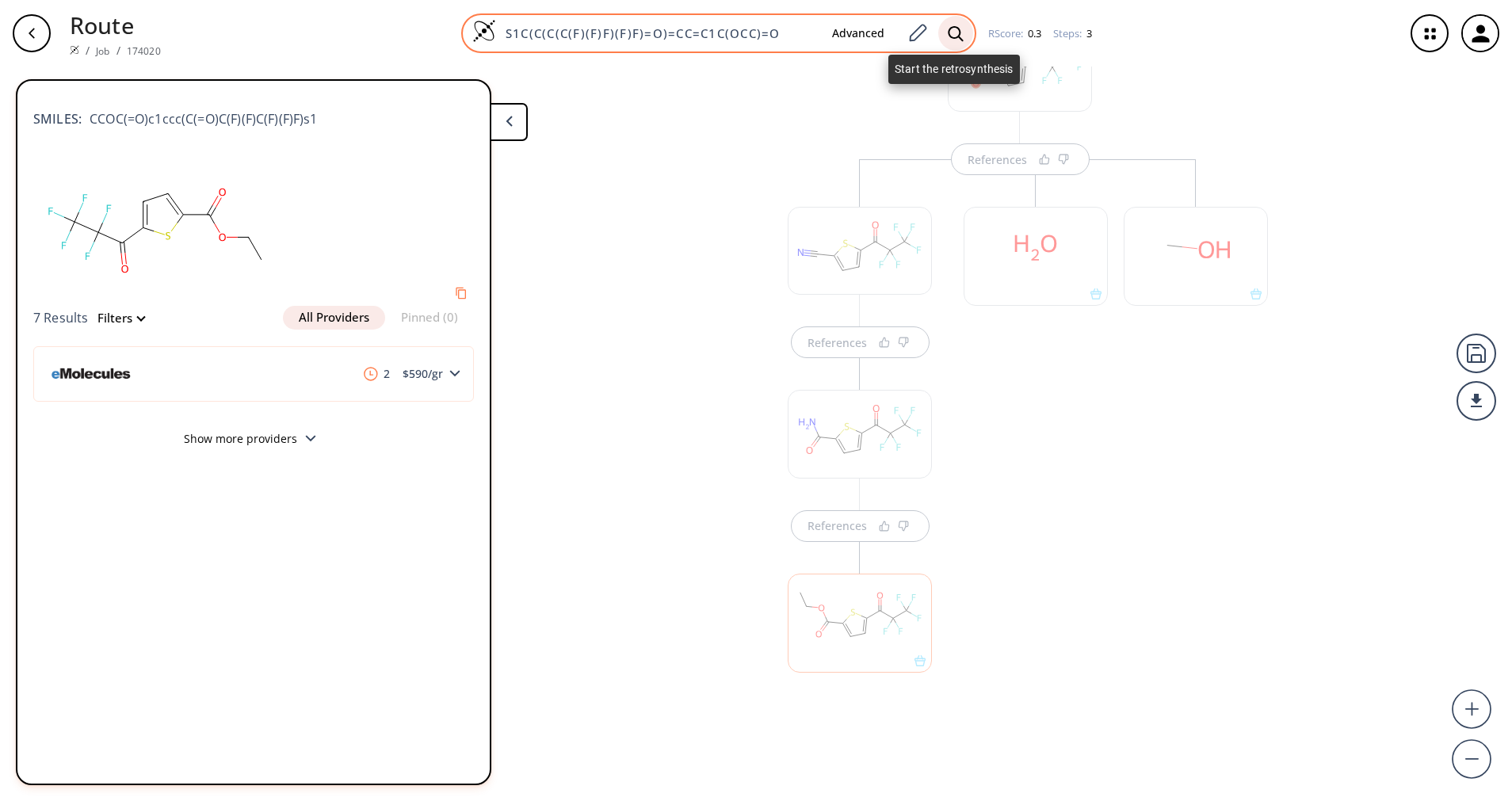
click at [959, 29] on icon at bounding box center [955, 34] width 16 height 17
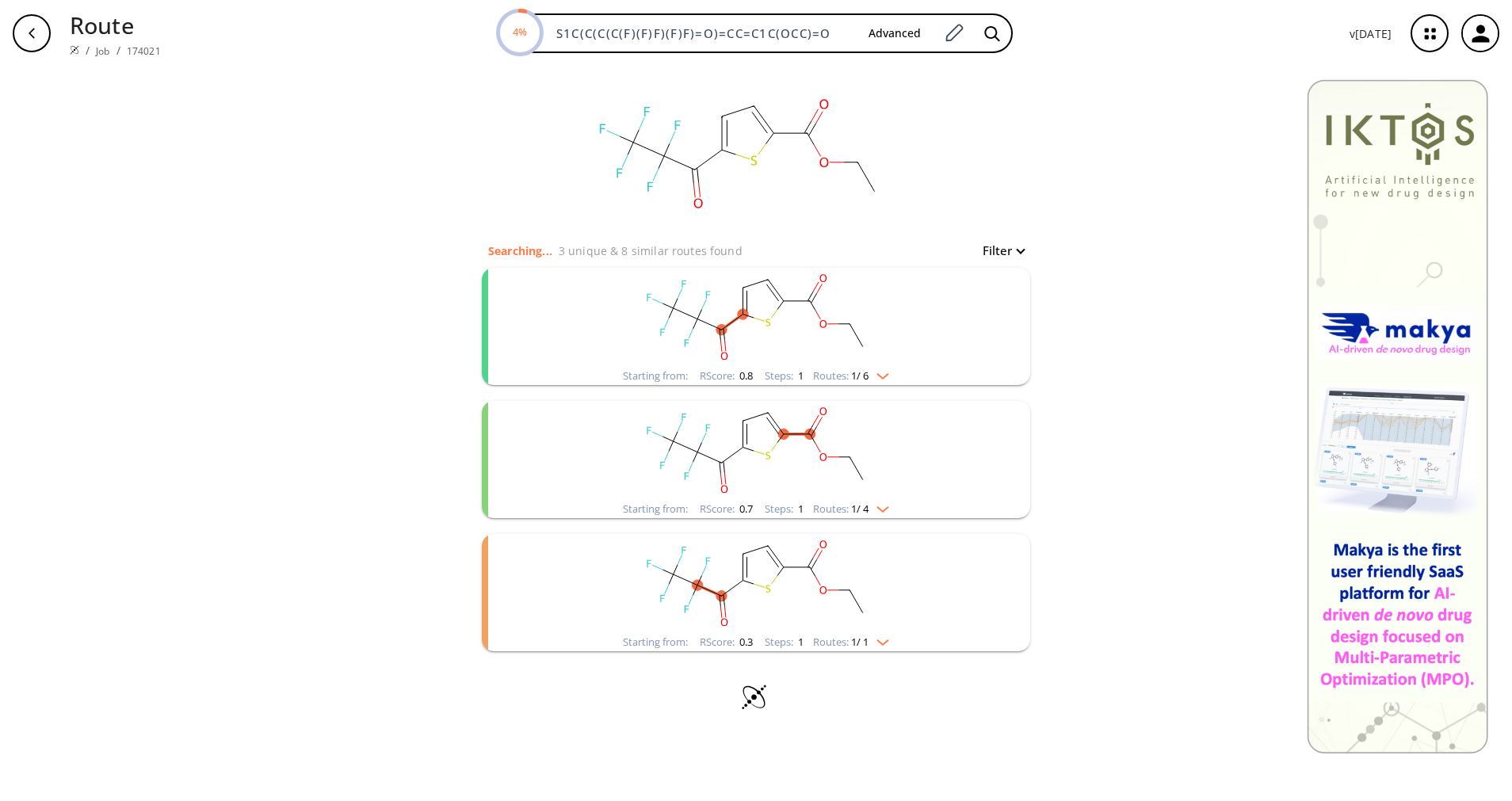
click at [874, 378] on img "clusters" at bounding box center [879, 373] width 21 height 13
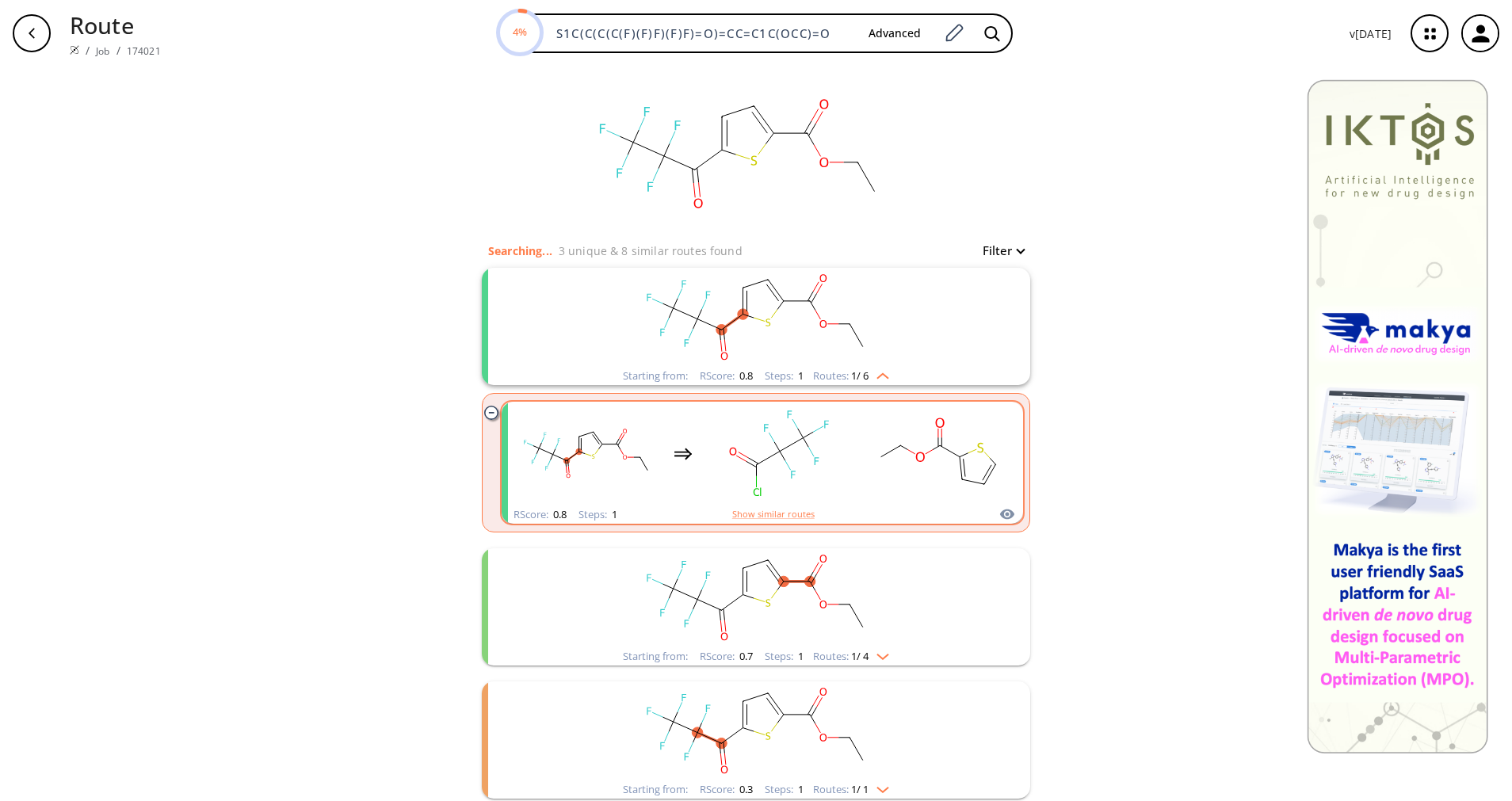
click at [855, 487] on div "clusters" at bounding box center [762, 453] width 494 height 104
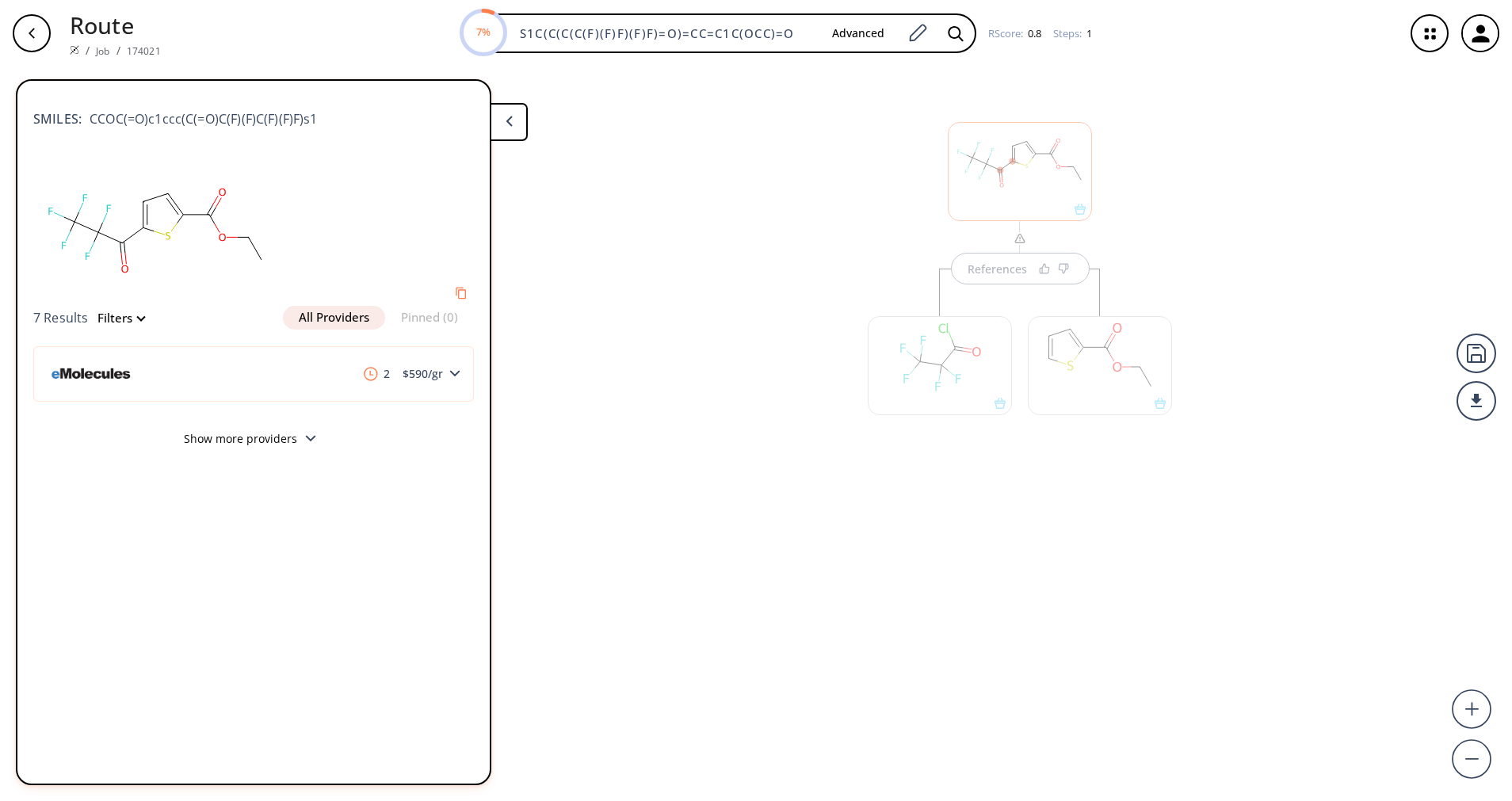
click at [987, 287] on div at bounding box center [940, 357] width 160 height 178
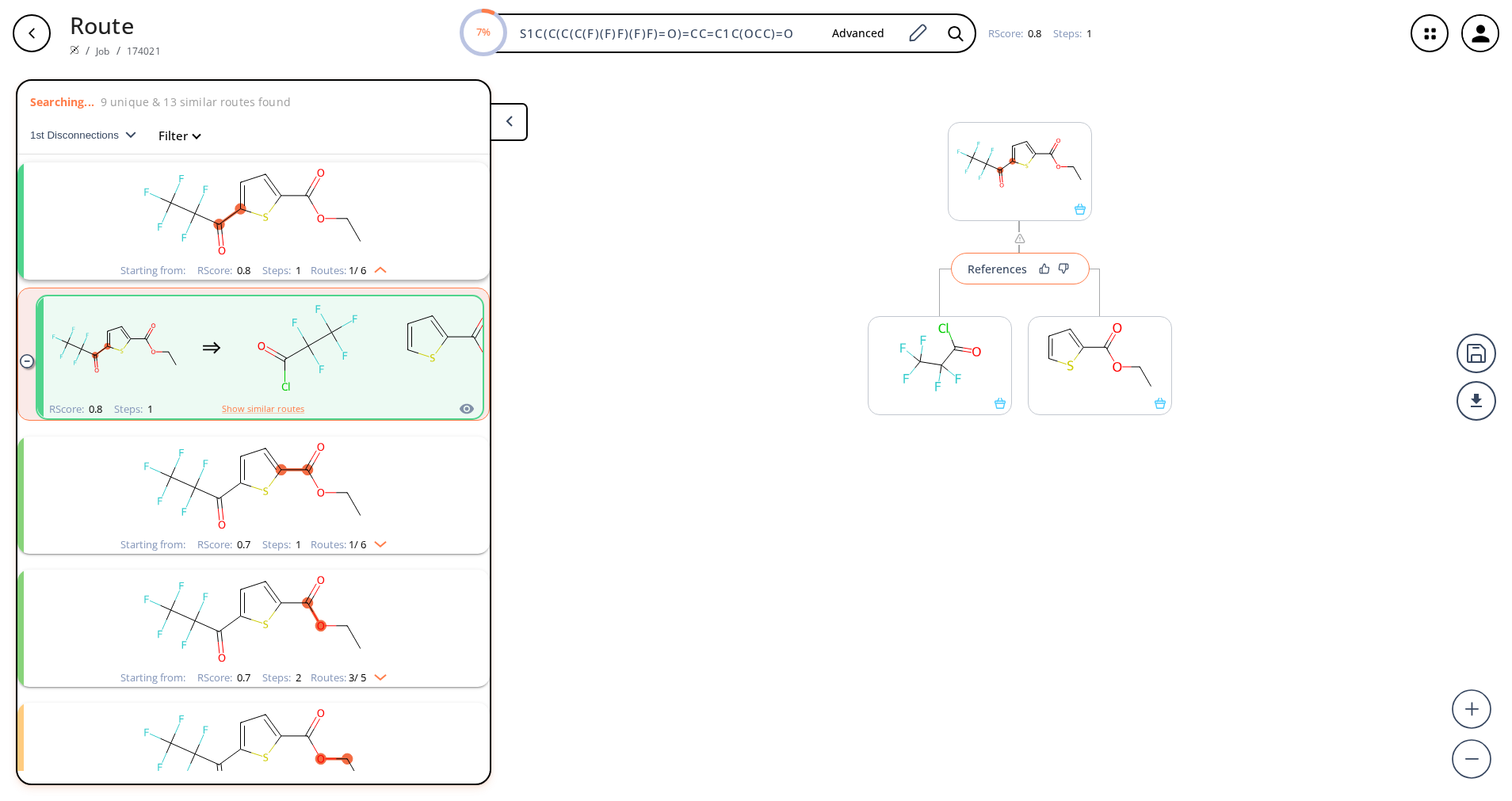
scroll to position [37, 0]
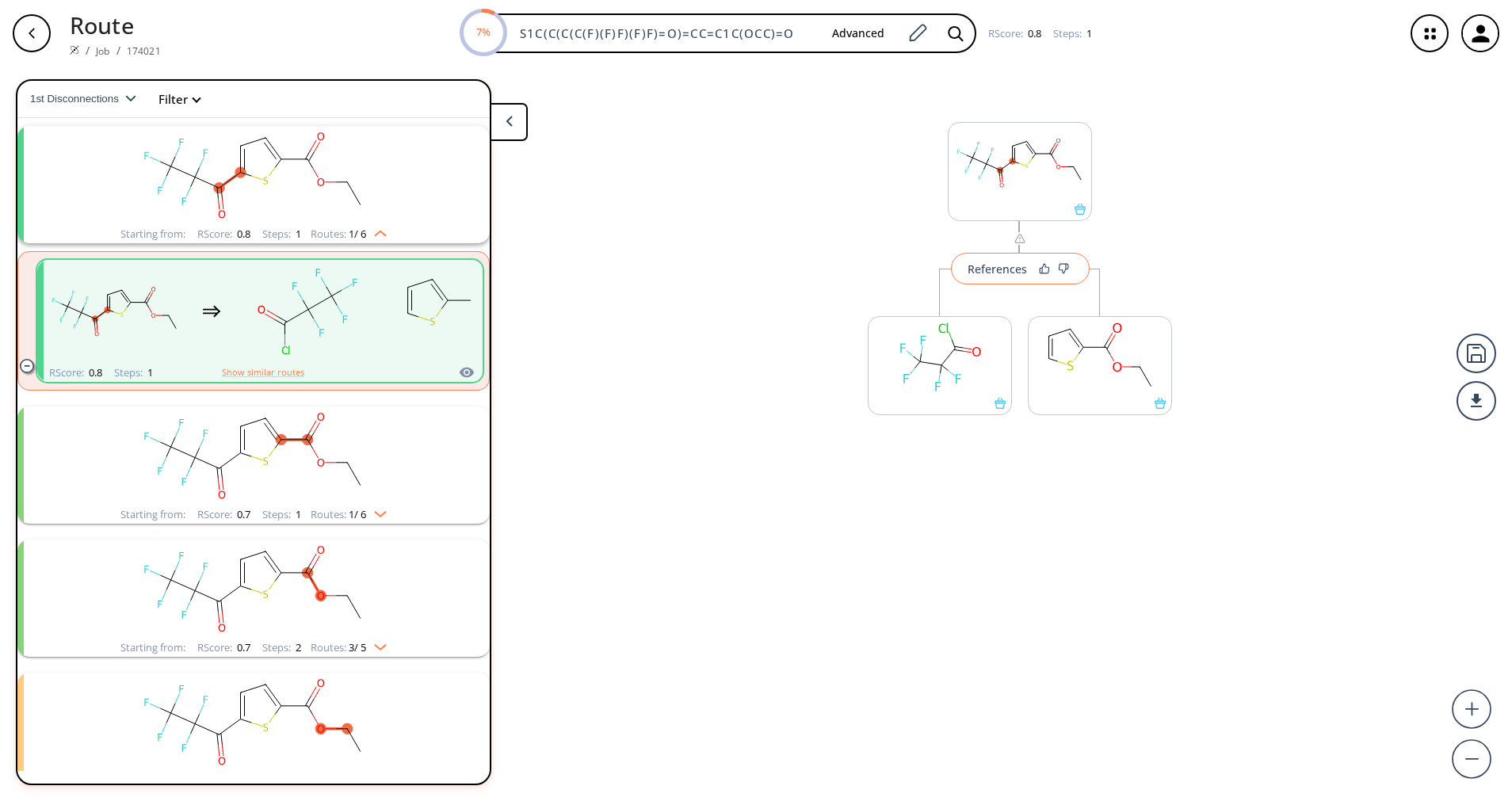
click at [993, 278] on button "References" at bounding box center [1019, 269] width 138 height 32
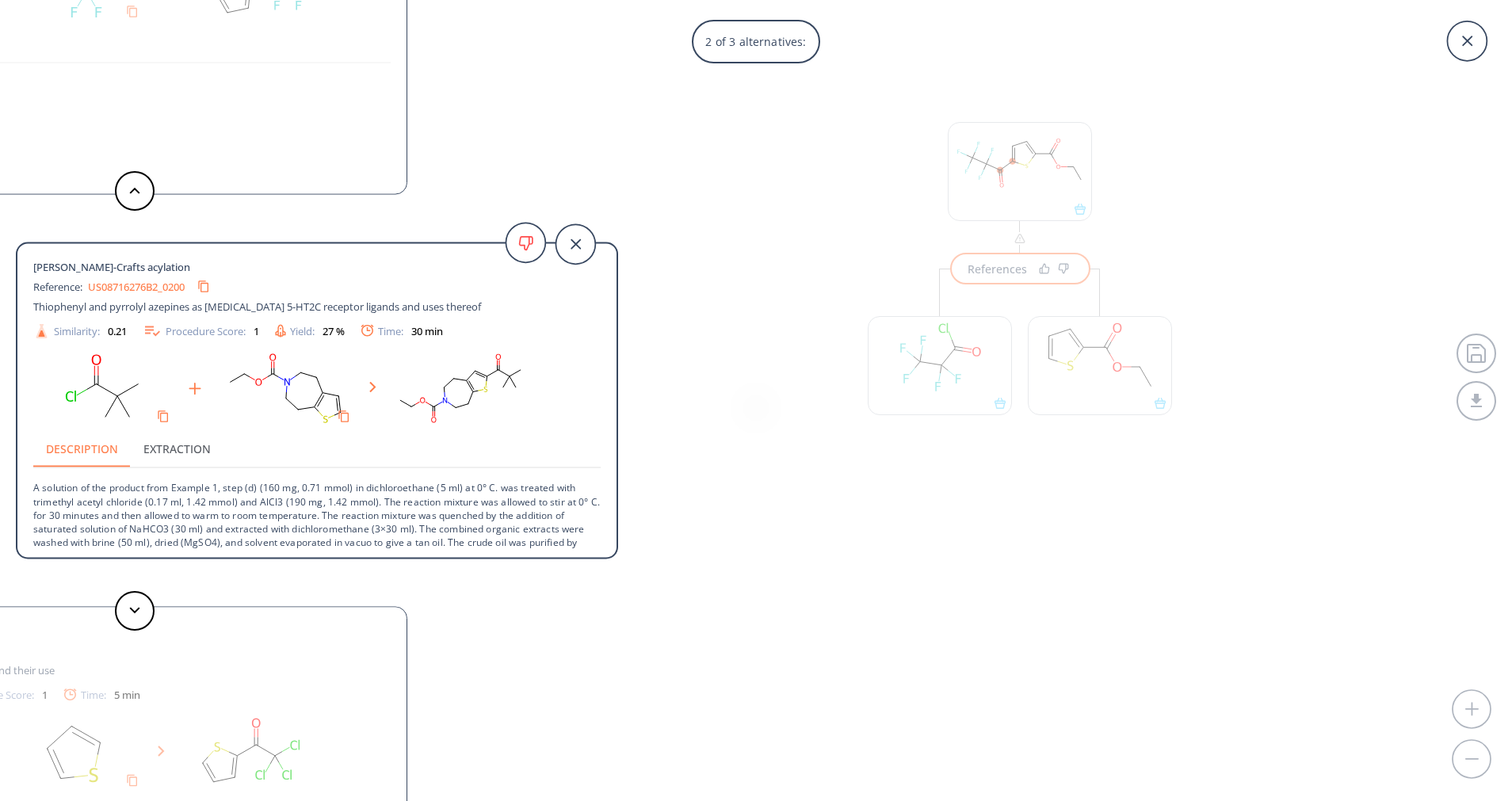
scroll to position [1, 0]
click at [412, 498] on p "A solution of the product from Example 1, step (d) (160 mg, 0.71 mmol) in dichl…" at bounding box center [317, 521] width 567 height 108
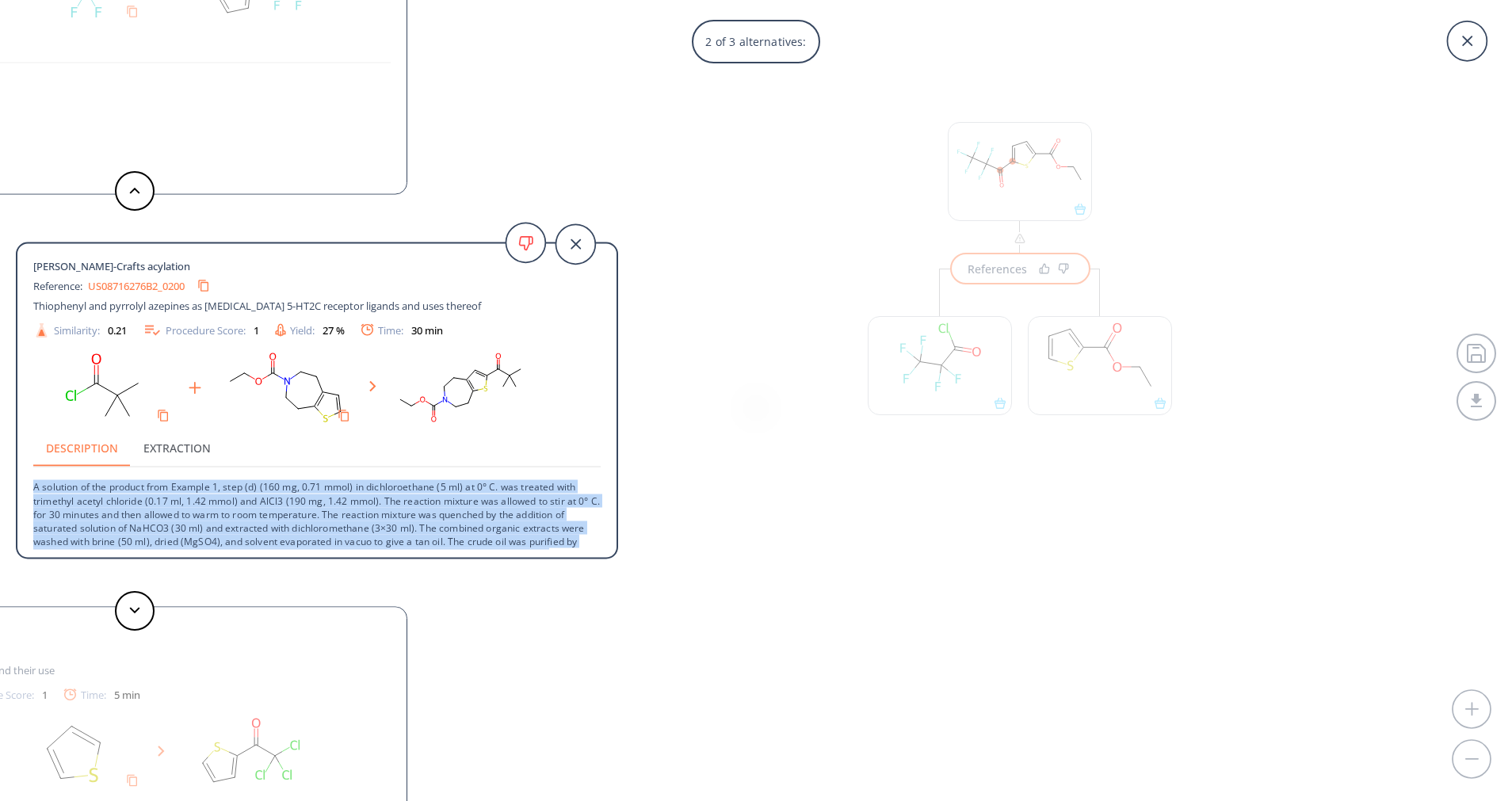
click at [412, 498] on p "A solution of the product from Example 1, step (d) (160 mg, 0.71 mmol) in dichl…" at bounding box center [317, 521] width 567 height 108
copy div "A solution of the product from Example 1, step (d) (160 mg, 0.71 mmol) in dichl…"
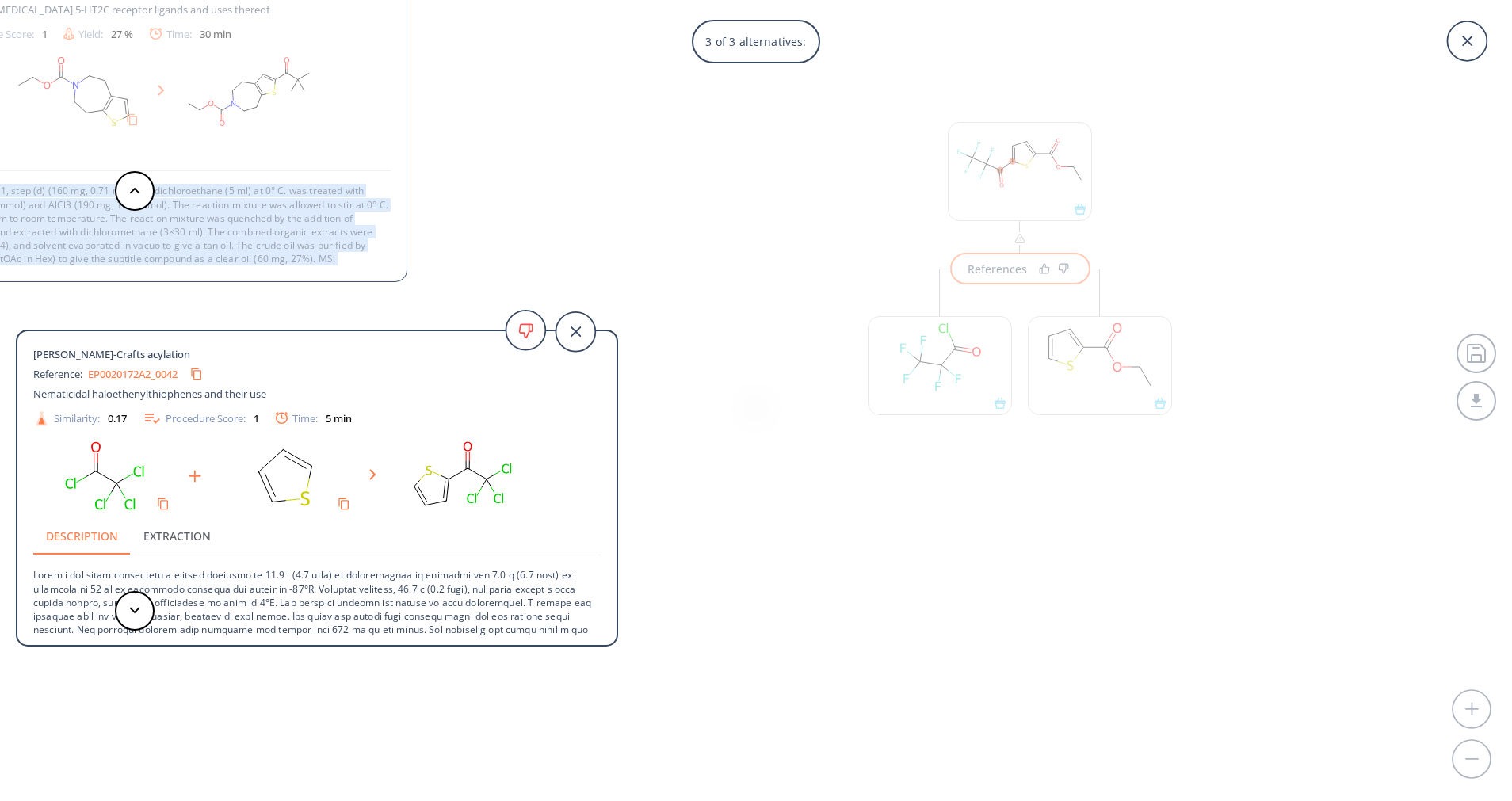
scroll to position [30, 0]
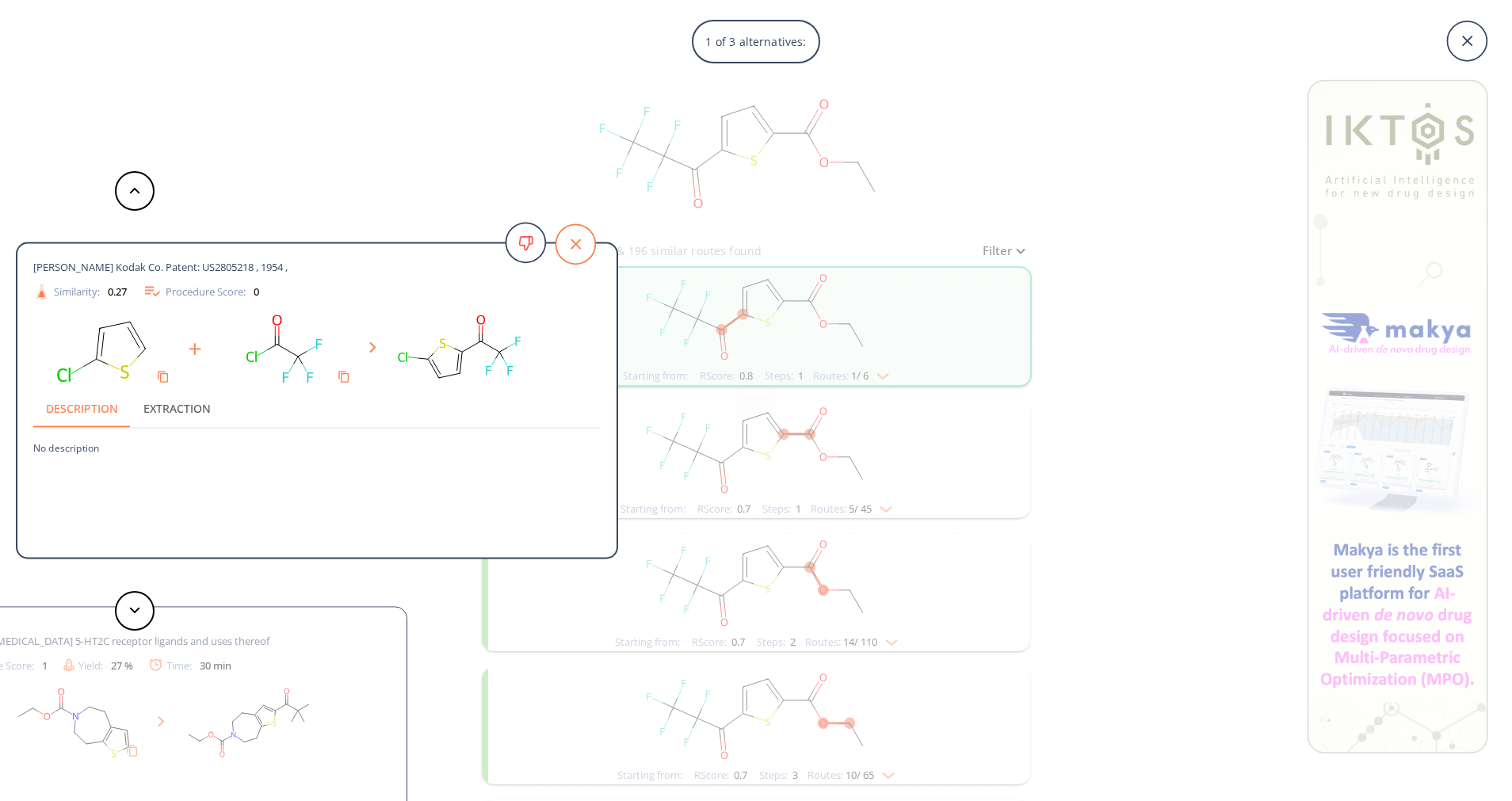
click at [565, 234] on icon at bounding box center [576, 244] width 40 height 40
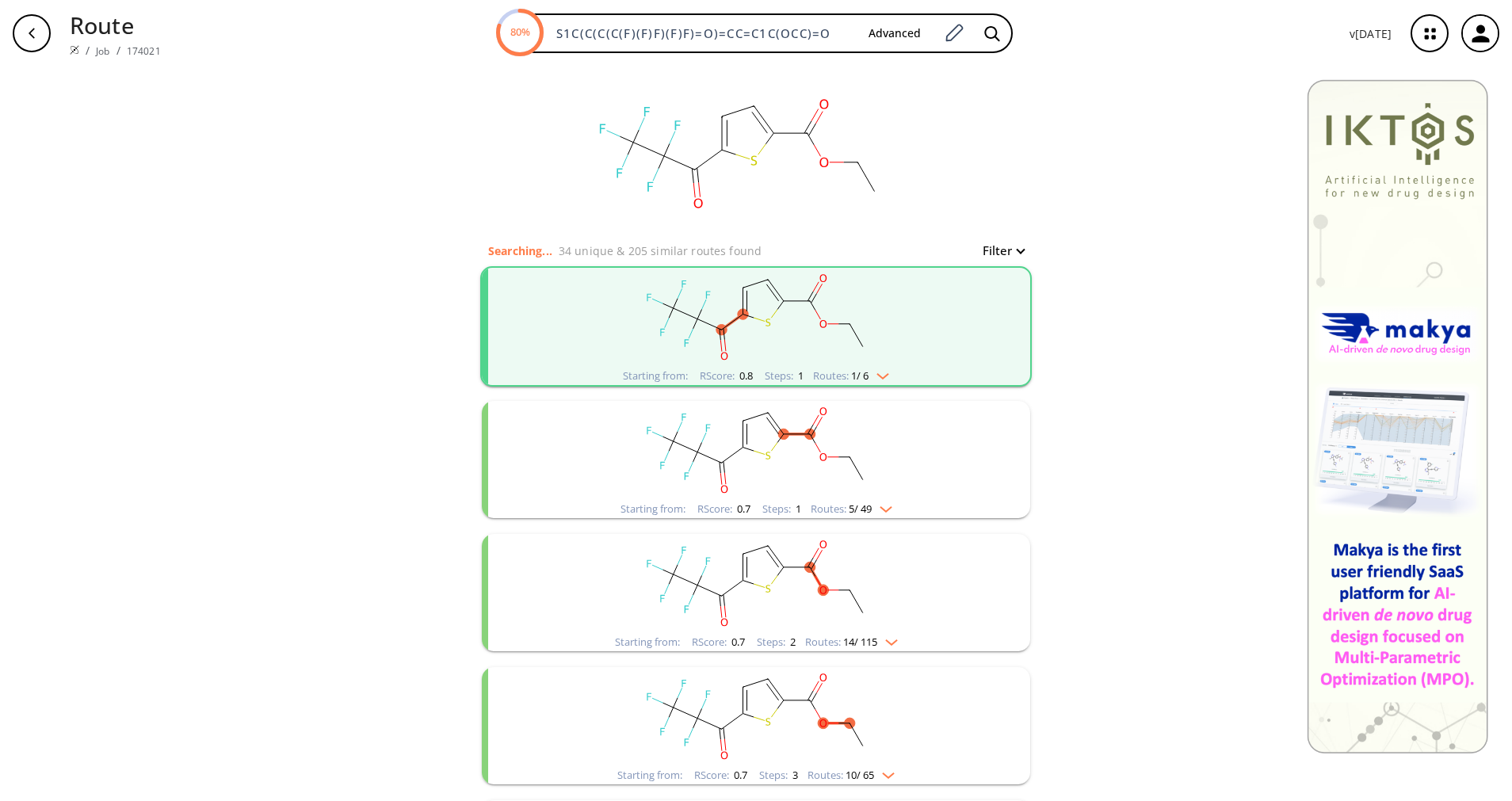
click at [884, 378] on img "clusters" at bounding box center [879, 373] width 21 height 13
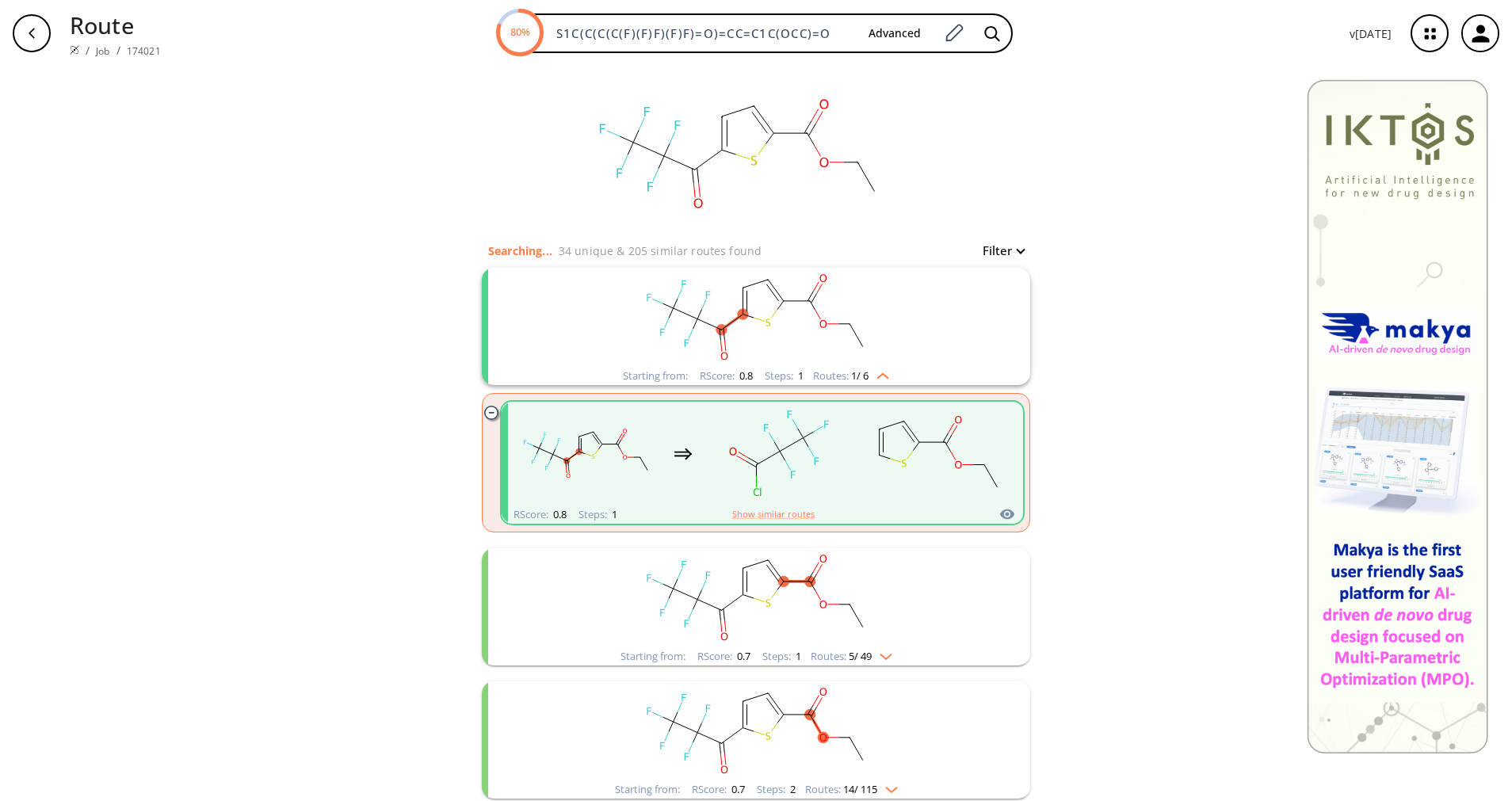
click at [852, 492] on div "clusters" at bounding box center [762, 453] width 494 height 104
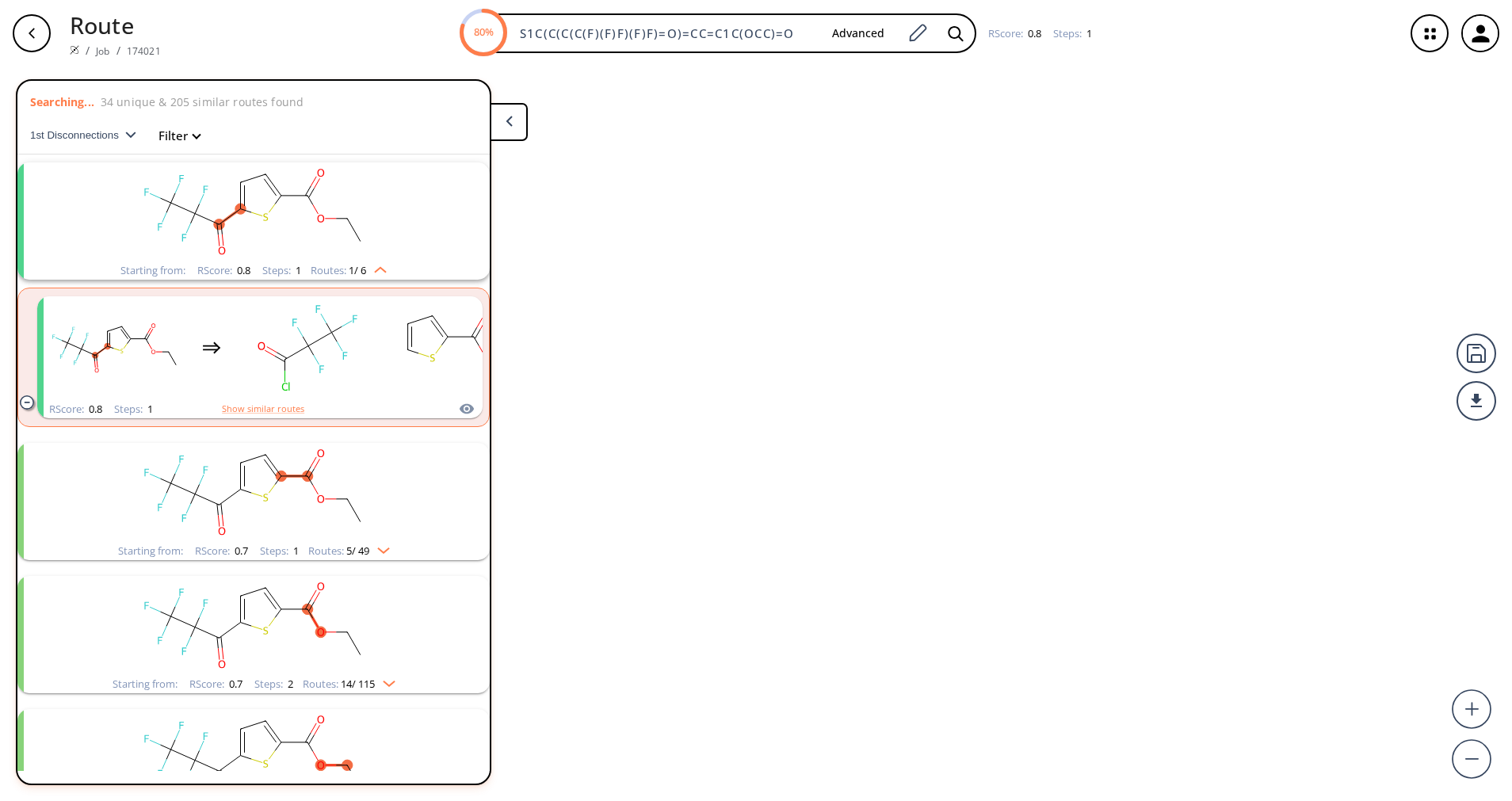
scroll to position [37, 0]
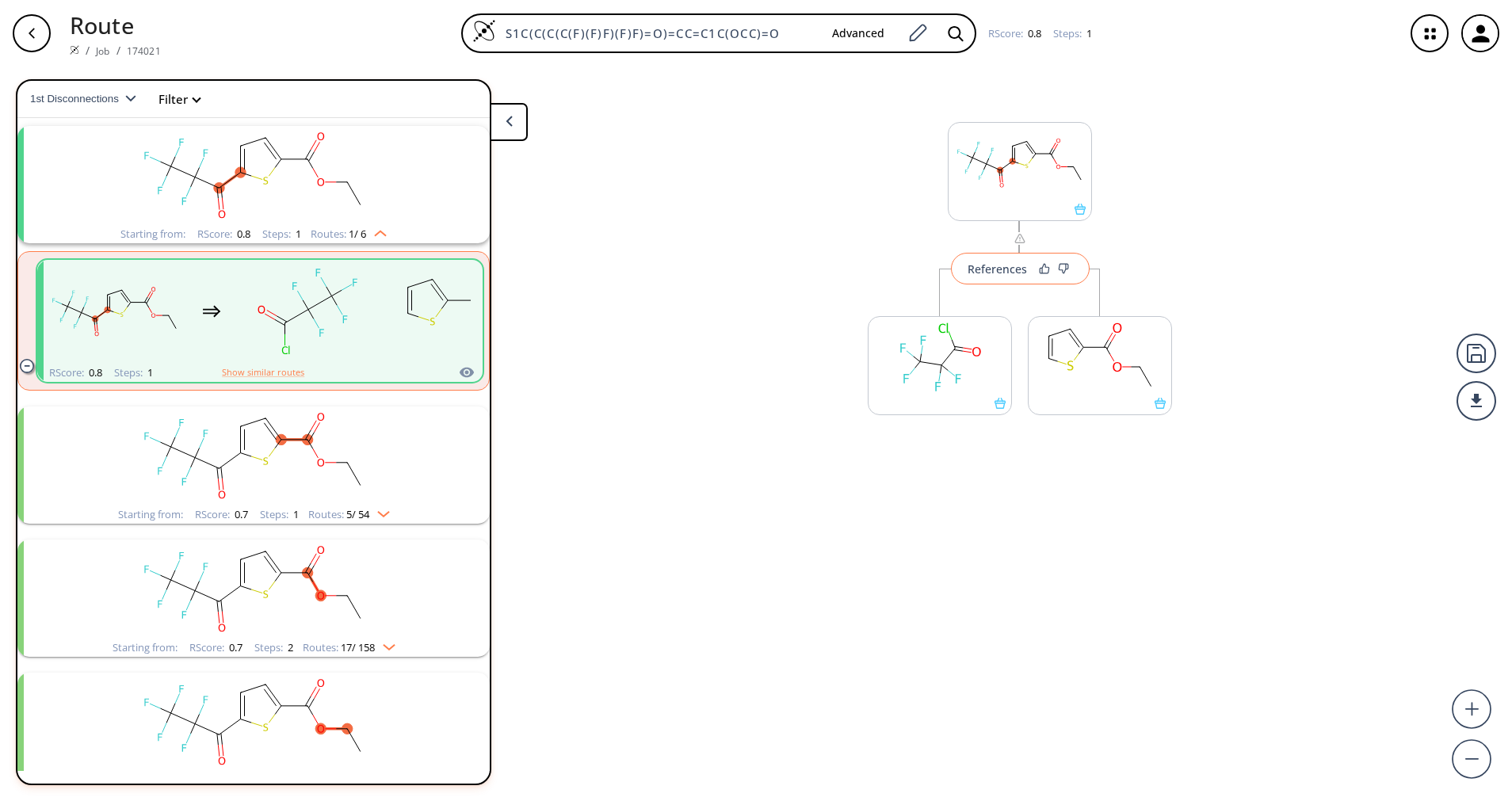
click at [999, 284] on button "References" at bounding box center [1019, 269] width 138 height 32
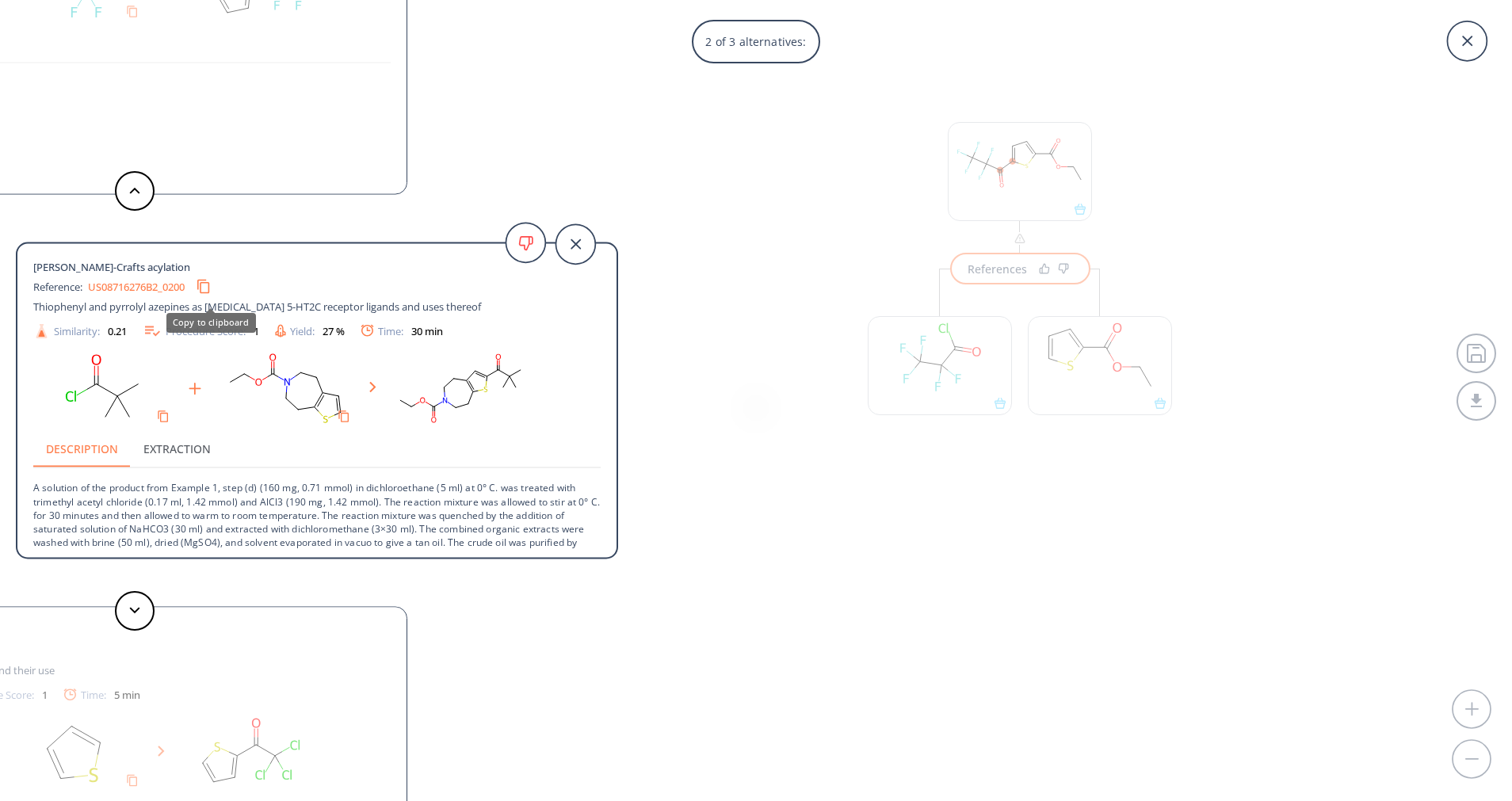
click at [210, 291] on icon "Copy to clipboard" at bounding box center [203, 286] width 15 height 15
